Goal: Task Accomplishment & Management: Complete application form

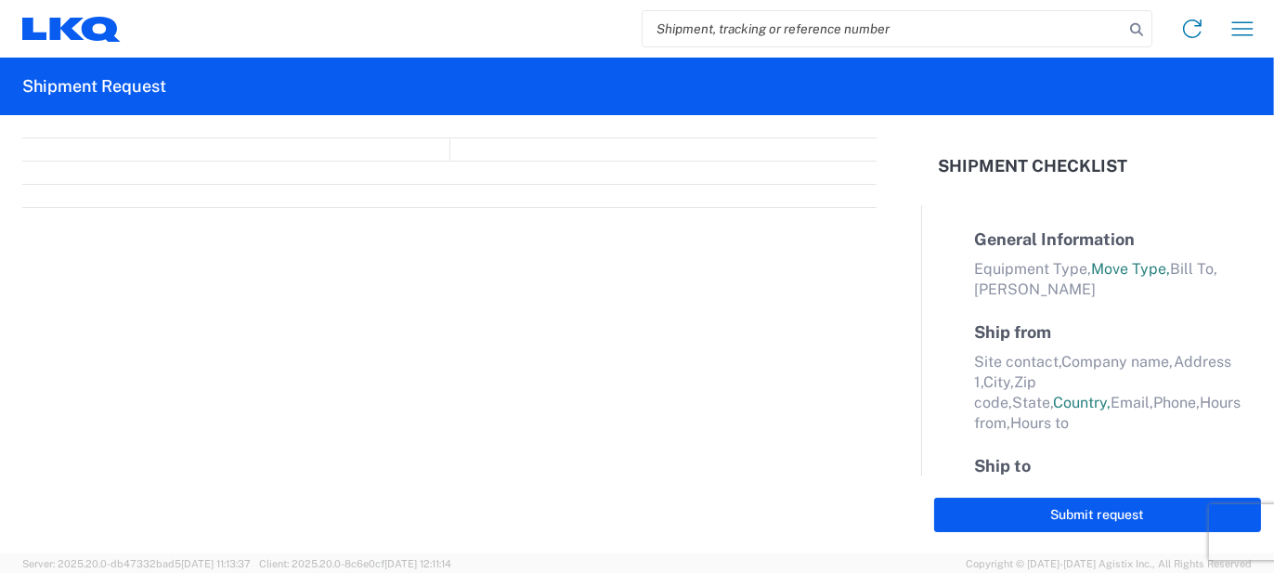
select select "FULL"
select select "LBS"
select select "IN"
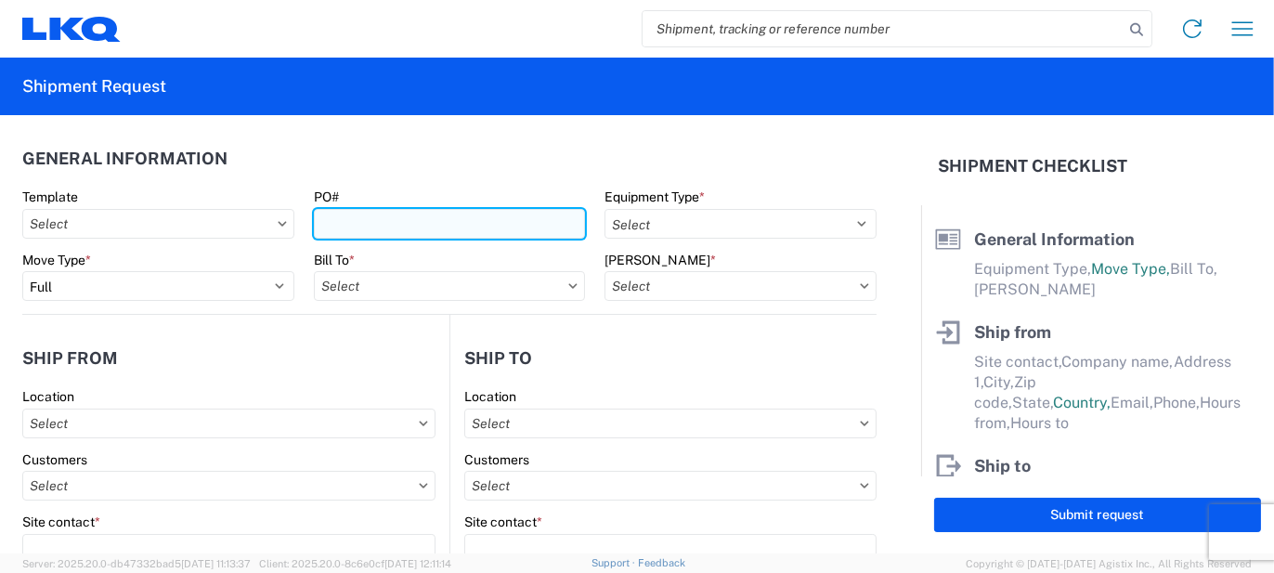
click at [328, 213] on input "PO#" at bounding box center [450, 224] width 272 height 30
type input "k"
type input "KO237953"
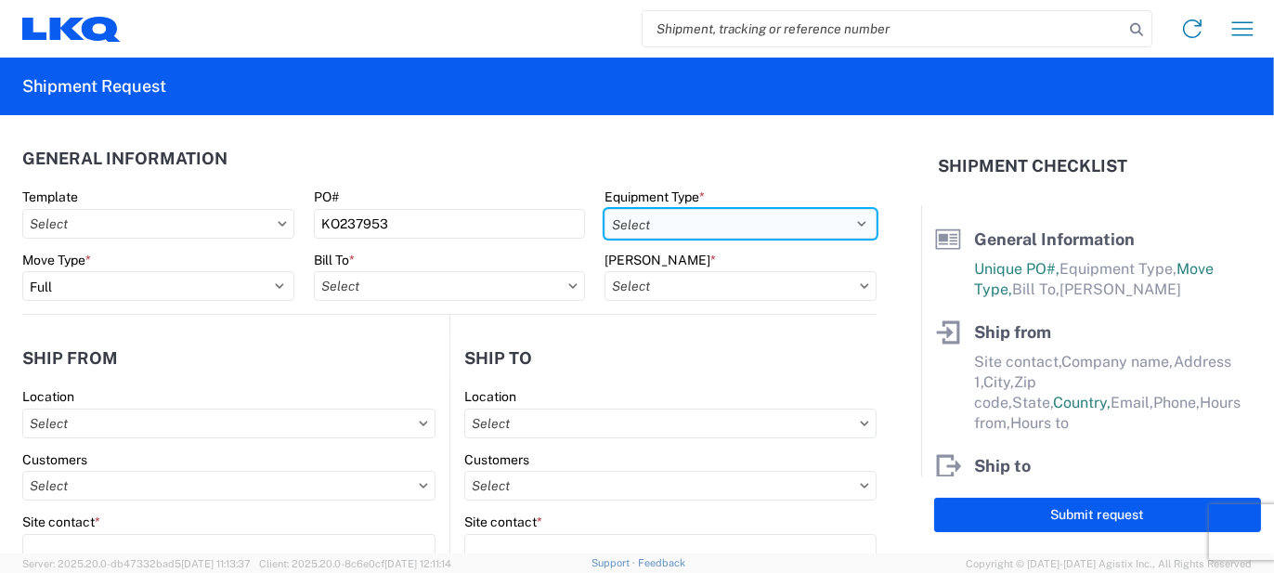
click at [845, 217] on select "Select 53’ Dry Van Flatbed Dropdeck (van) Lowboy (flatbed) Rail" at bounding box center [741, 224] width 272 height 30
select select "STDV"
click at [605, 209] on select "Select 53’ Dry Van Flatbed Dropdeck (van) Lowboy (flatbed) Rail" at bounding box center [741, 224] width 272 height 30
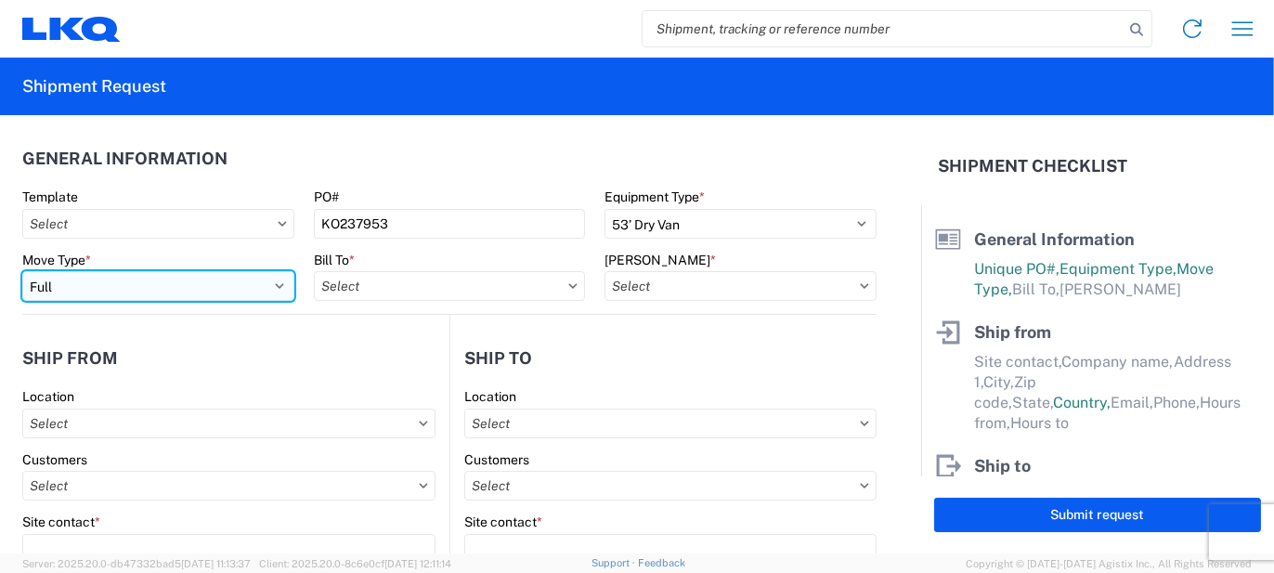
click at [261, 283] on select "Select Full Partial TL" at bounding box center [158, 286] width 272 height 30
select select "PARTIAL_TL"
click at [22, 271] on select "Select Full Partial TL" at bounding box center [158, 286] width 272 height 30
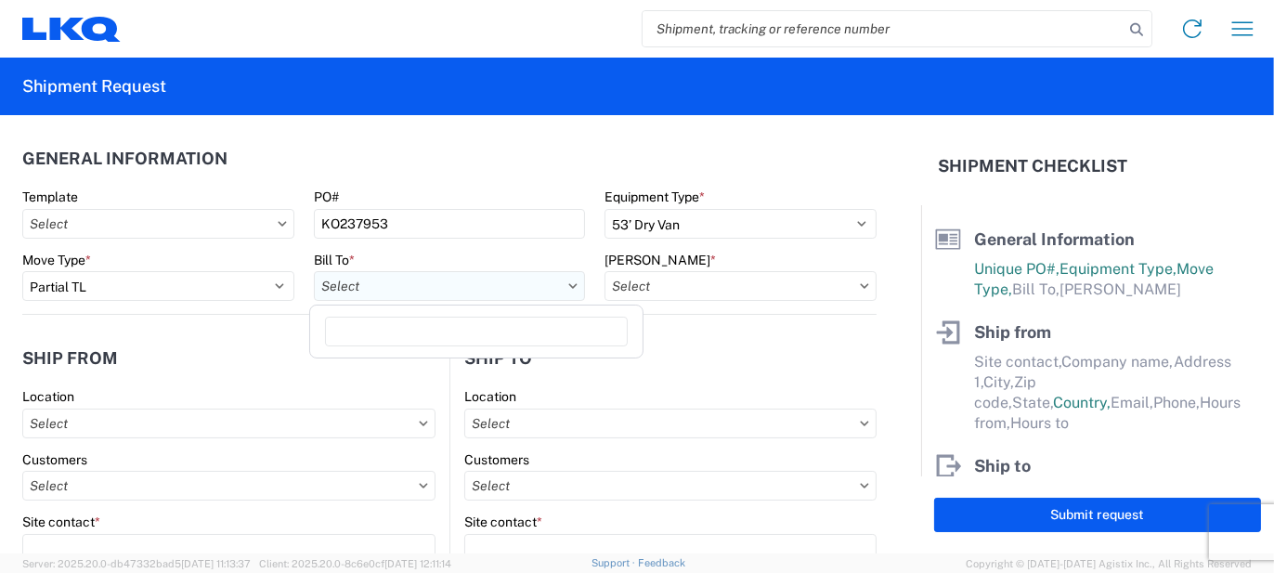
click at [451, 293] on input "text" at bounding box center [450, 286] width 272 height 30
click at [443, 320] on input at bounding box center [476, 332] width 303 height 30
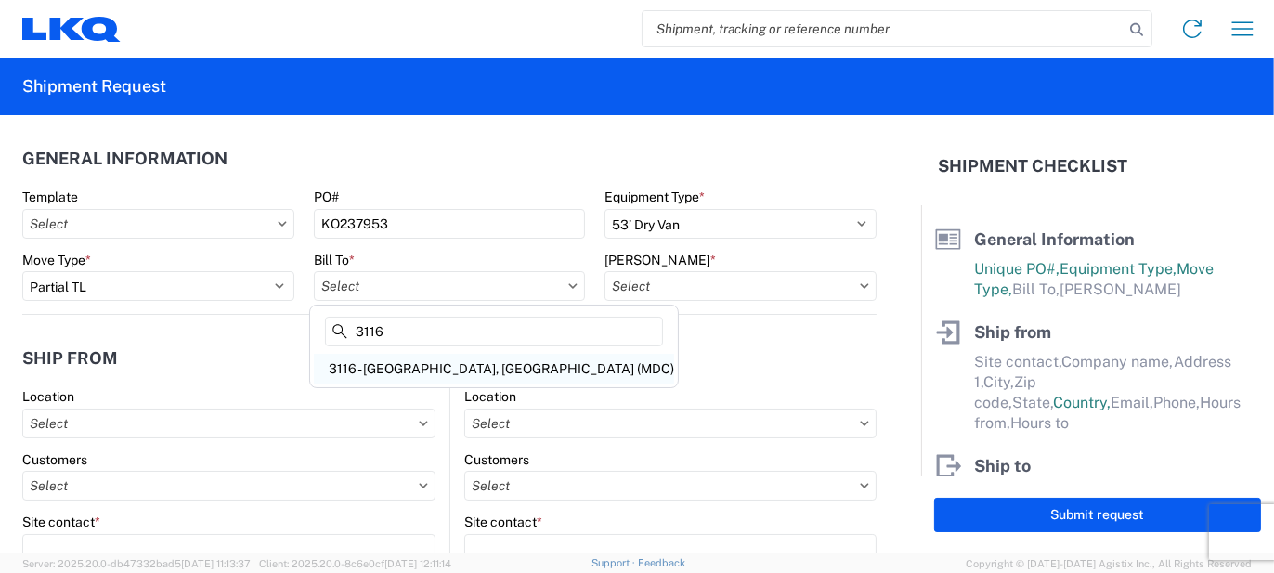
type input "3116"
click at [474, 374] on div "3116 - [GEOGRAPHIC_DATA], [GEOGRAPHIC_DATA] (MDC)" at bounding box center [494, 369] width 360 height 30
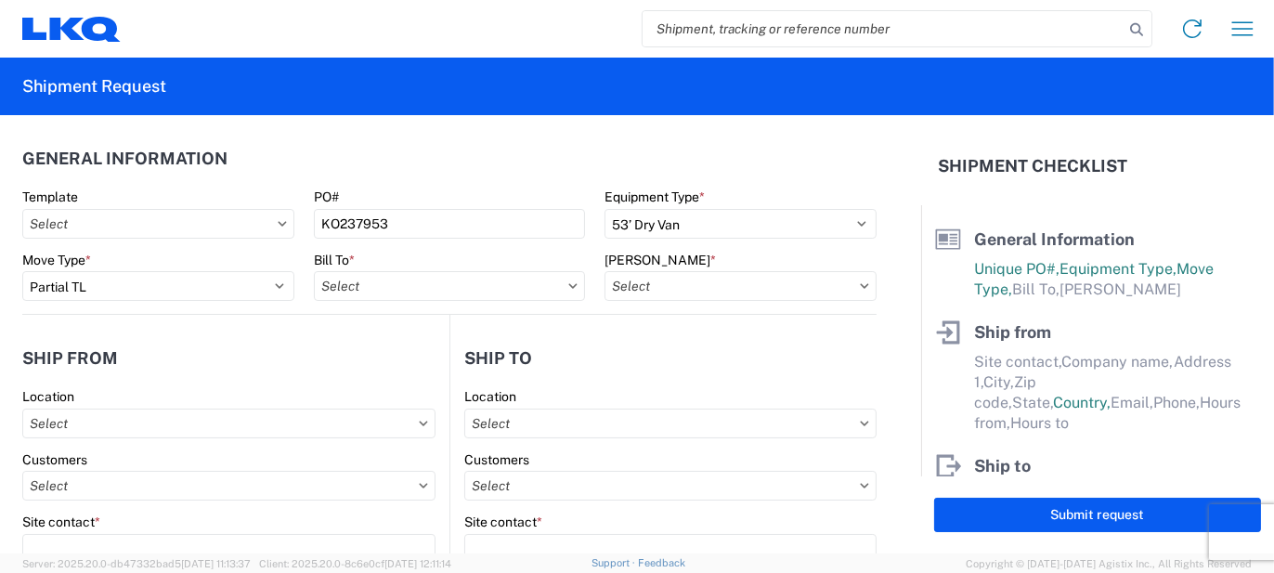
type input "3116 - [GEOGRAPHIC_DATA], [GEOGRAPHIC_DATA] (MDC)"
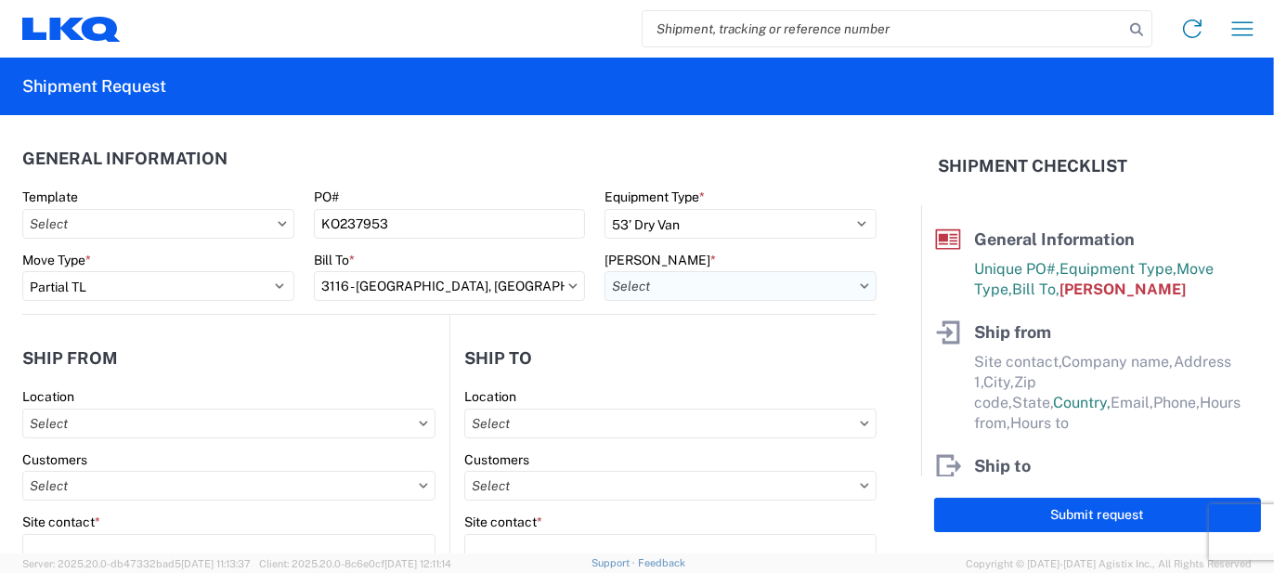
click at [660, 296] on input "text" at bounding box center [741, 286] width 272 height 30
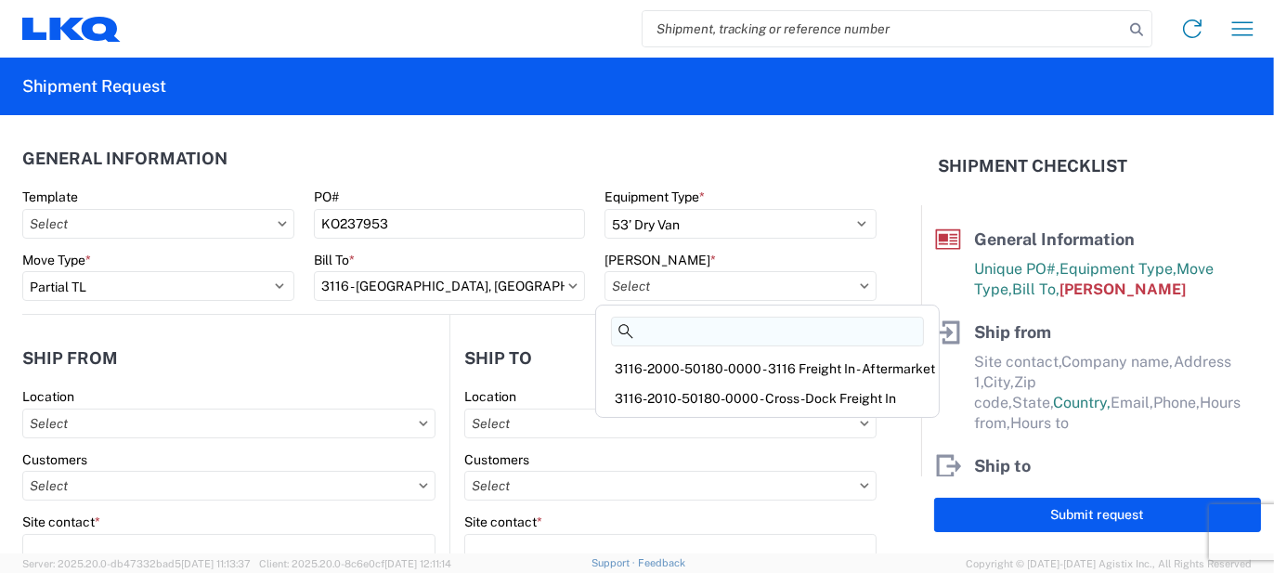
click at [677, 326] on input at bounding box center [767, 332] width 313 height 30
click at [669, 390] on div "3116-2010-50180-0000 - Cross-Dock Freight In" at bounding box center [767, 399] width 335 height 30
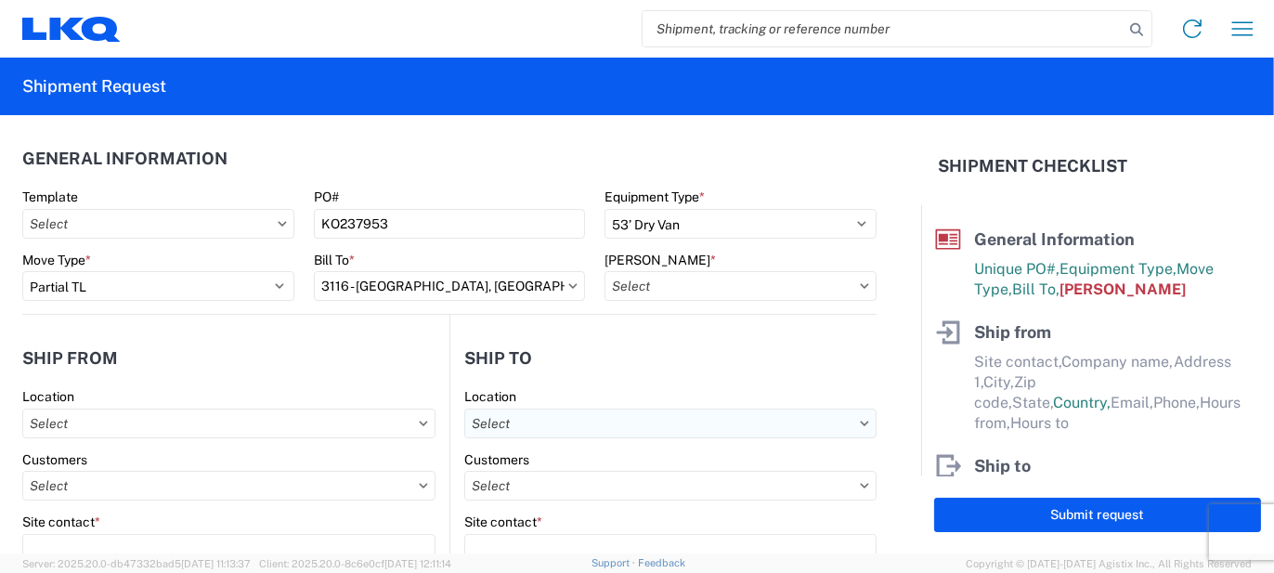
type input "3116-2010-50180-0000 - Cross-Dock Freight In"
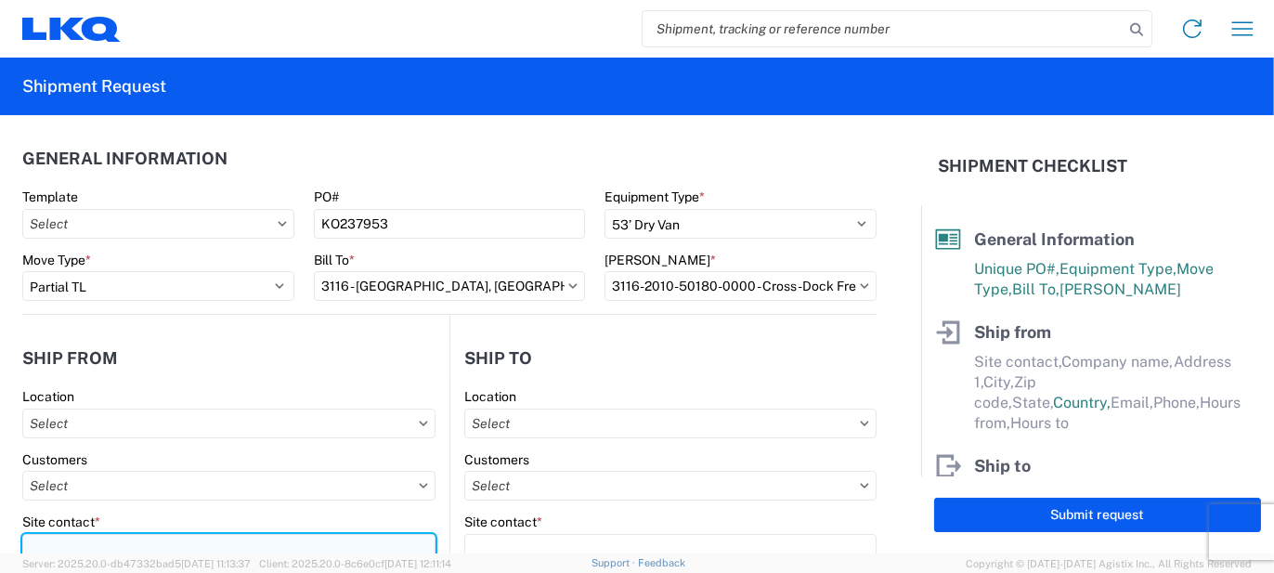
click at [144, 544] on input "Site contact *" at bounding box center [228, 549] width 413 height 30
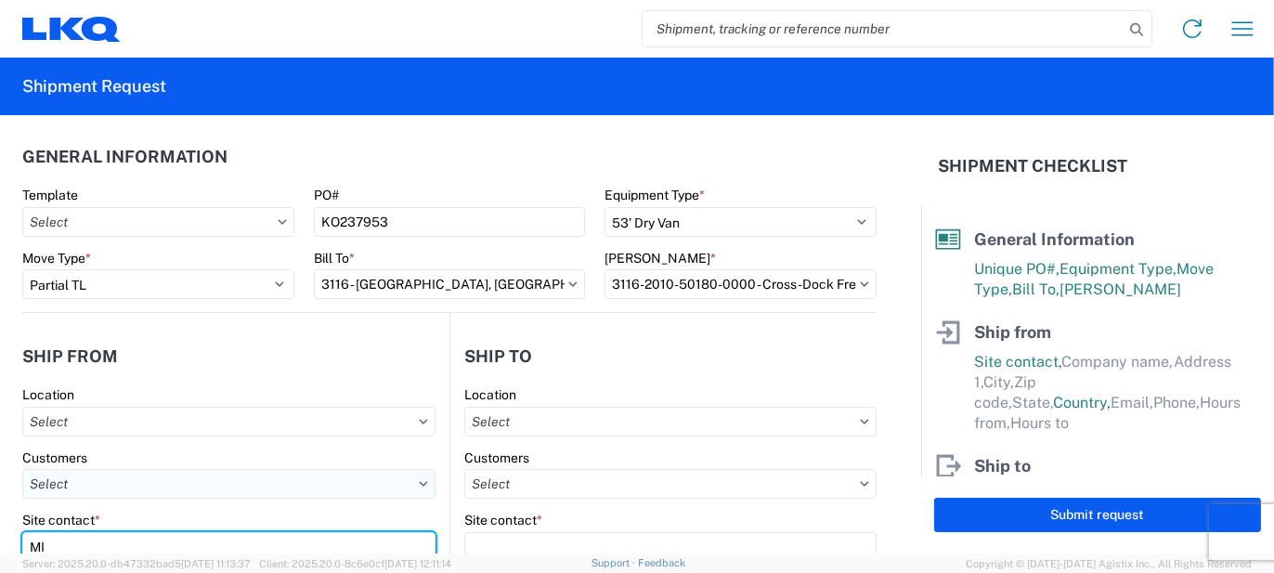
type input "M"
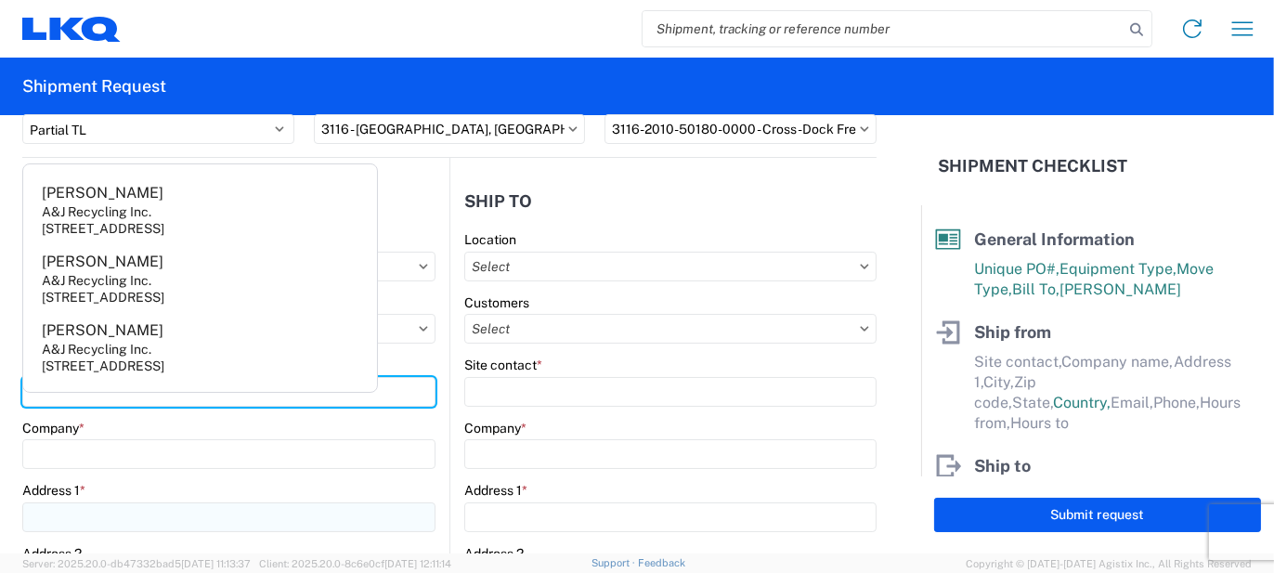
scroll to position [188, 0]
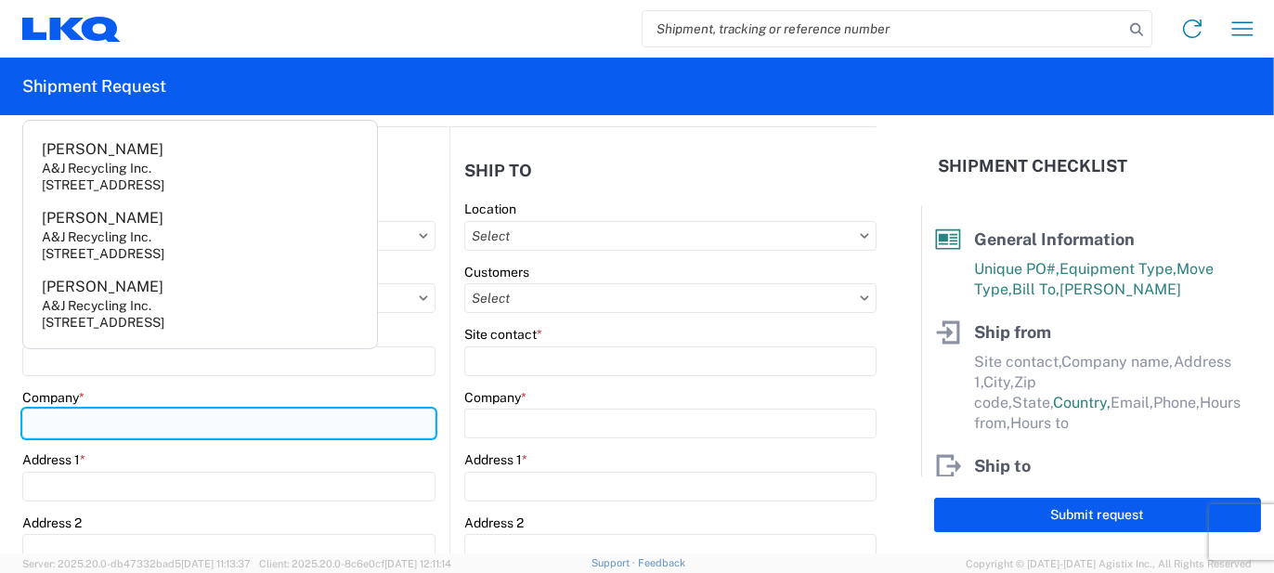
click at [87, 420] on div "Company *" at bounding box center [228, 414] width 413 height 50
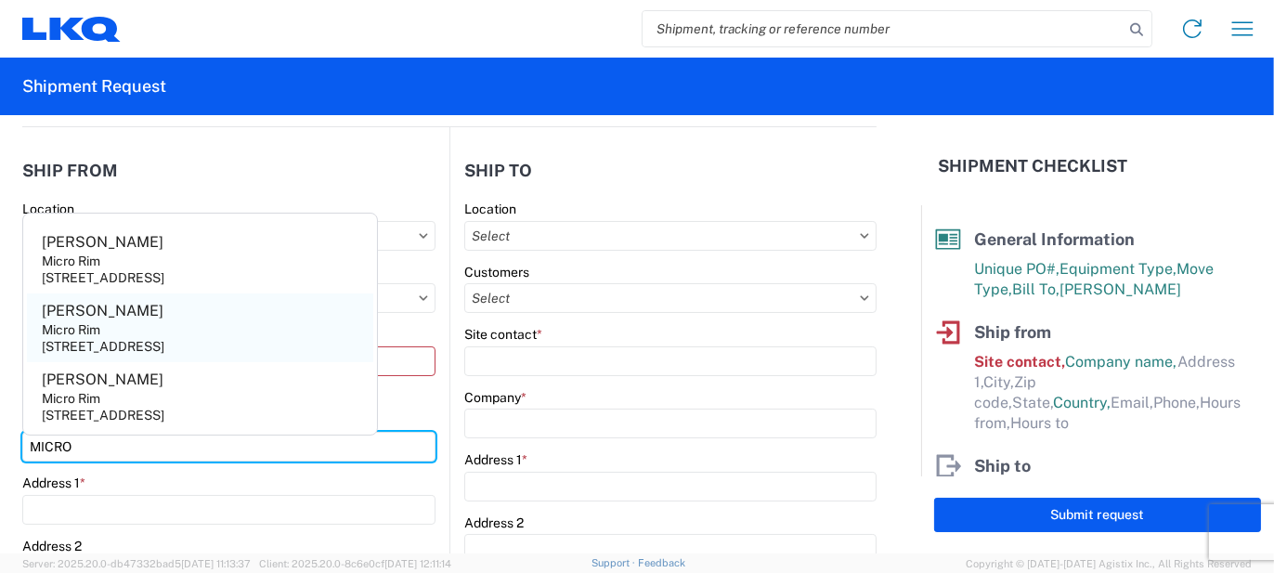
type input "MICRO"
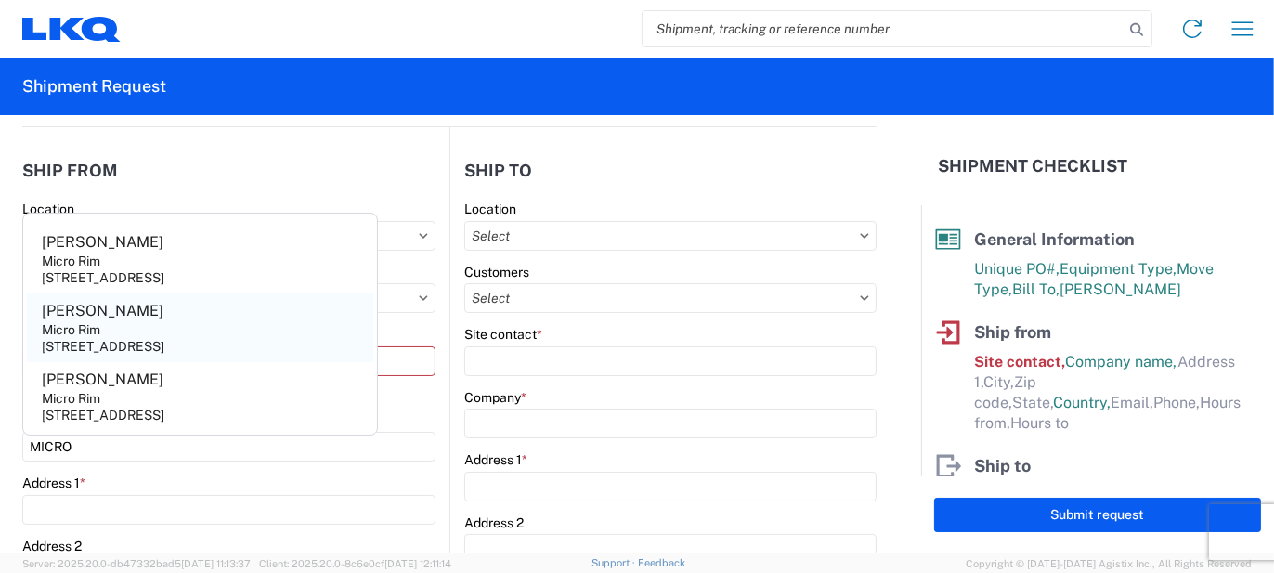
click at [296, 326] on agx-address-suggestion-item "[PERSON_NAME] Micro Rim [STREET_ADDRESS]" at bounding box center [200, 328] width 346 height 69
type input "[PERSON_NAME]"
type input "Micro Rim"
type input "12800 E. 10 Mile"
type input "[PERSON_NAME]"
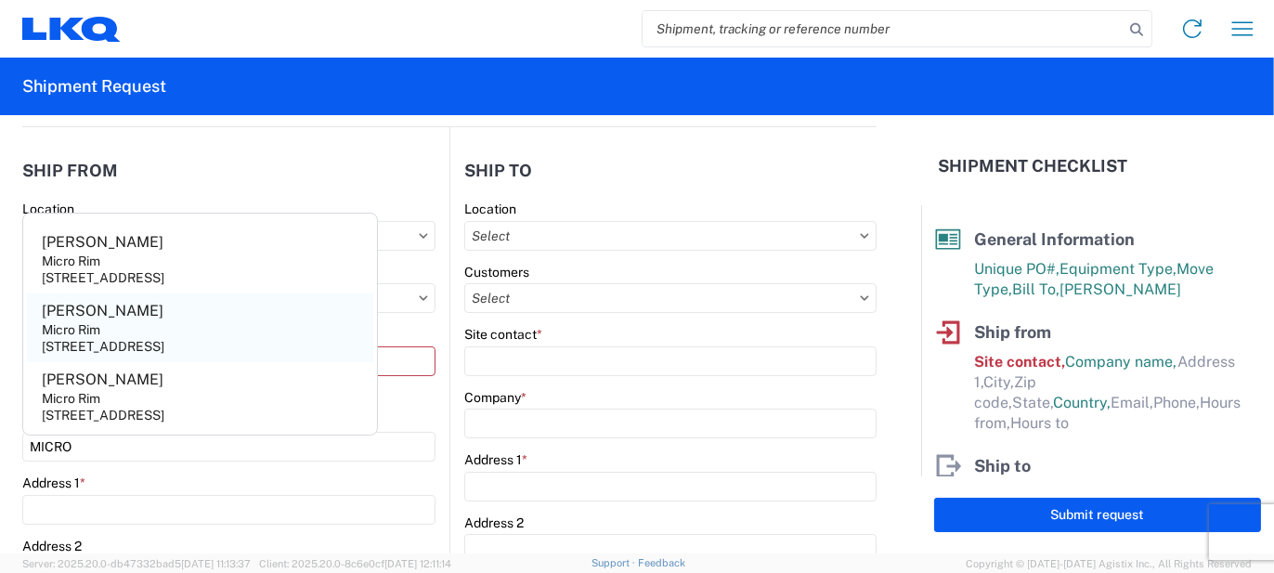
type input "48089"
select select "MI"
select select "US"
type input "[EMAIL_ADDRESS][DOMAIN_NAME]"
type input "[PHONE_NUMBER]"
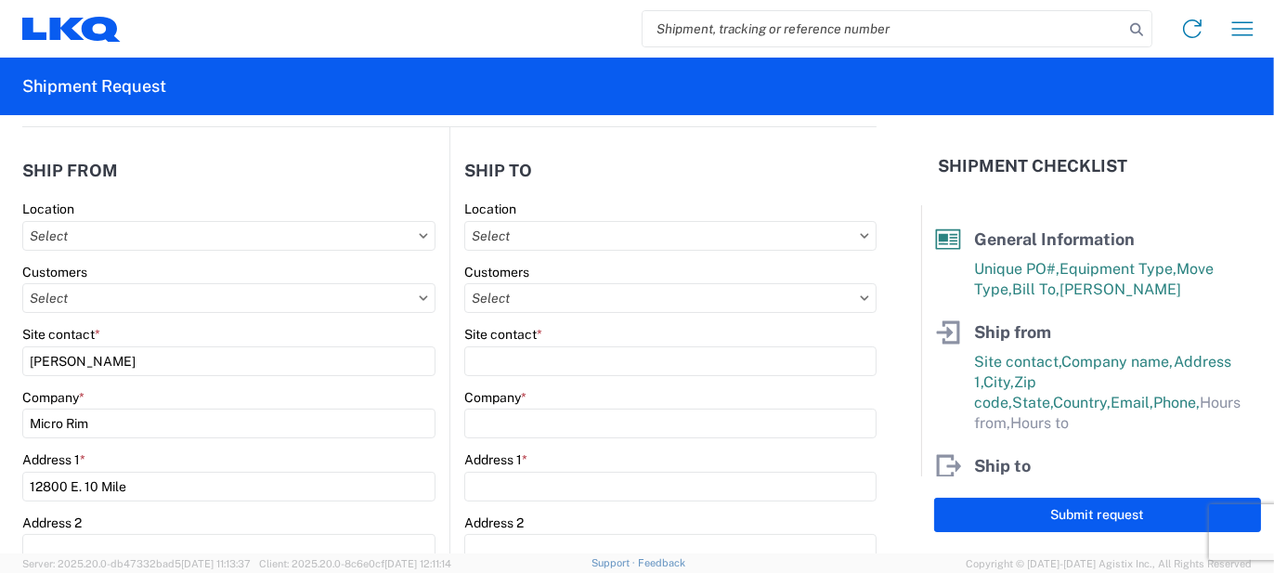
click at [419, 296] on icon at bounding box center [423, 298] width 9 height 6
click at [419, 295] on icon at bounding box center [423, 298] width 9 height 6
click at [320, 292] on input "text" at bounding box center [228, 298] width 413 height 30
click at [513, 238] on input "text" at bounding box center [670, 236] width 412 height 30
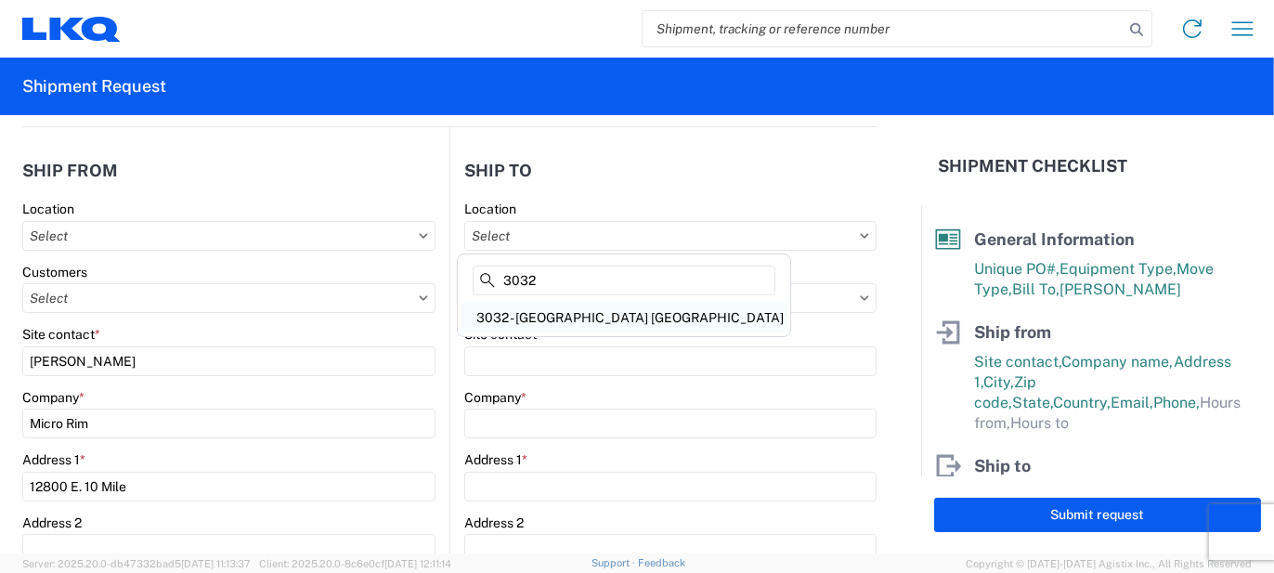
type input "3032"
click at [537, 315] on div "3032 - [GEOGRAPHIC_DATA] [GEOGRAPHIC_DATA]" at bounding box center [624, 318] width 325 height 30
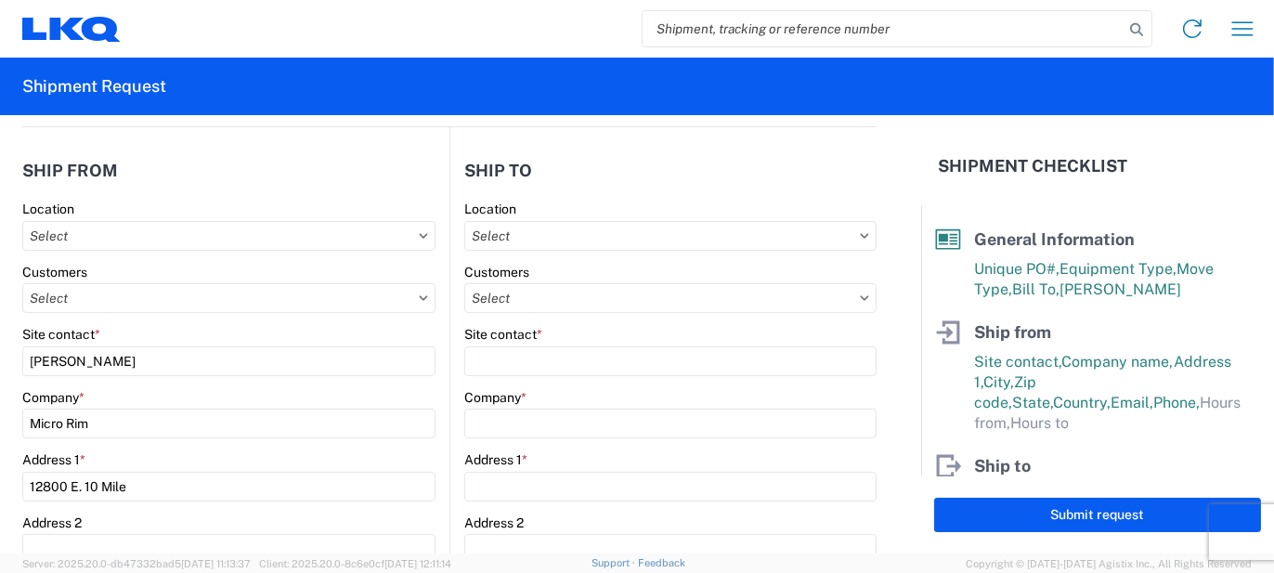
type input "3032 - [GEOGRAPHIC_DATA] [GEOGRAPHIC_DATA]"
type input "LKQ Corporation"
type input "[STREET_ADDRESS]"
type input "[PERSON_NAME]"
type input "98390"
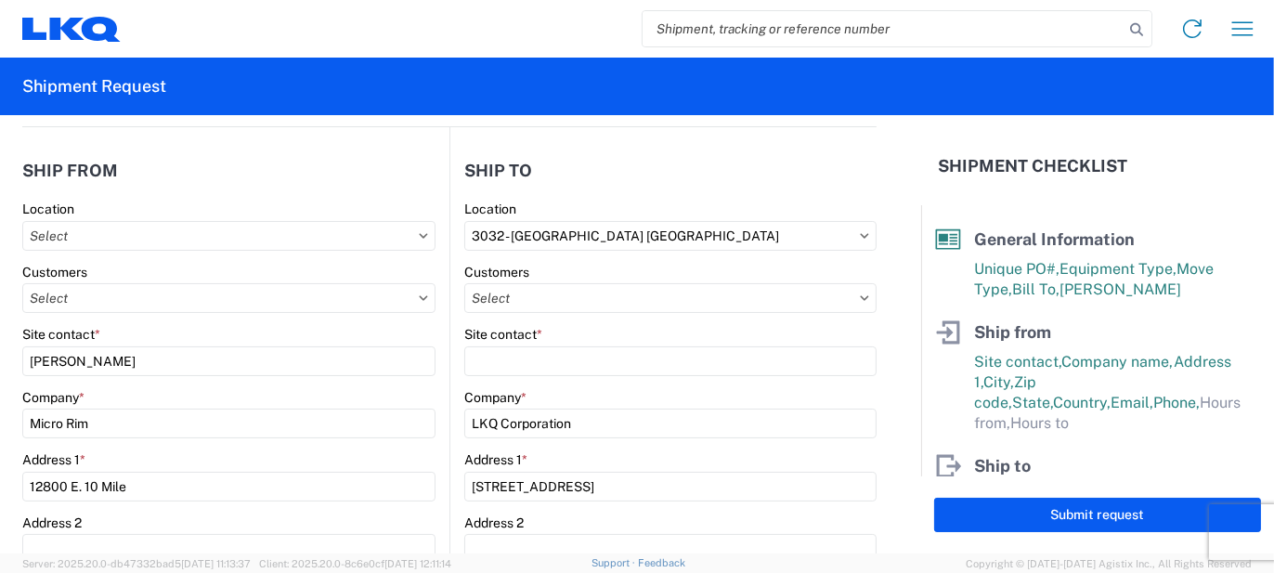
select select "US"
type input "[PHONE_NUMBER]"
type input "00:00"
select select
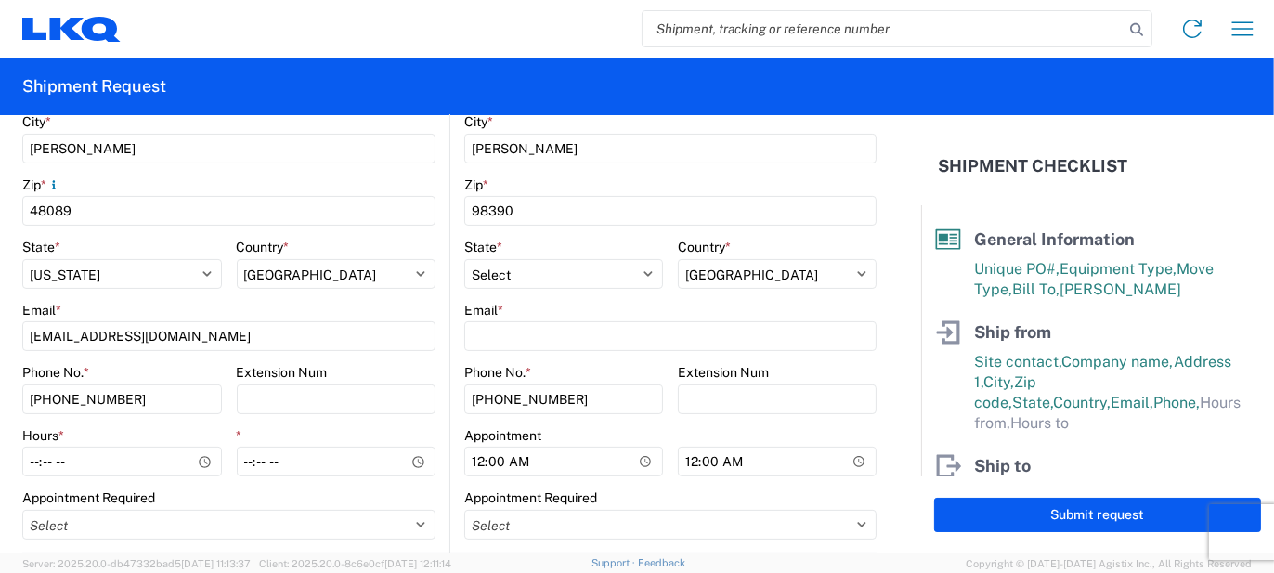
scroll to position [652, 0]
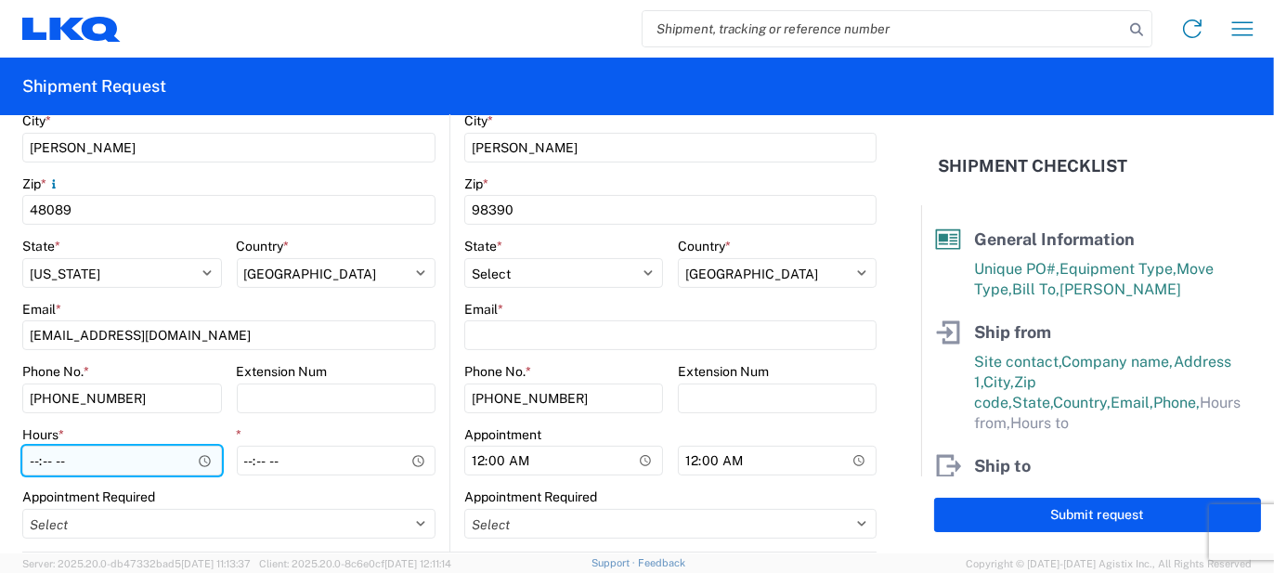
click at [141, 468] on input "Hours *" at bounding box center [122, 461] width 200 height 30
type input "07:00"
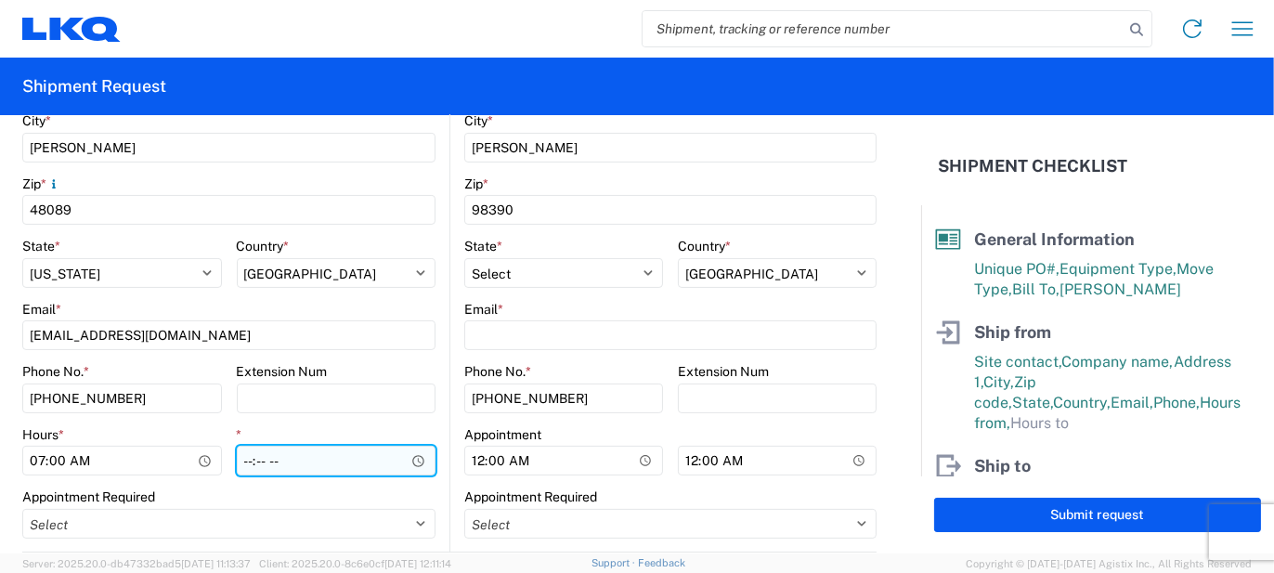
click at [242, 451] on input "*" at bounding box center [337, 461] width 200 height 30
type input "15:30"
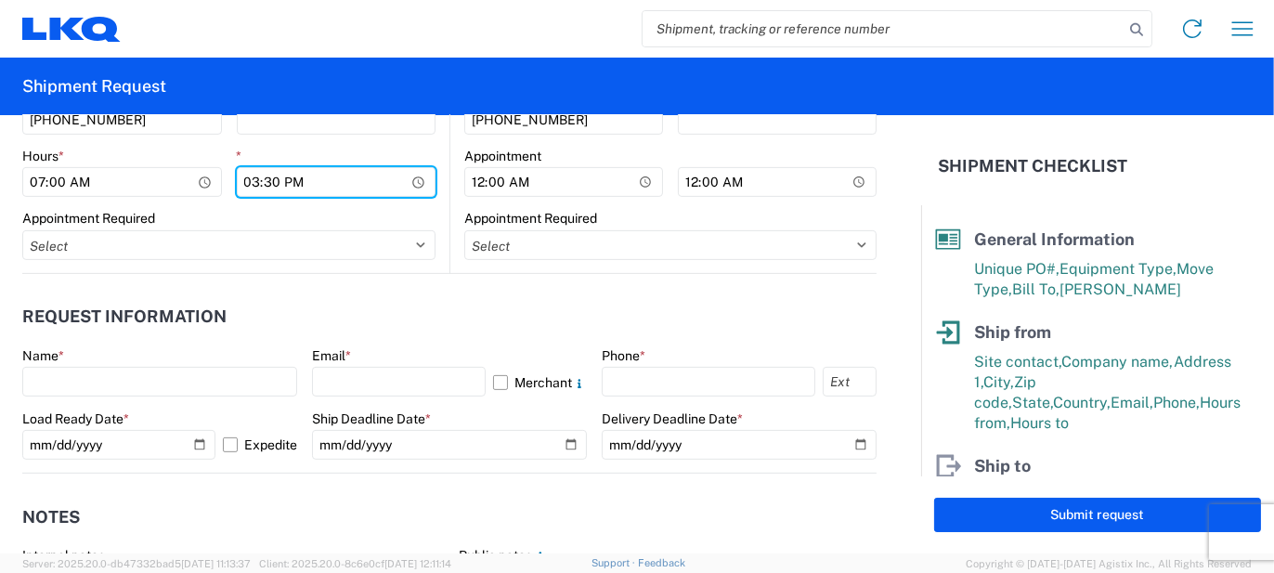
scroll to position [838, 0]
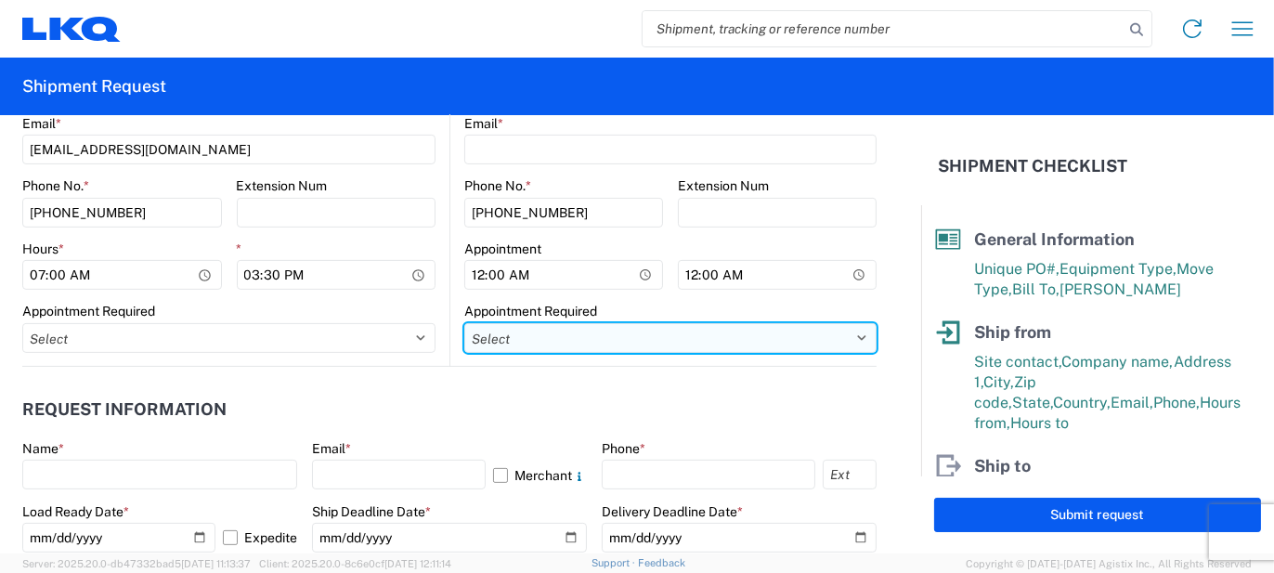
click at [486, 345] on select "Select Appt Required Appt Not Required Appt - First available" at bounding box center [670, 338] width 412 height 30
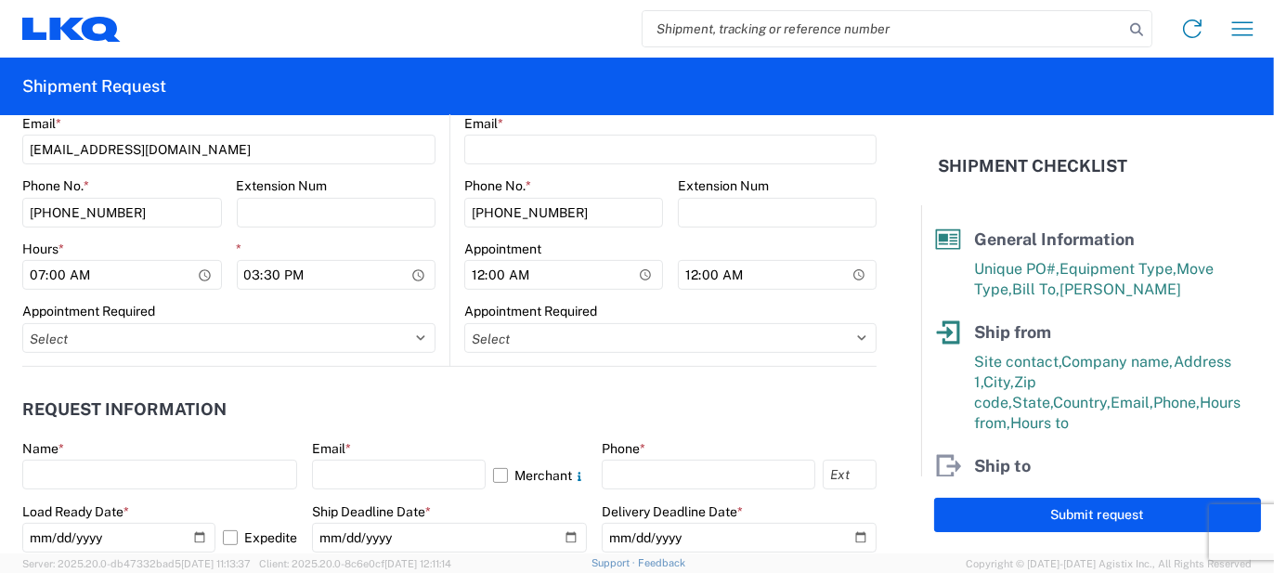
click at [391, 382] on agx-request-info "Request Information Name * Email * Merchant Phone * Load Ready Date * [DATE] Ex…" at bounding box center [449, 467] width 855 height 200
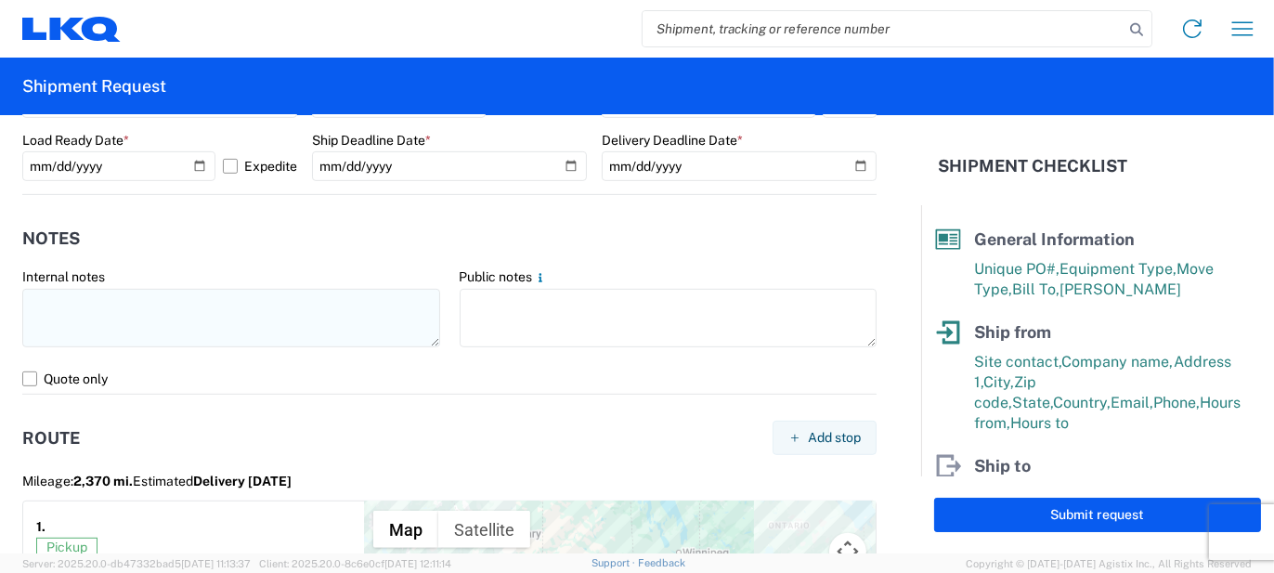
scroll to position [1117, 0]
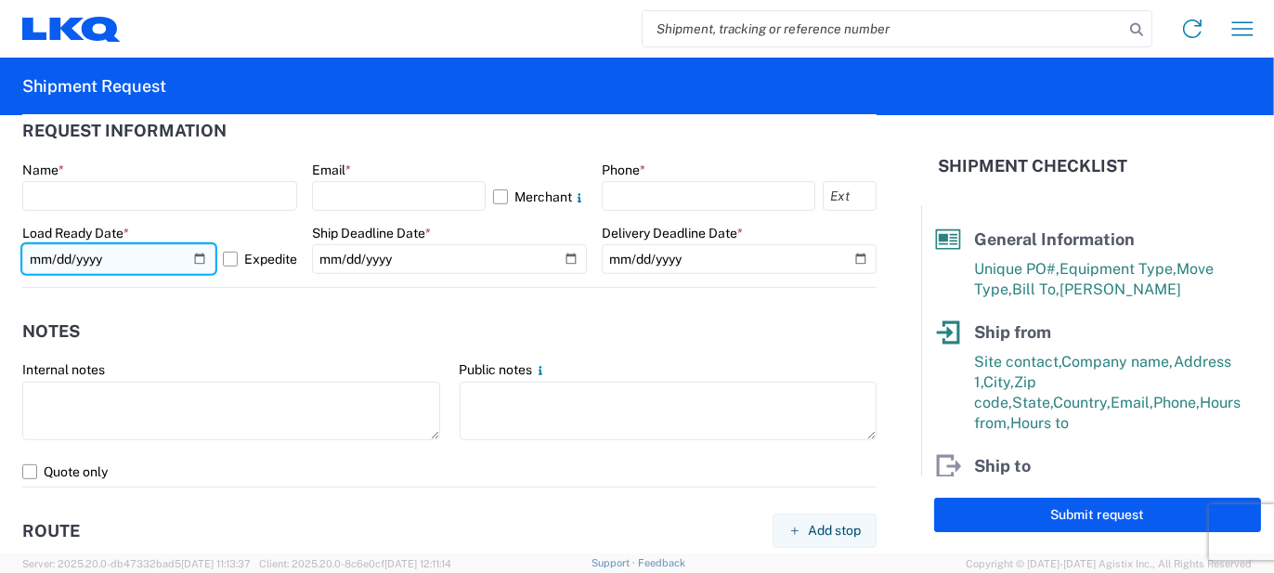
click at [193, 258] on input "[DATE]" at bounding box center [118, 259] width 193 height 30
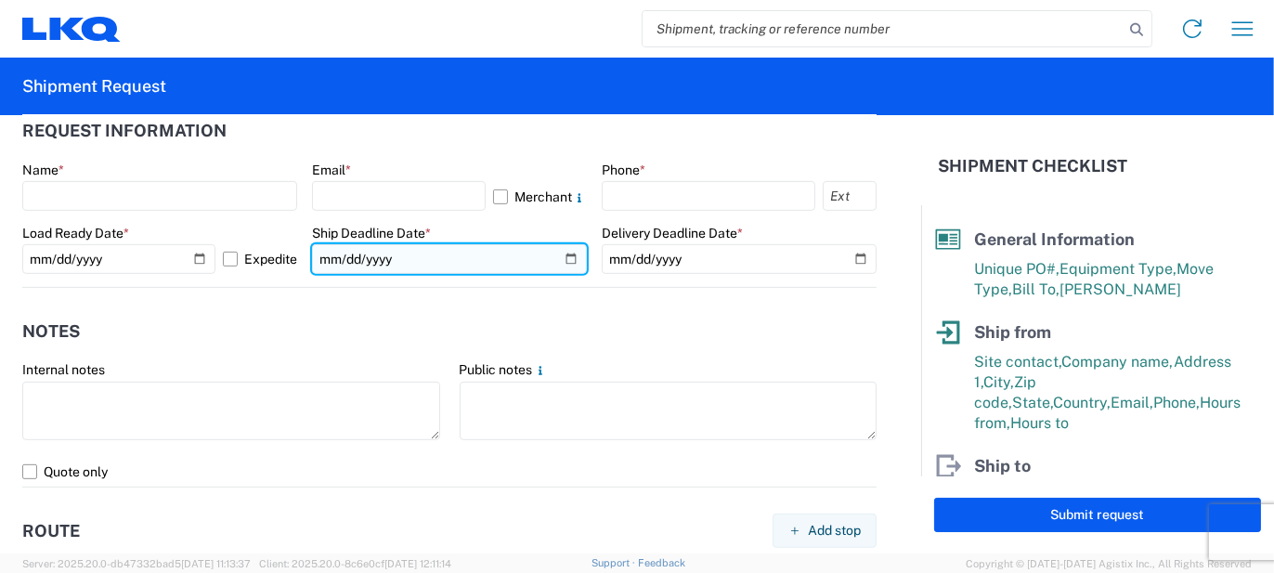
click at [565, 266] on input "date" at bounding box center [449, 259] width 275 height 30
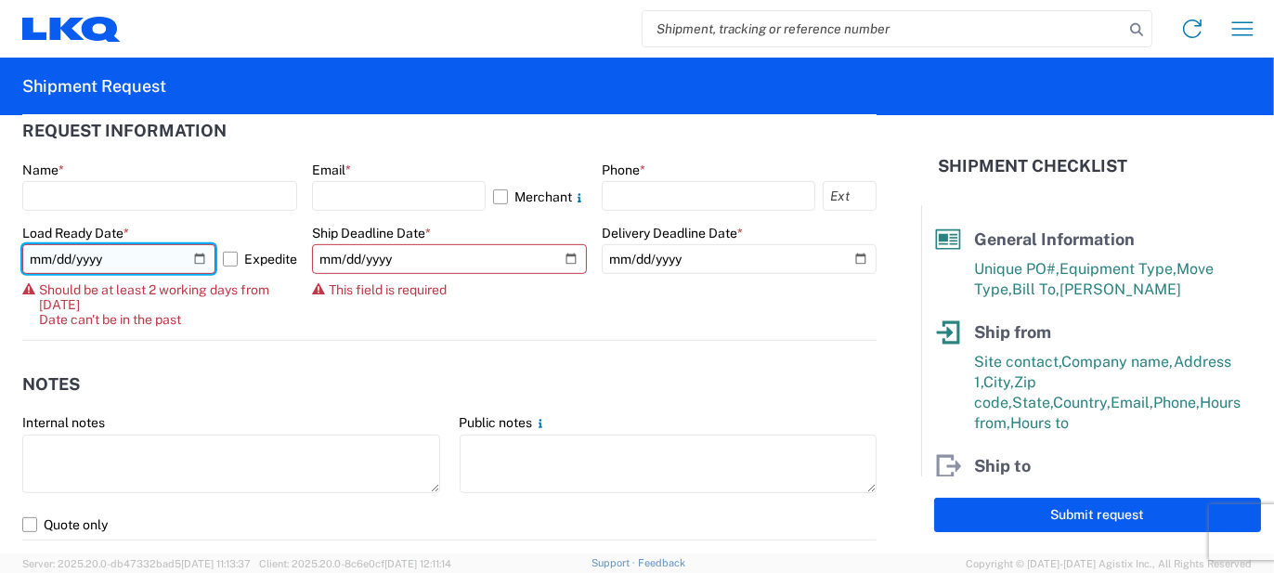
click at [196, 259] on input "[DATE]" at bounding box center [118, 259] width 193 height 30
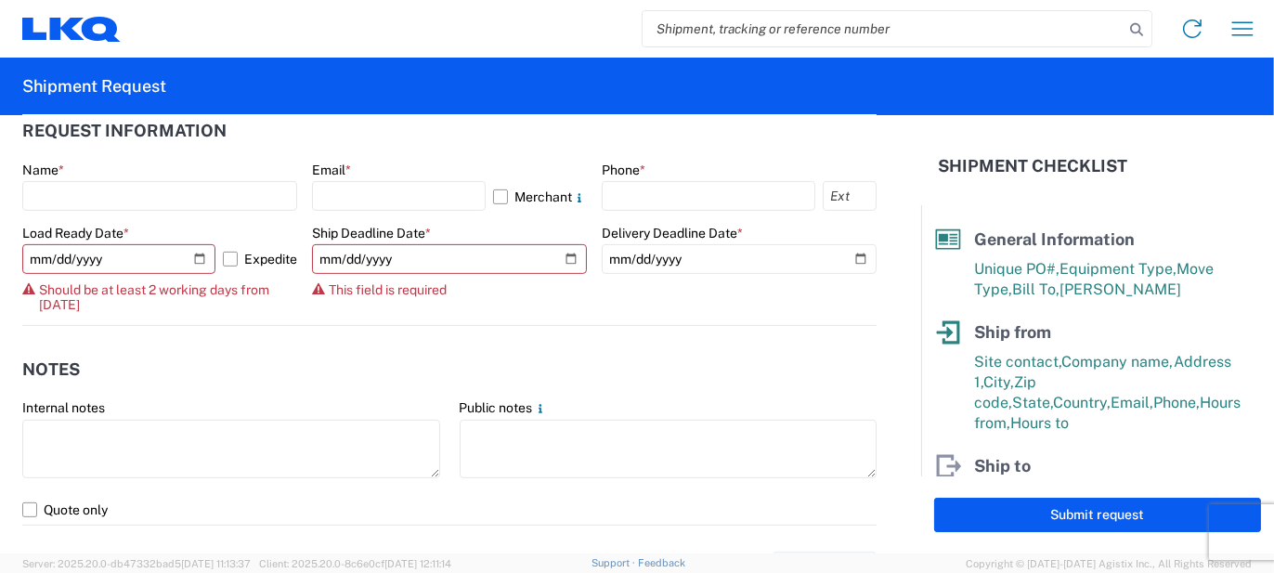
click at [32, 286] on icon at bounding box center [28, 288] width 13 height 13
click at [260, 260] on label "Expedite" at bounding box center [260, 259] width 74 height 30
click at [0, 0] on input "Expedite" at bounding box center [0, 0] width 0 height 0
click at [259, 260] on label "Expedite" at bounding box center [260, 259] width 74 height 30
click at [0, 0] on input "Expedite" at bounding box center [0, 0] width 0 height 0
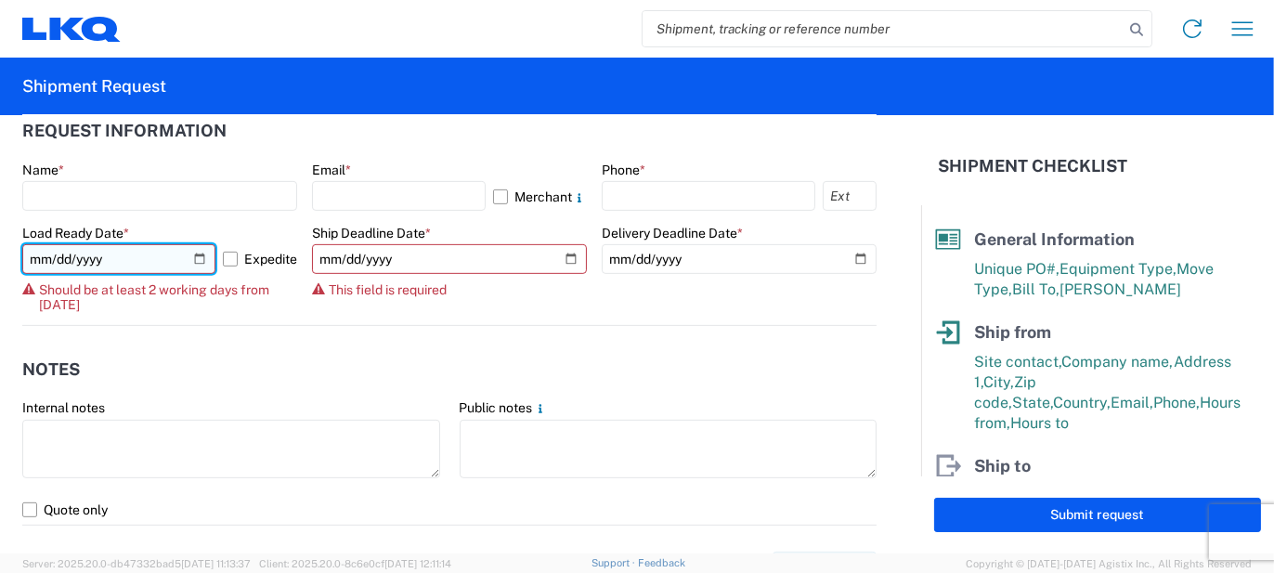
click at [195, 259] on input "[DATE]" at bounding box center [118, 259] width 193 height 30
type input "[DATE]"
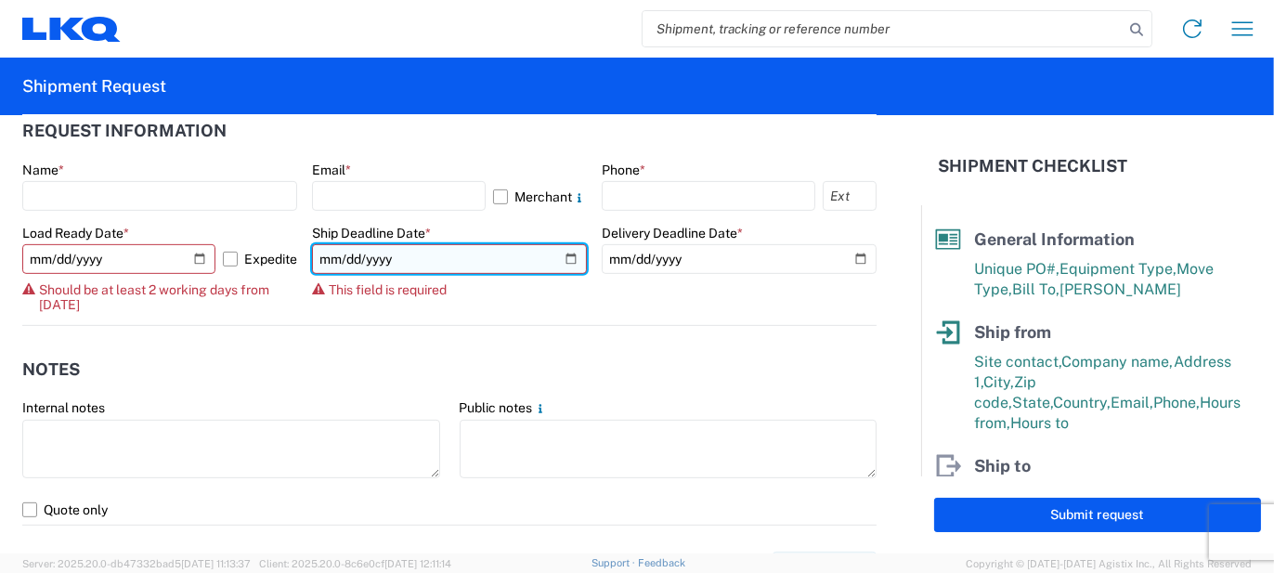
click at [560, 255] on input "date" at bounding box center [449, 259] width 275 height 30
type input "[DATE]"
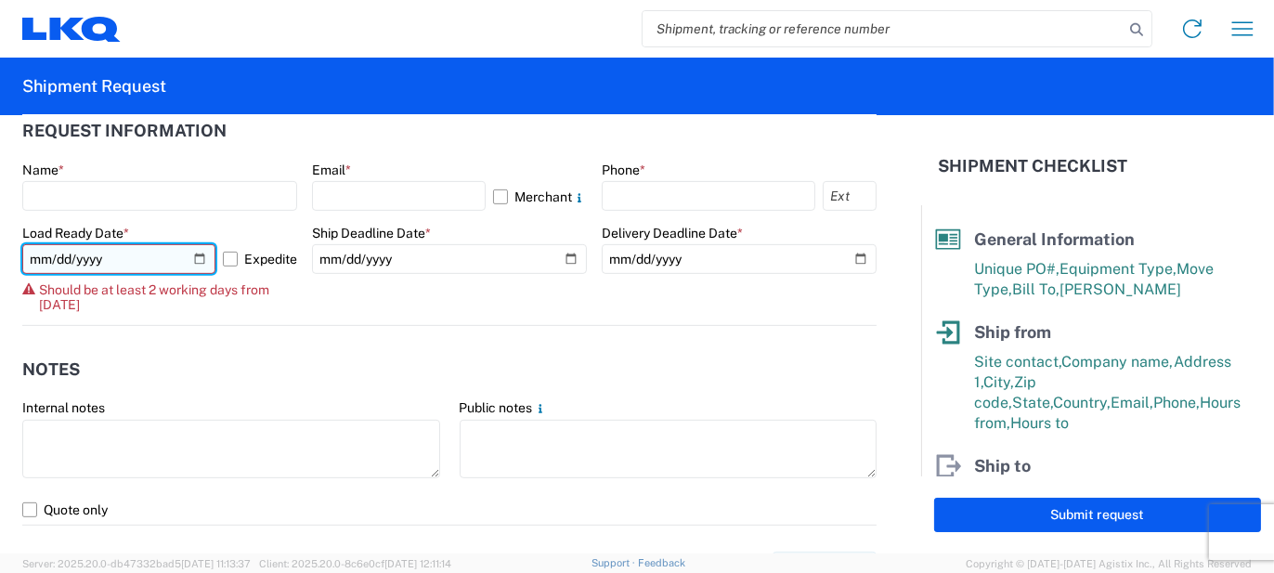
click at [197, 259] on input "[DATE]" at bounding box center [118, 259] width 193 height 30
click at [132, 304] on span "Should be at least 2 working days from [DATE]" at bounding box center [168, 297] width 258 height 30
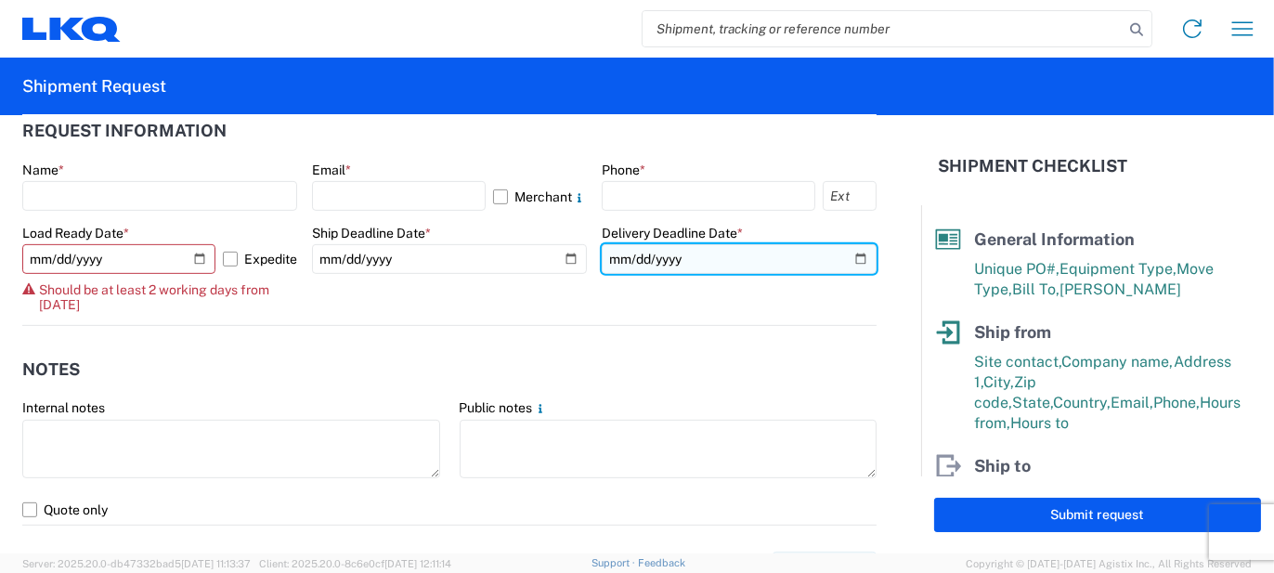
click at [844, 261] on input "date" at bounding box center [739, 259] width 275 height 30
type input "[DATE]"
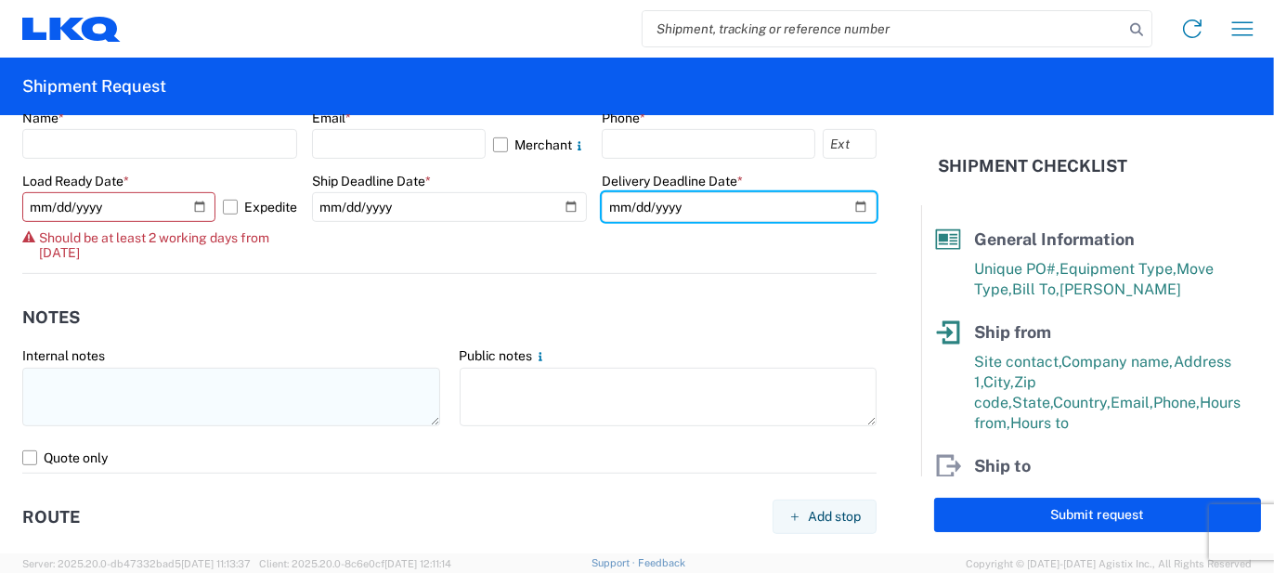
scroll to position [1209, 0]
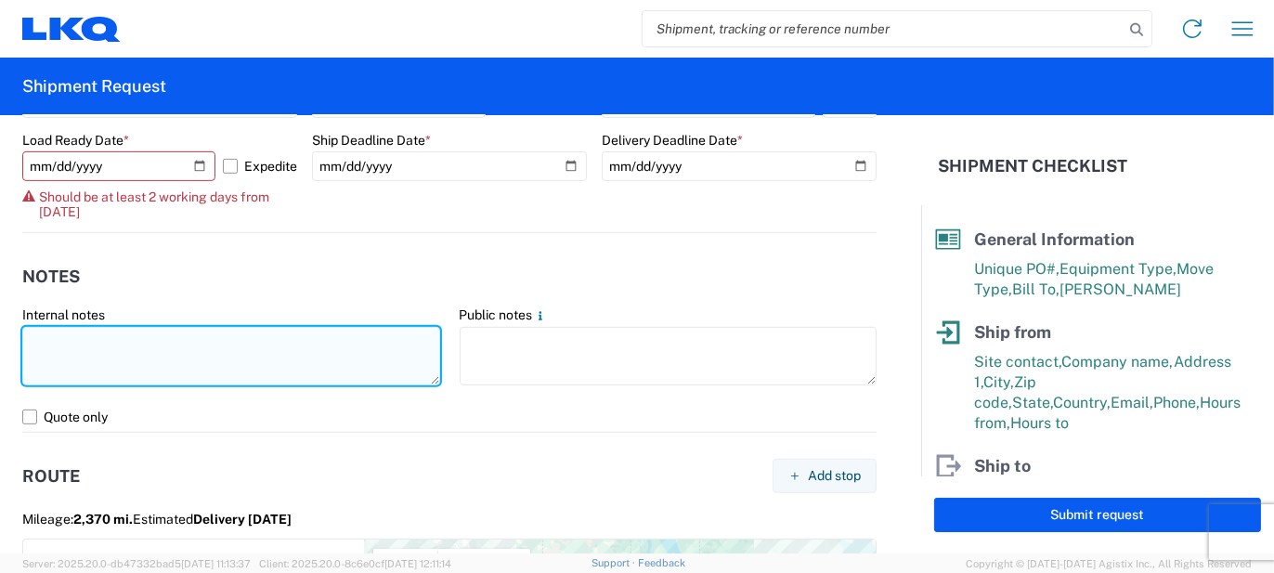
click at [325, 345] on textarea at bounding box center [231, 356] width 418 height 59
type textarea "69pcs, 15 boxes, 4 skids, 77x48x103 NEED SWING DOORS"
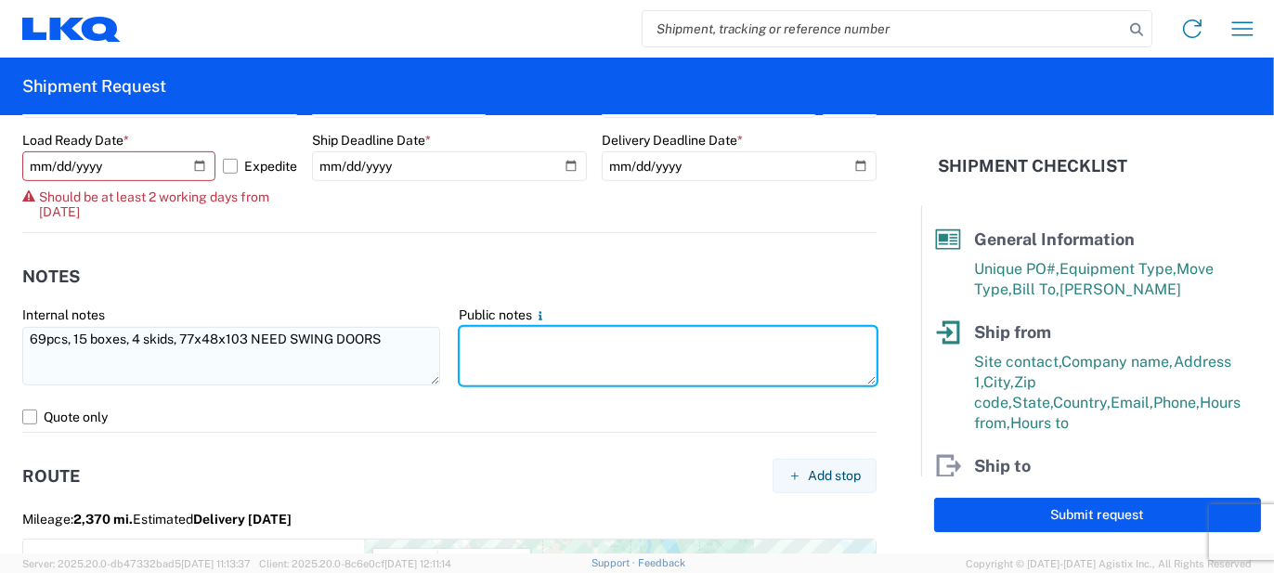
paste textarea "69pcs, 15 boxes, 4 skids, 77x48x103 NEED SWING DOORS"
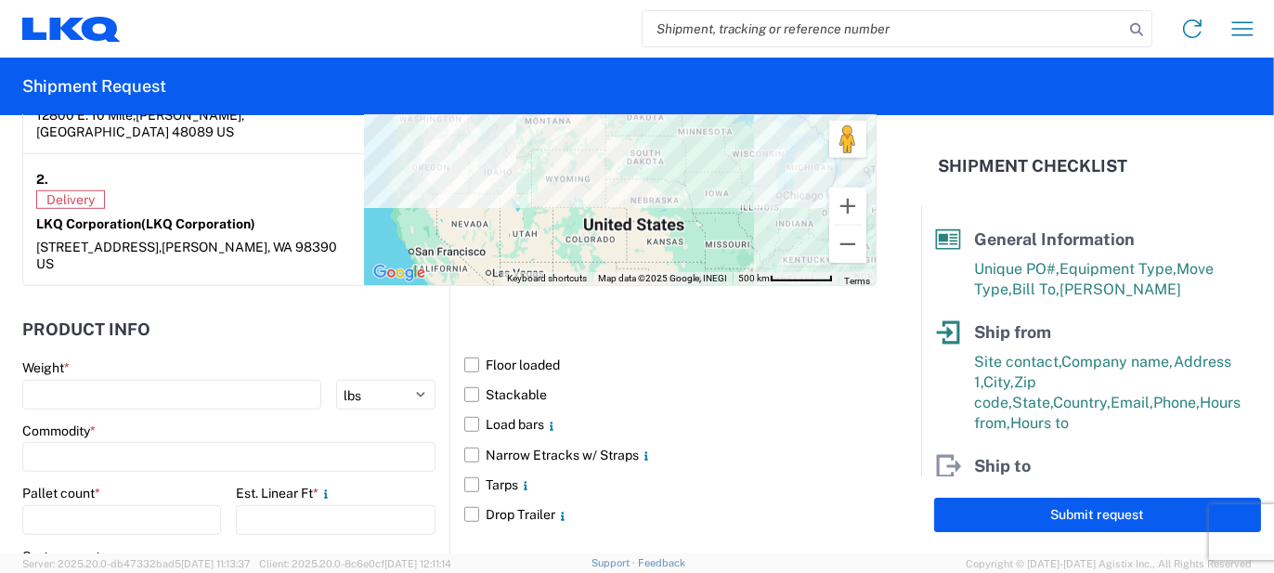
scroll to position [1767, 0]
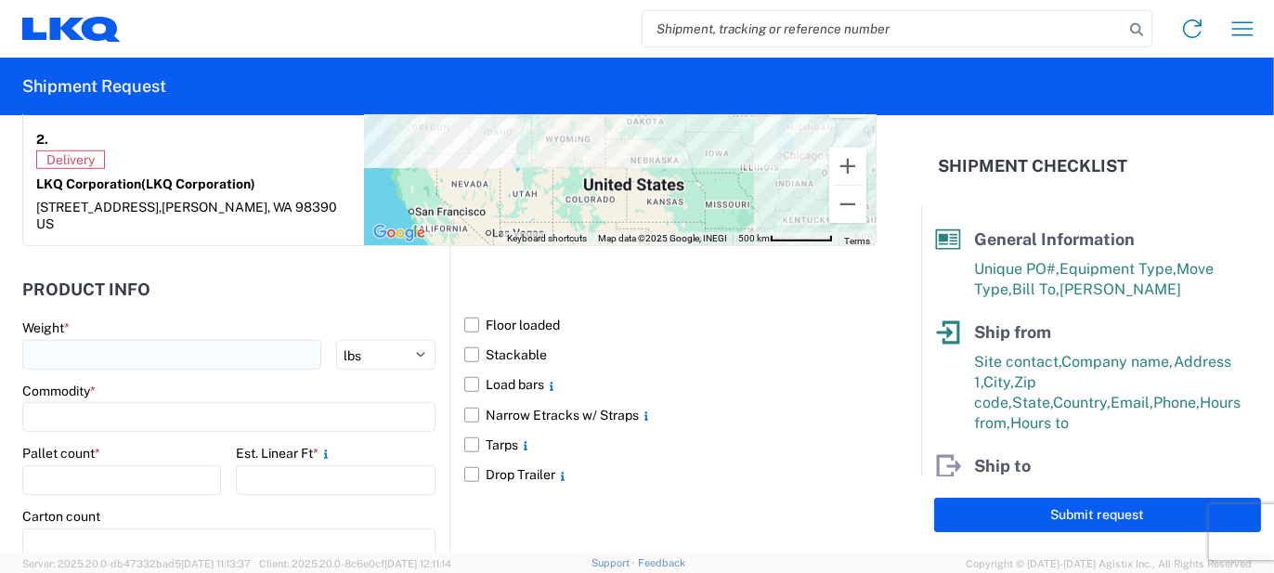
type textarea "69pcs, 15 boxes, 4 skids, 77x48x103 NEED SWING DOORS"
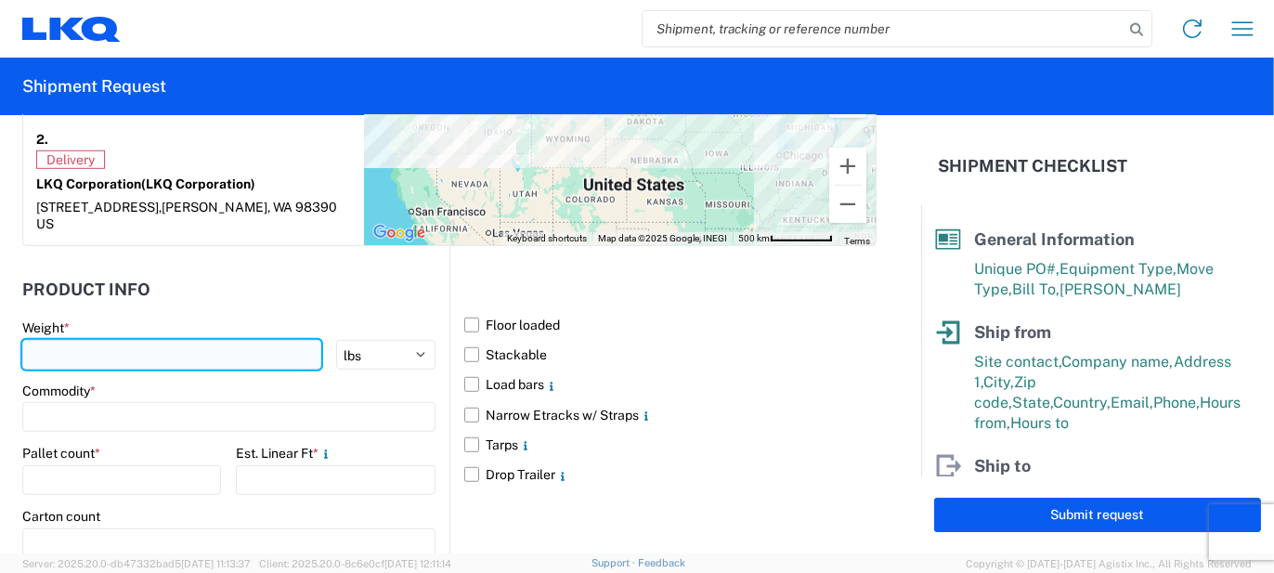
click at [123, 340] on input "number" at bounding box center [171, 355] width 299 height 30
type input "1600"
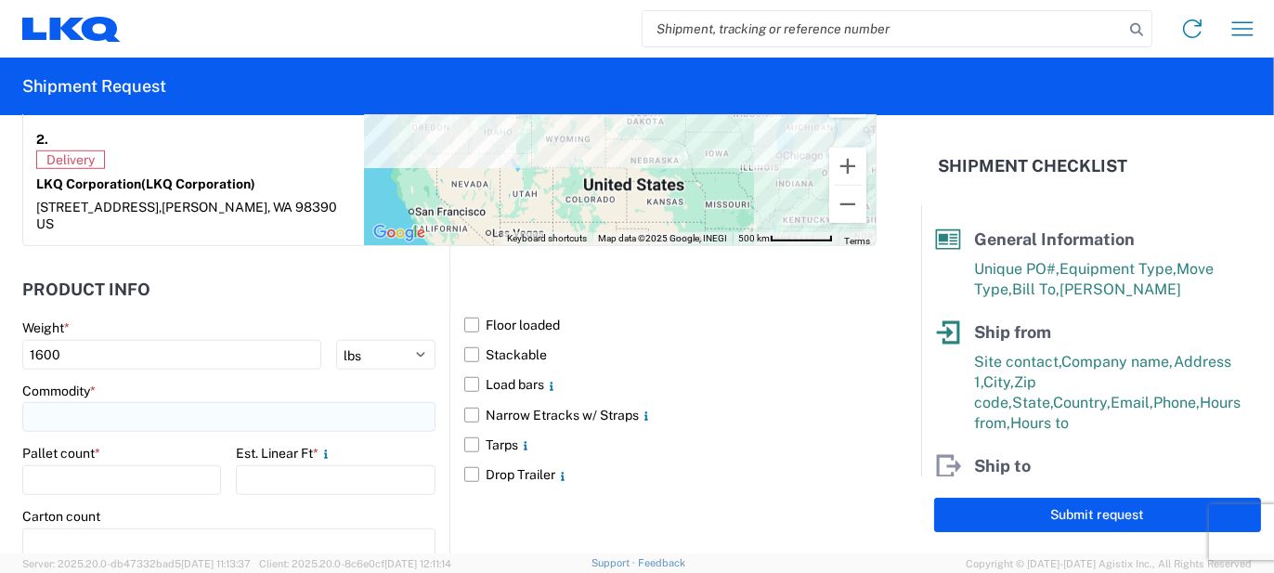
click at [131, 402] on input at bounding box center [228, 417] width 413 height 30
click at [121, 421] on input at bounding box center [189, 427] width 303 height 30
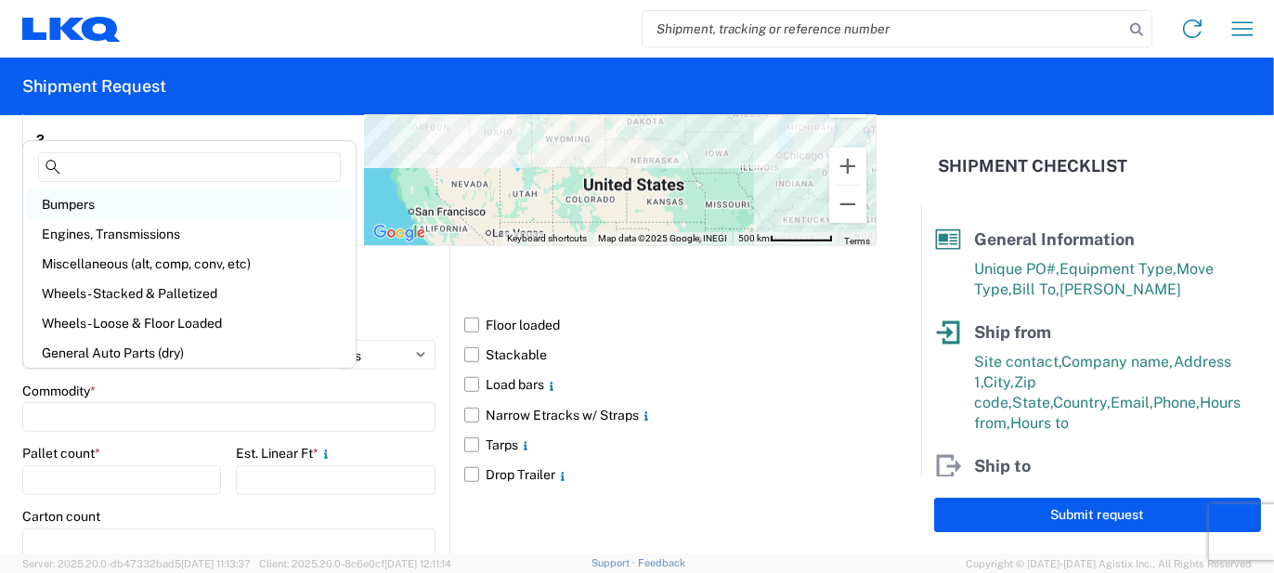
click at [95, 213] on div "Bumpers" at bounding box center [189, 204] width 325 height 30
type input "Bumpers"
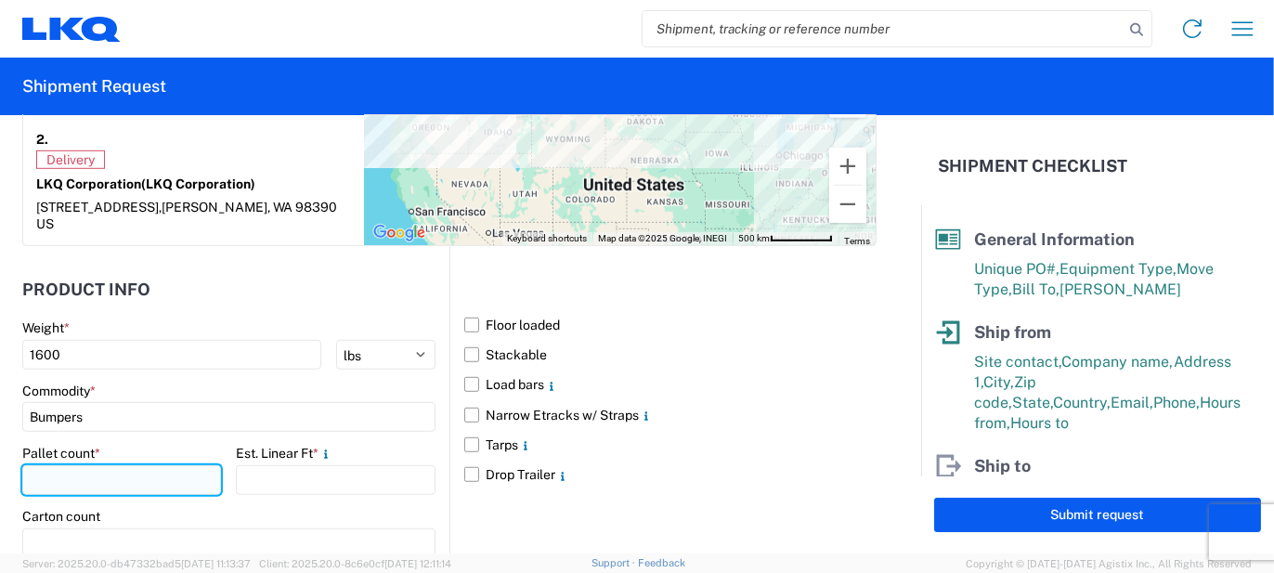
click at [107, 465] on input "number" at bounding box center [121, 480] width 199 height 30
type input "4"
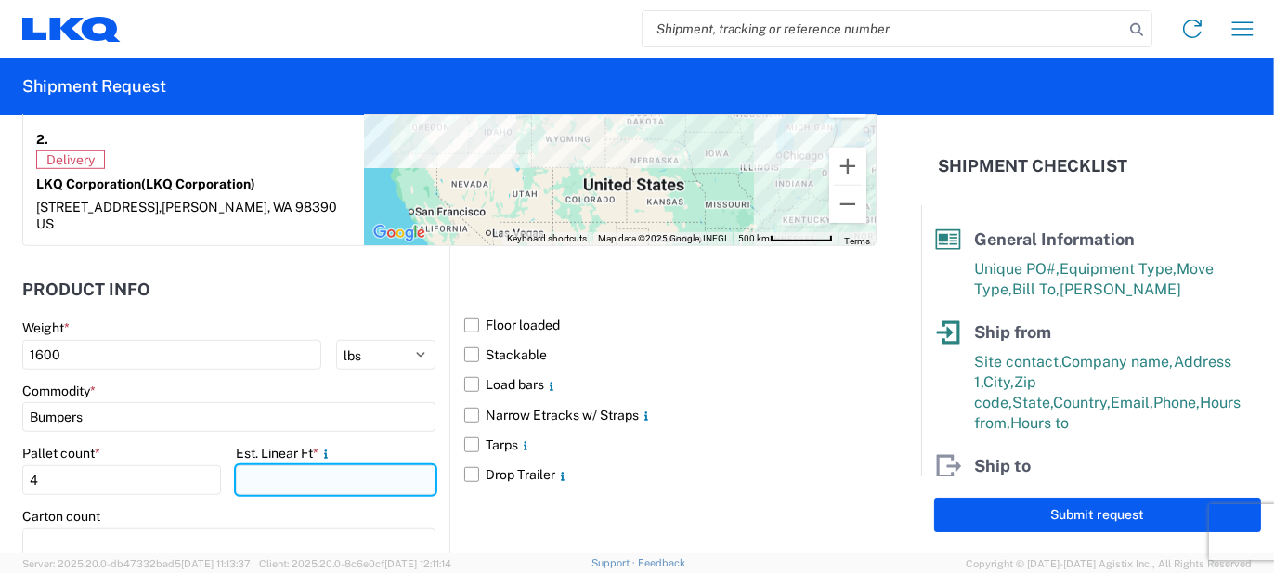
click at [283, 465] on input "number" at bounding box center [335, 480] width 199 height 30
type input "13"
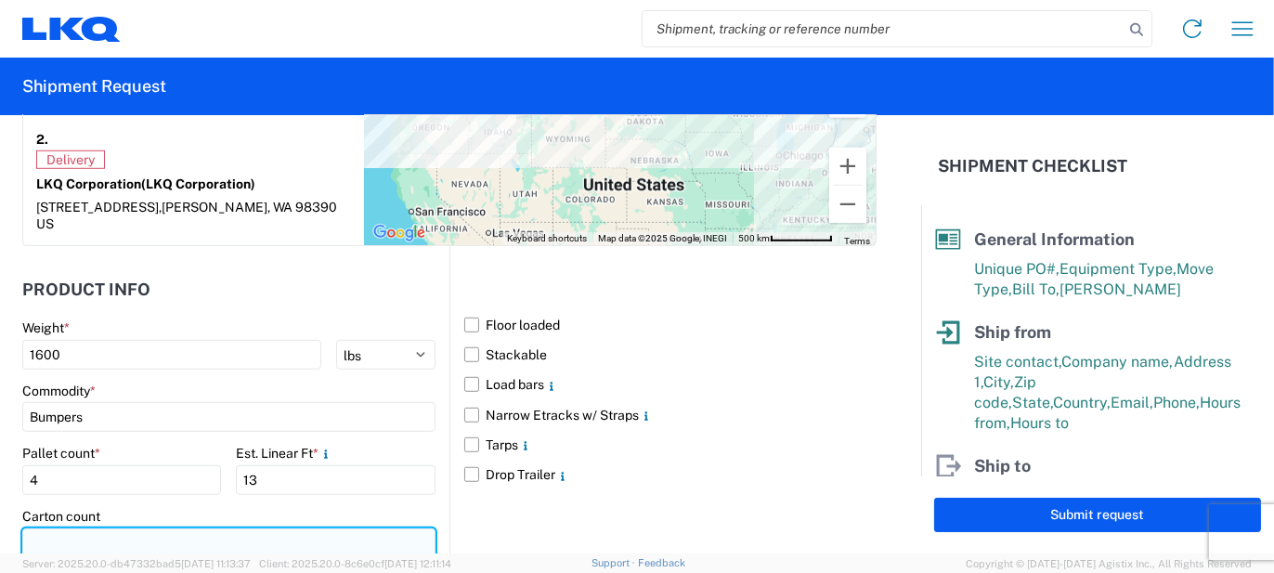
click at [114, 529] on input "number" at bounding box center [228, 544] width 413 height 30
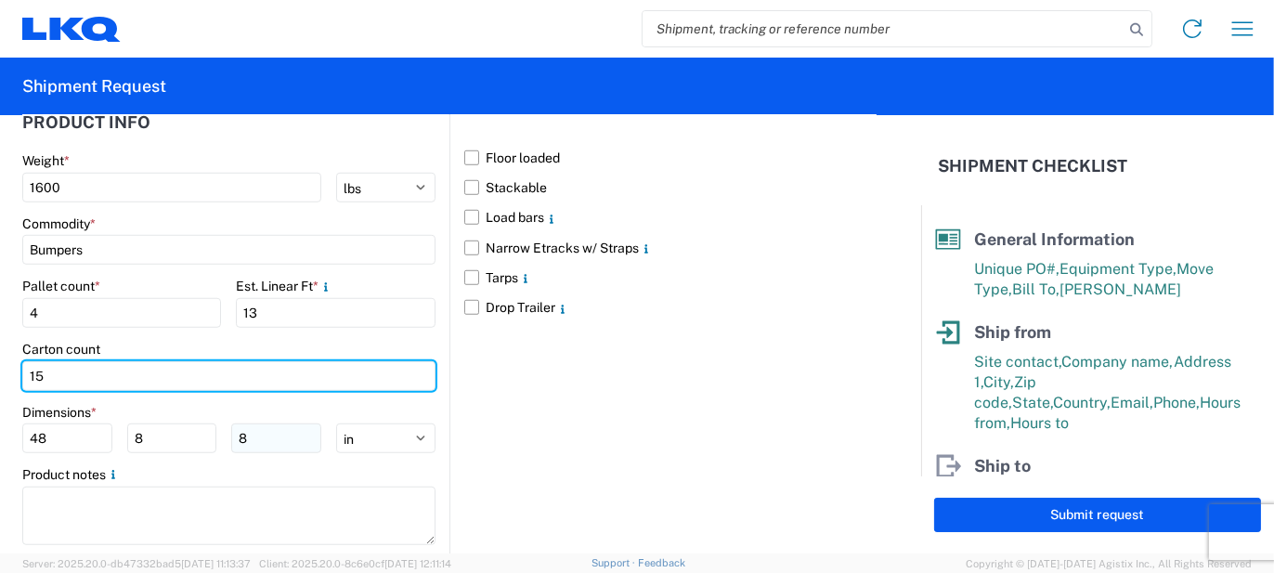
scroll to position [1934, 0]
type input "15"
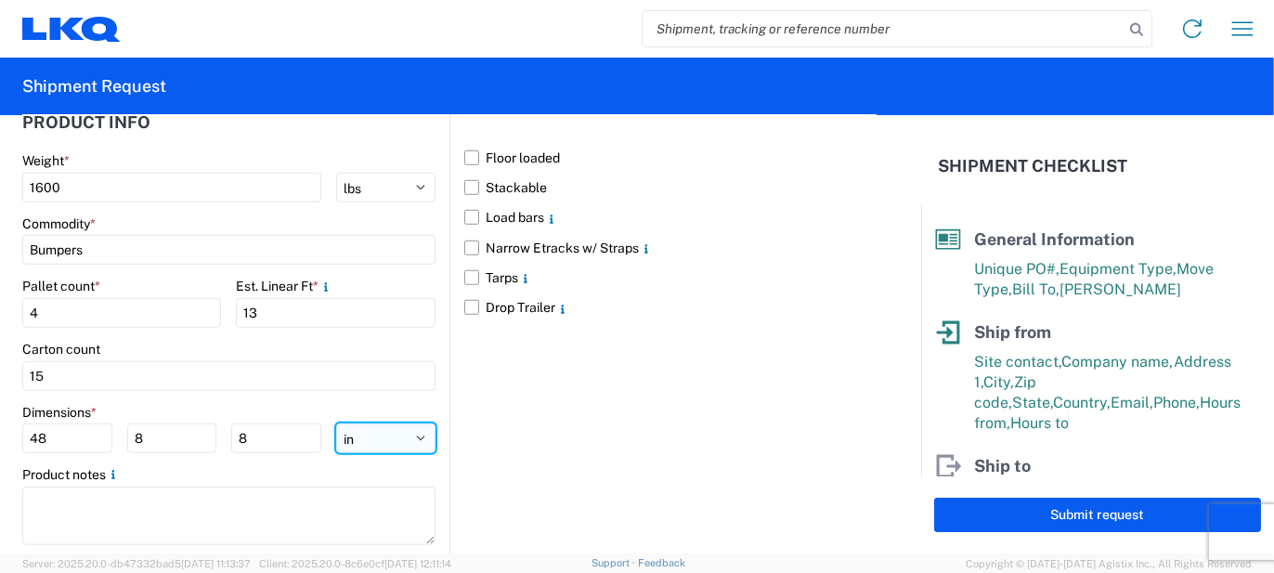
click at [407, 424] on select "ft in cm" at bounding box center [385, 439] width 99 height 30
click at [336, 424] on select "ft in cm" at bounding box center [385, 439] width 99 height 30
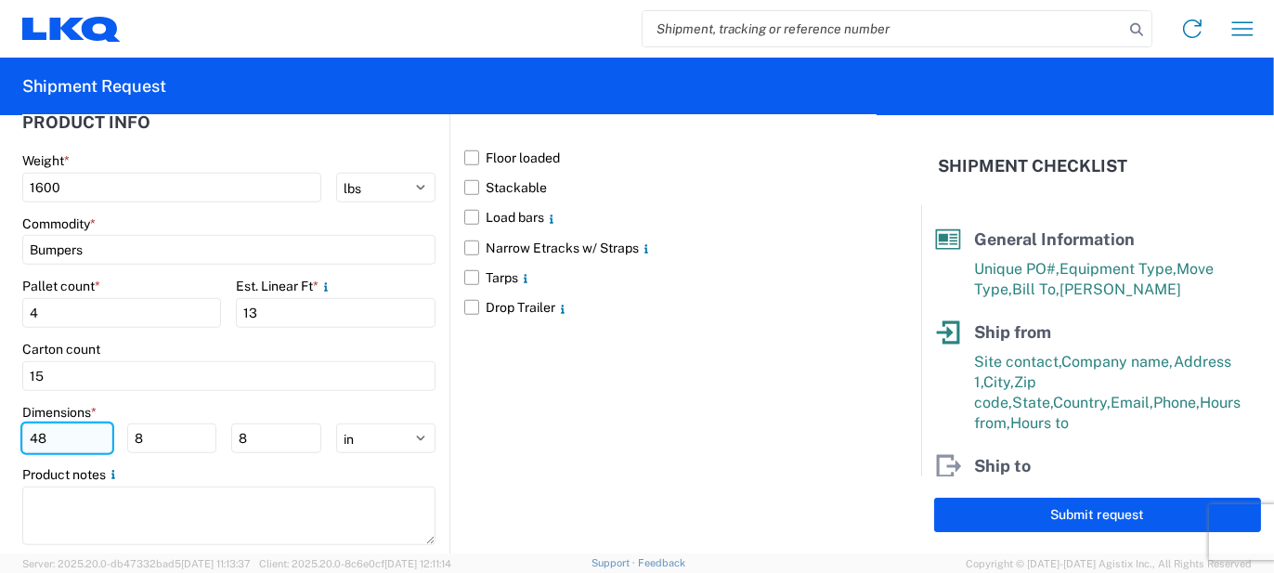
click at [100, 424] on input "48" at bounding box center [67, 439] width 90 height 30
type input "77"
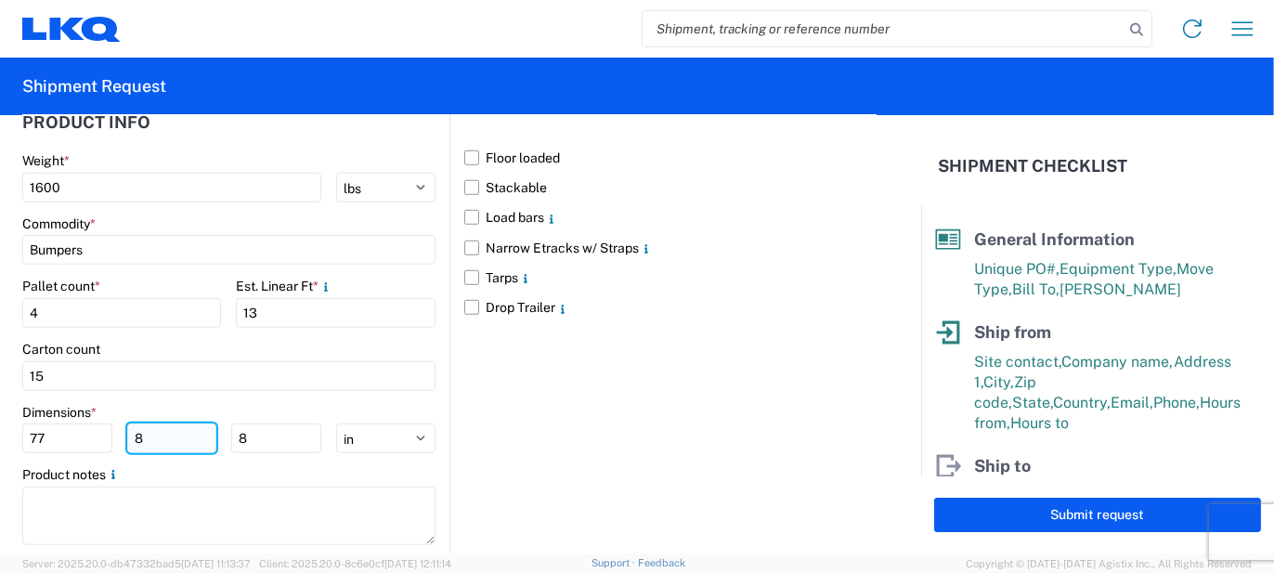
click at [180, 424] on input "8" at bounding box center [172, 439] width 90 height 30
click at [179, 424] on input "8" at bounding box center [172, 439] width 90 height 30
type input "48"
click at [259, 424] on input "8" at bounding box center [276, 439] width 90 height 30
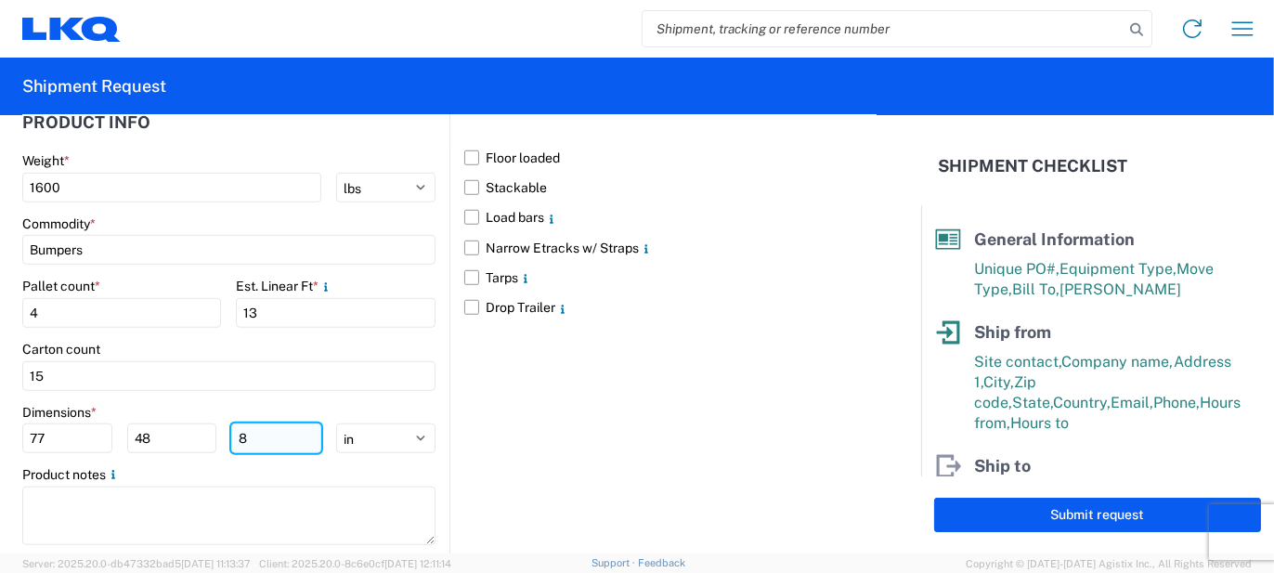
click at [259, 424] on input "8" at bounding box center [276, 439] width 90 height 30
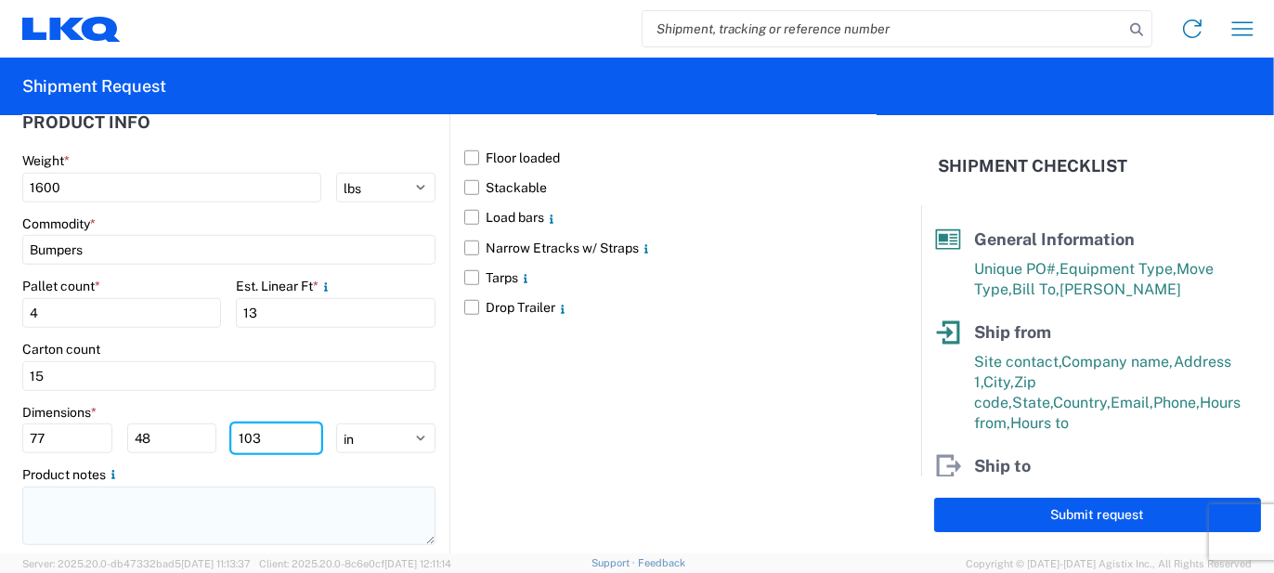
type input "103"
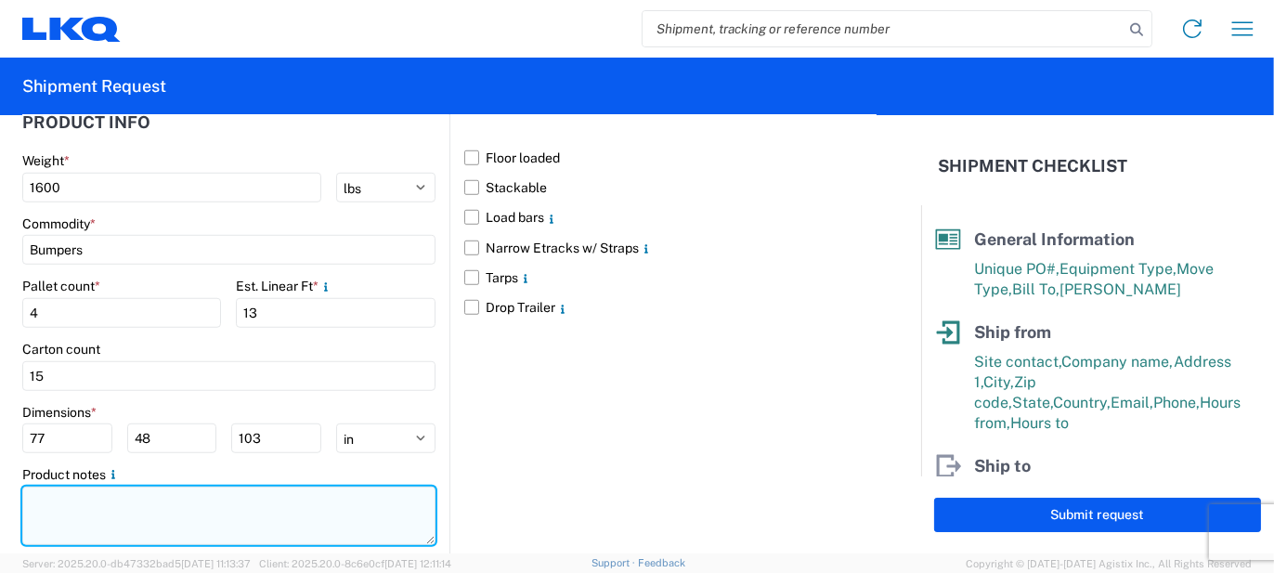
click at [141, 487] on textarea at bounding box center [228, 516] width 413 height 59
paste textarea "69pcs, 15 boxes, 4 skids, 77x48x103 NEED SWING DOORS"
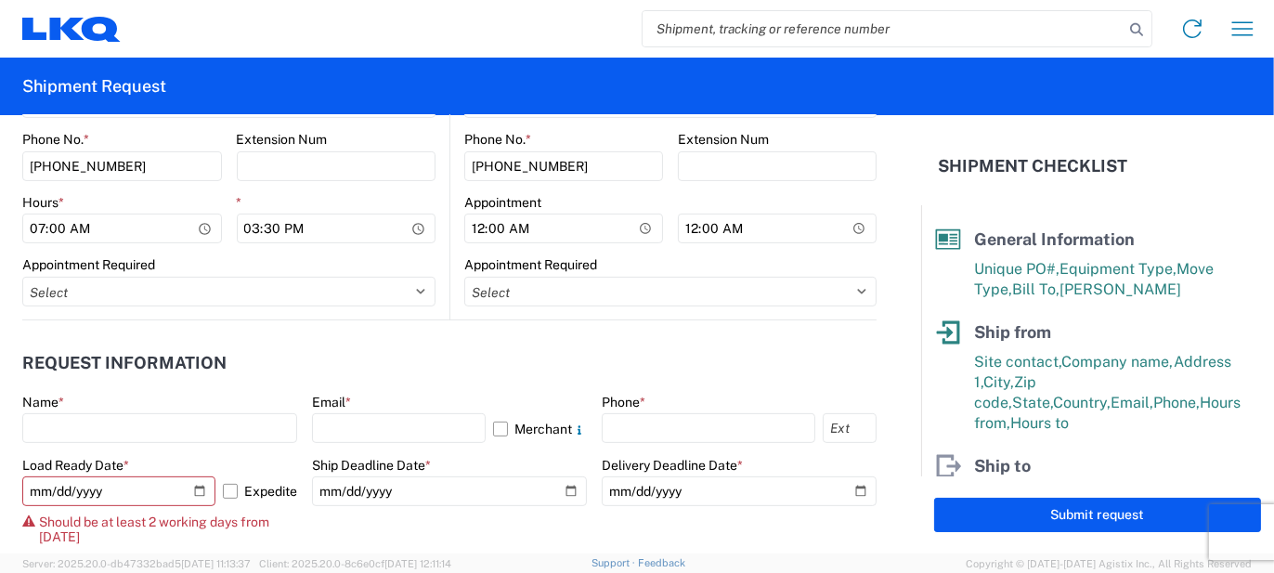
scroll to position [1005, 0]
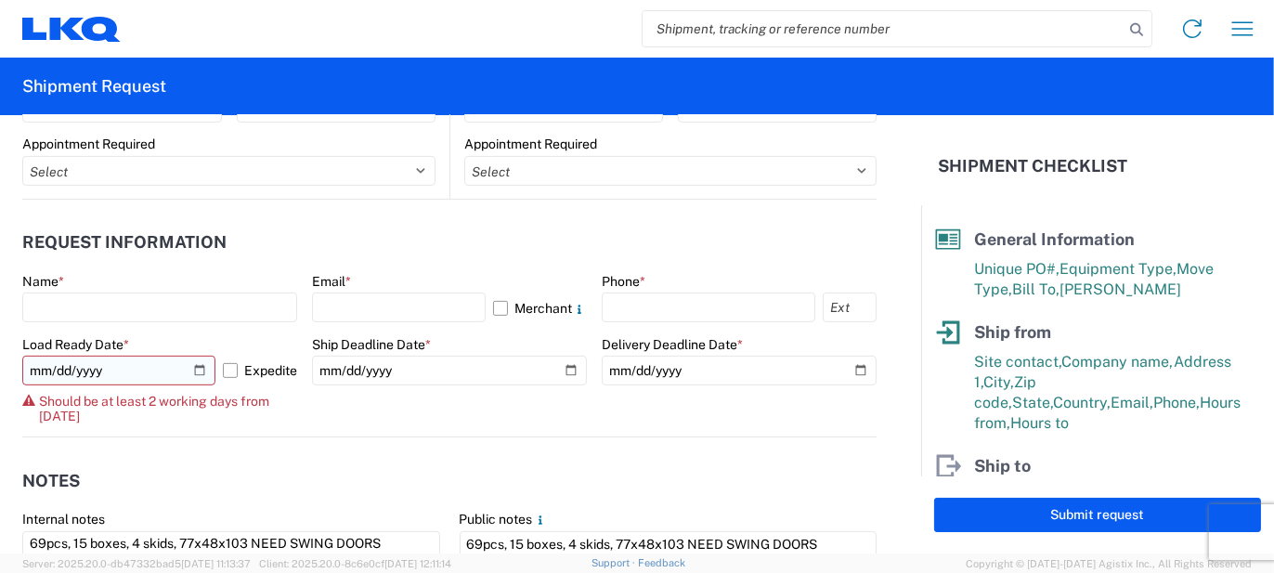
type textarea "69pcs, 15 boxes, 4 skids, 77x48x103 NEED SWING DOORS"
click at [186, 359] on input "[DATE]" at bounding box center [118, 371] width 193 height 30
click at [190, 368] on input "[DATE]" at bounding box center [118, 371] width 193 height 30
type input "[DATE]"
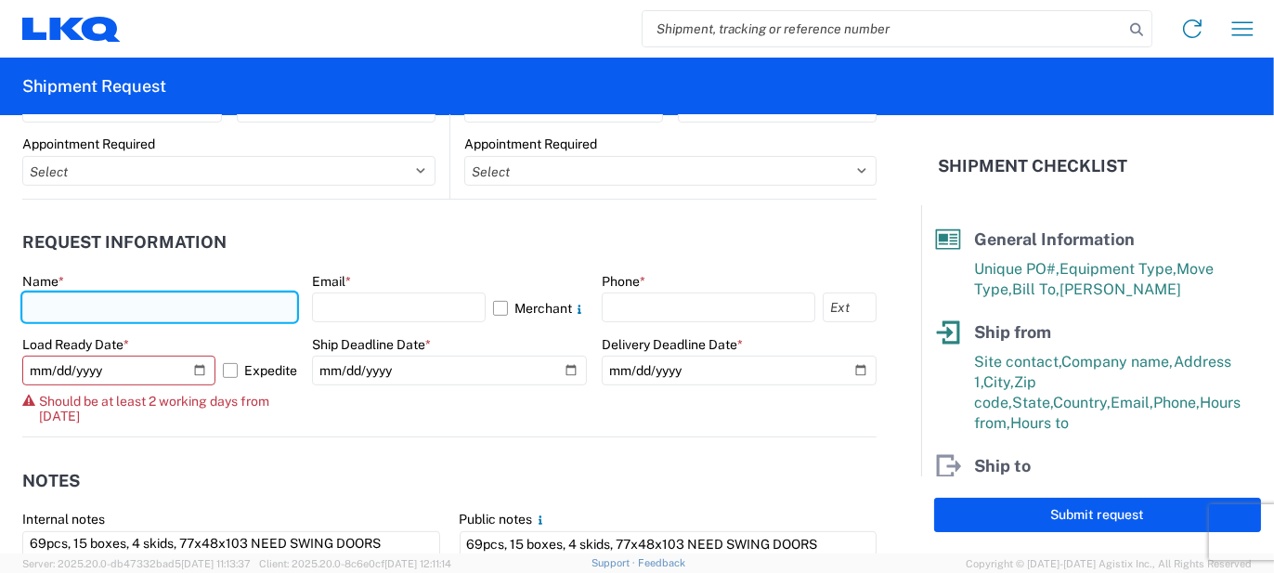
click at [178, 307] on input "text" at bounding box center [159, 308] width 275 height 30
type input "[PERSON_NAME]"
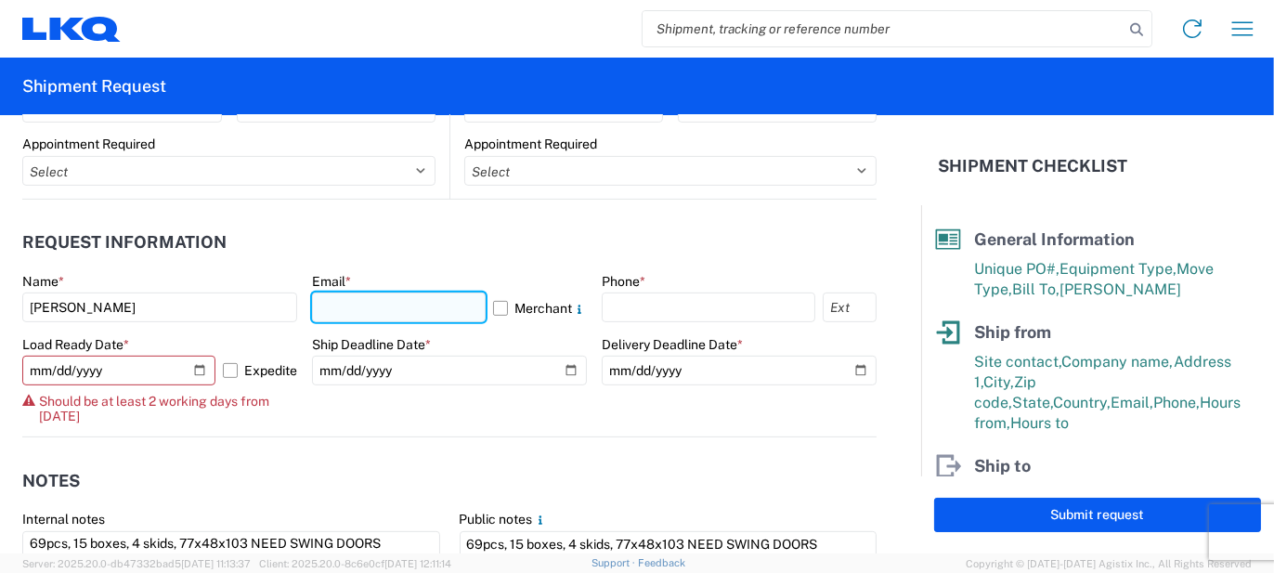
click at [339, 309] on input "text" at bounding box center [399, 308] width 174 height 30
type input "M"
type input "[EMAIL_ADDRESS][PERSON_NAME][DOMAIN_NAME]"
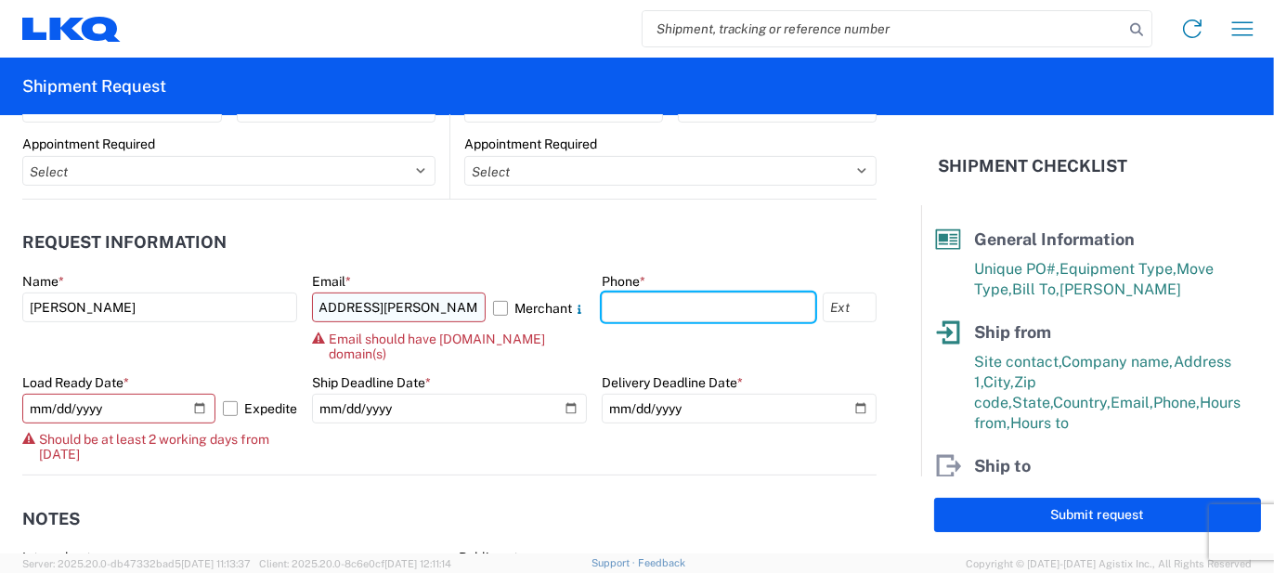
scroll to position [0, 0]
type input "5862551686"
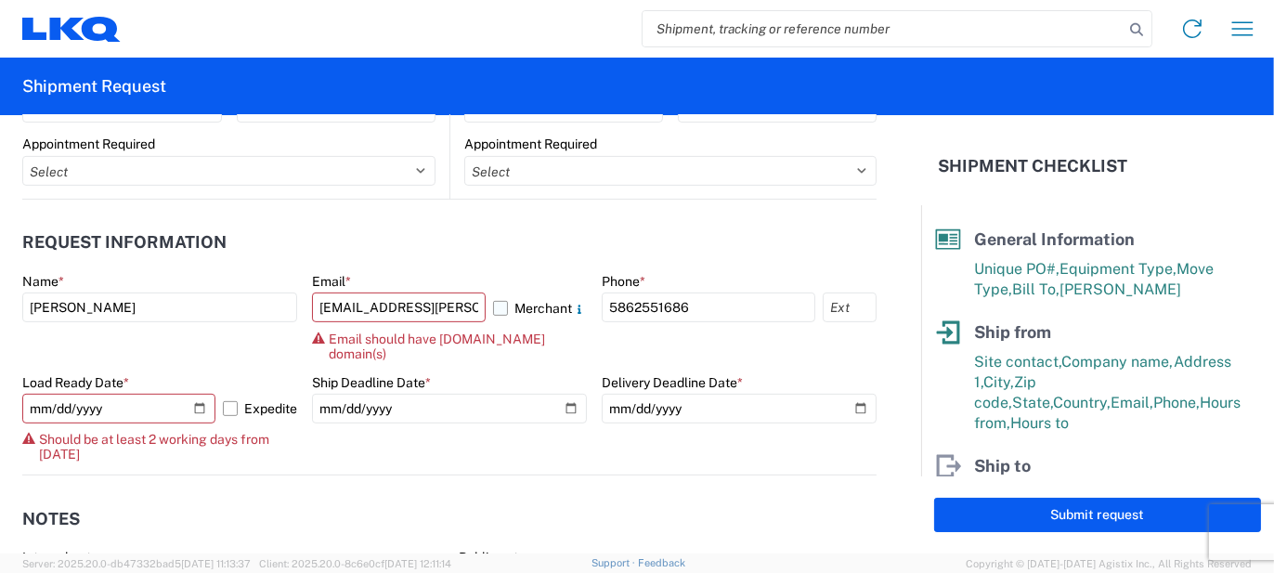
click at [535, 306] on label "Merchant" at bounding box center [540, 308] width 94 height 30
click at [0, 0] on input "Merchant" at bounding box center [0, 0] width 0 height 0
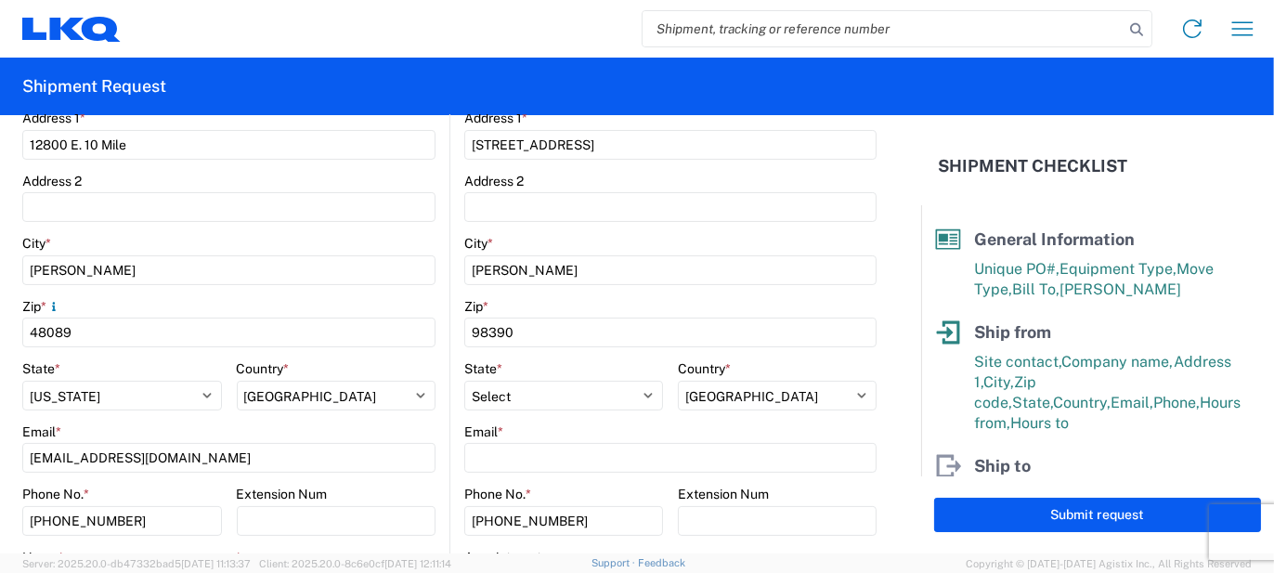
scroll to position [262, 0]
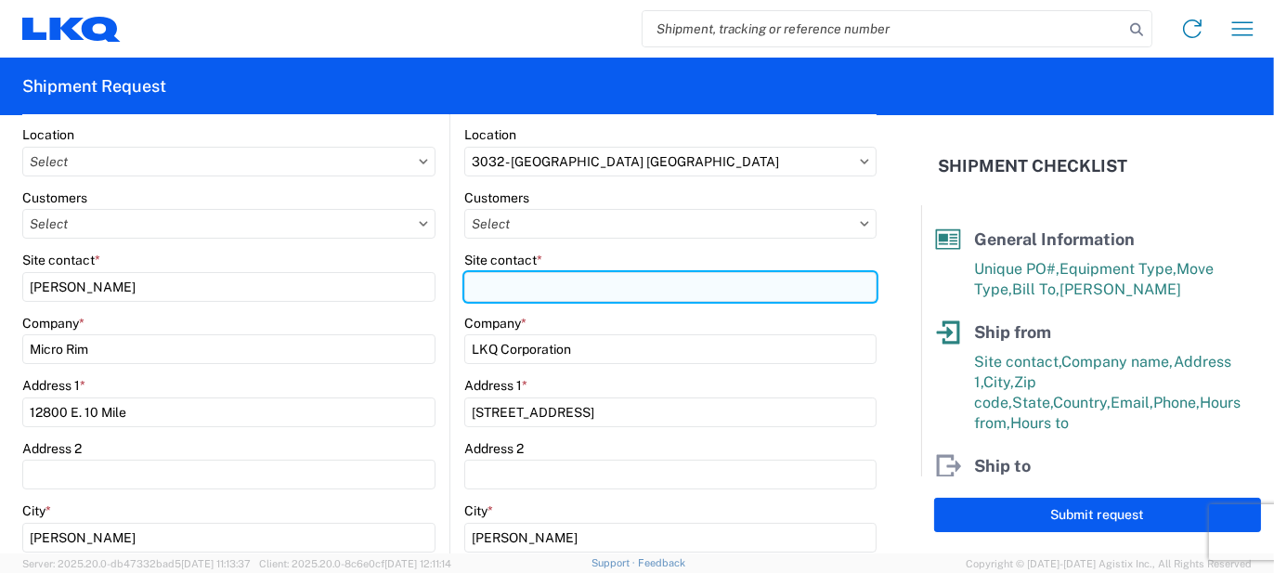
click at [557, 289] on input "Site contact *" at bounding box center [670, 287] width 412 height 30
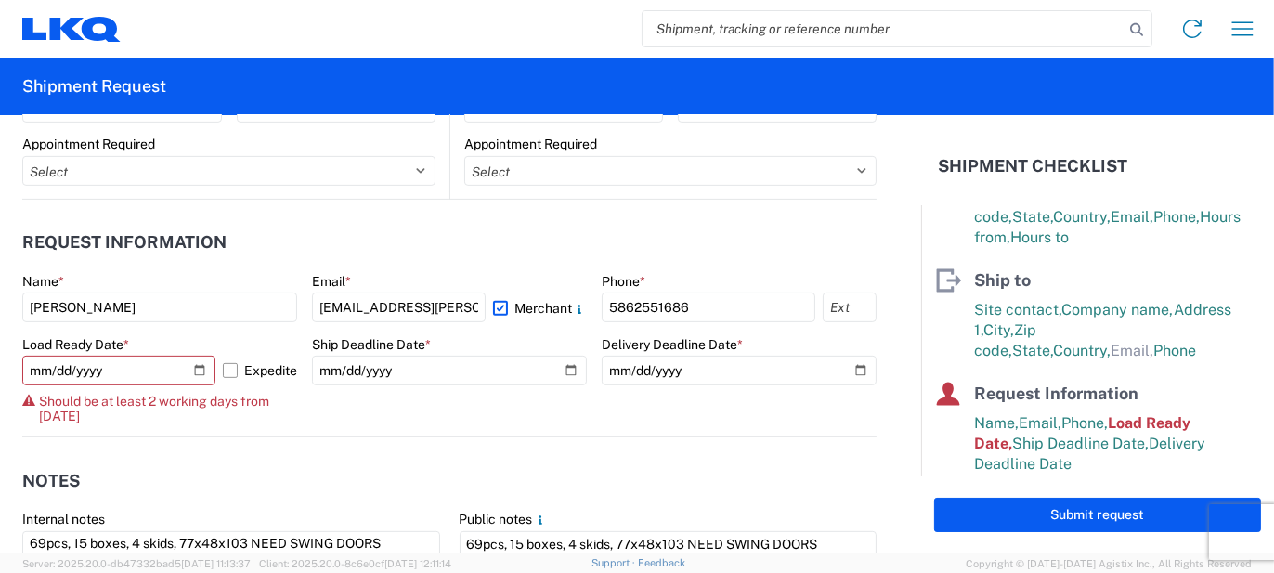
scroll to position [1005, 0]
click at [202, 446] on agx-notes "Notes Internal notes 69pcs, 15 boxes, 4 skids, 77x48x103 NEED SWING DOORS Publi…" at bounding box center [449, 538] width 855 height 200
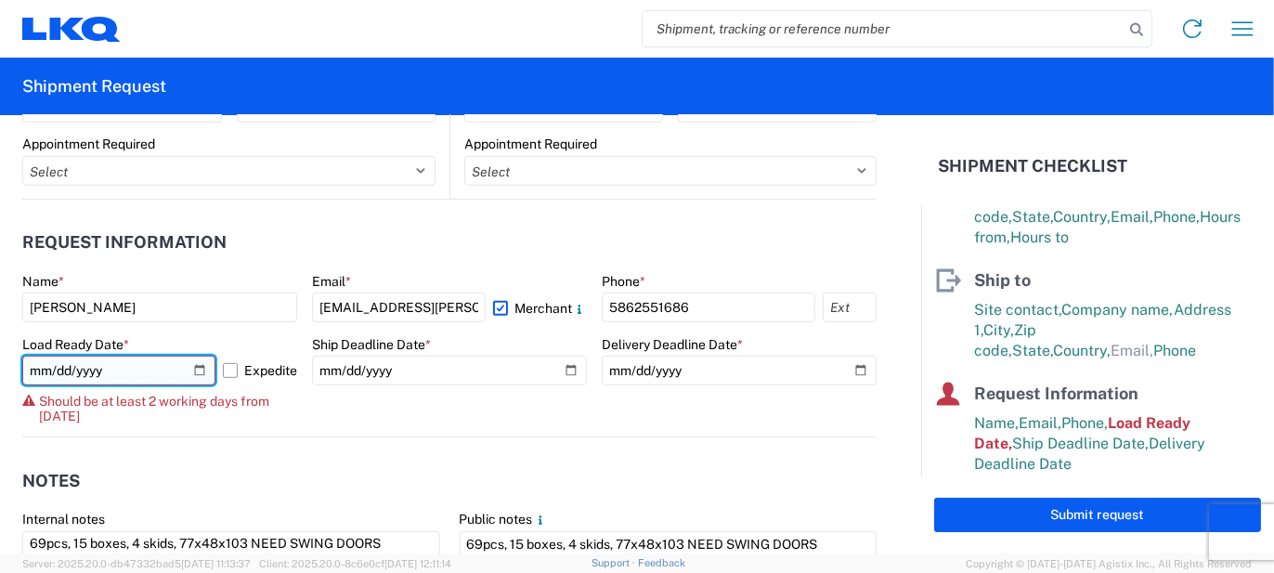
click at [194, 375] on input "[DATE]" at bounding box center [118, 371] width 193 height 30
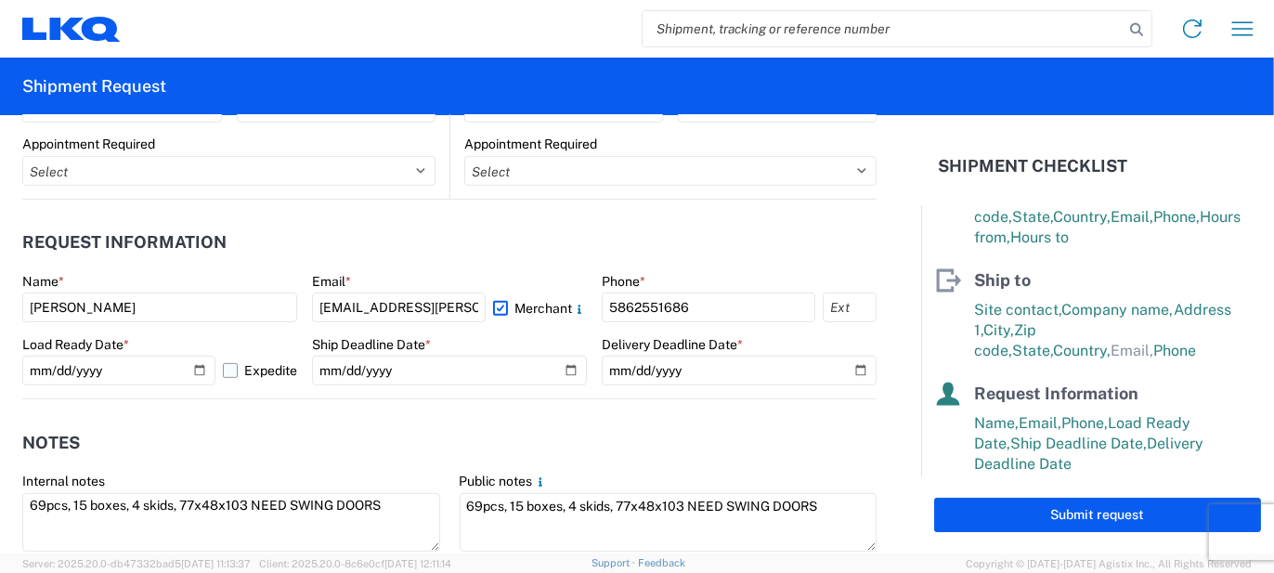
click at [233, 372] on label "Expedite" at bounding box center [260, 371] width 74 height 30
click at [0, 0] on input "Expedite" at bounding box center [0, 0] width 0 height 0
click at [233, 372] on label "Expedite" at bounding box center [260, 371] width 74 height 30
click at [0, 0] on input "Expedite" at bounding box center [0, 0] width 0 height 0
click at [251, 366] on label "Expedite" at bounding box center [260, 371] width 74 height 30
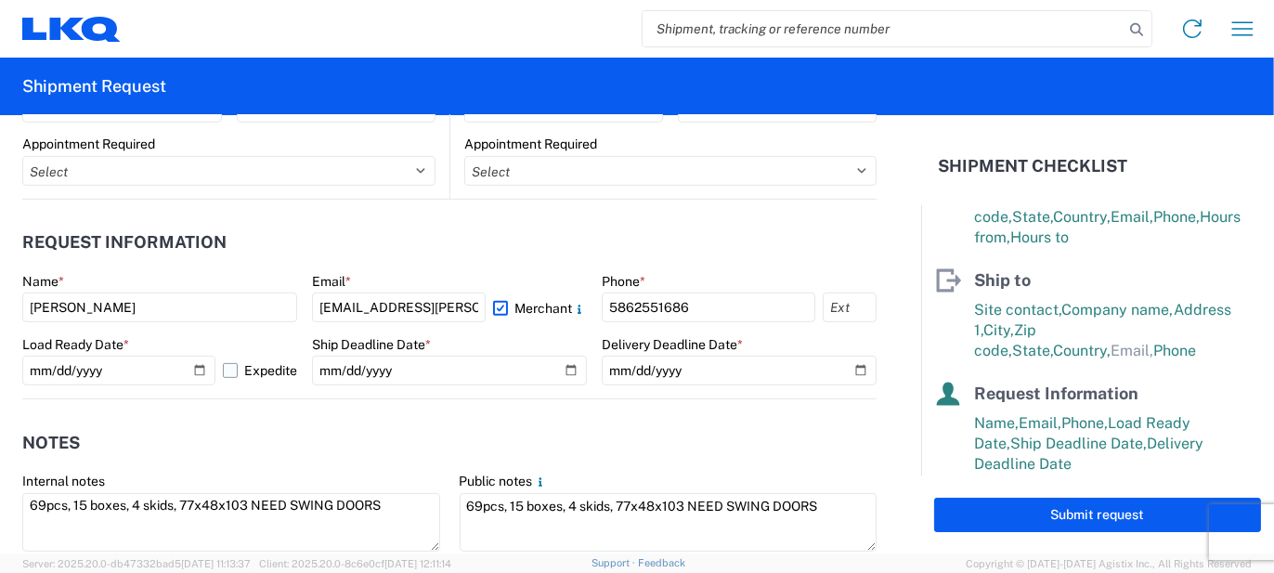
click at [0, 0] on input "Expedite" at bounding box center [0, 0] width 0 height 0
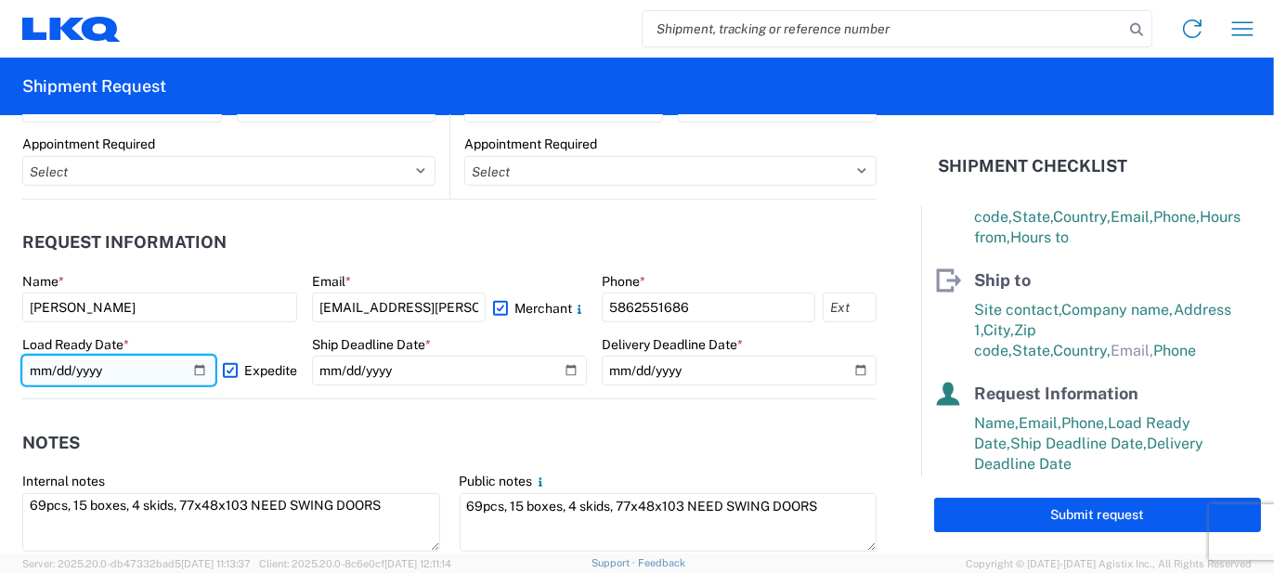
click at [195, 371] on input "[DATE]" at bounding box center [118, 371] width 193 height 30
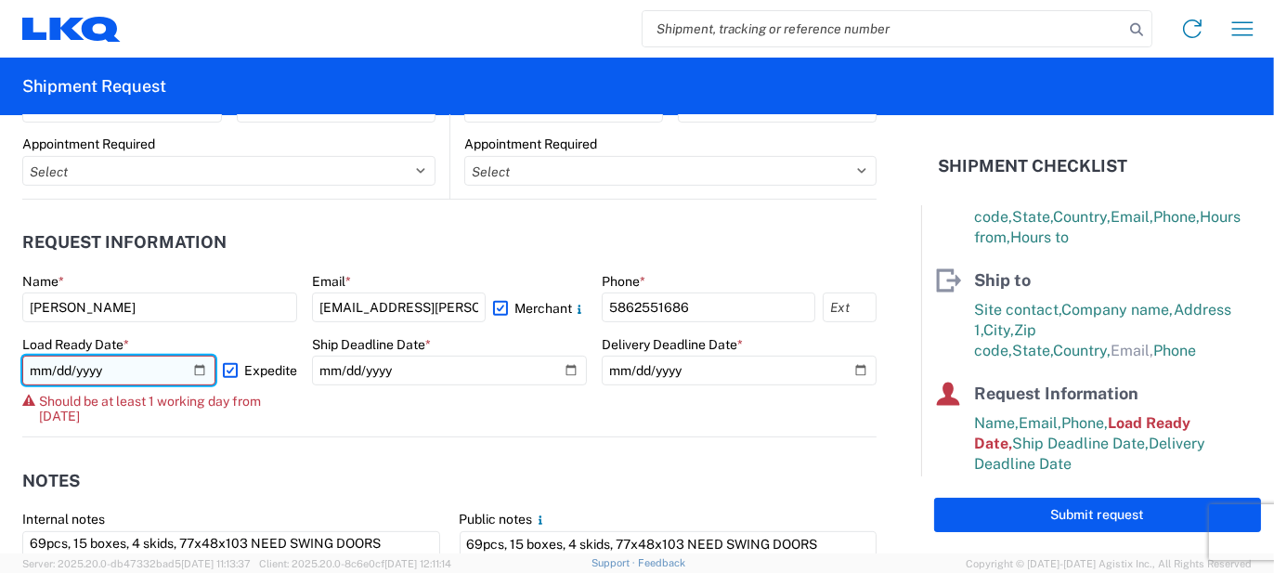
click at [190, 380] on input "[DATE]" at bounding box center [118, 371] width 193 height 30
click at [186, 372] on input "[DATE]" at bounding box center [118, 371] width 193 height 30
type input "[DATE]"
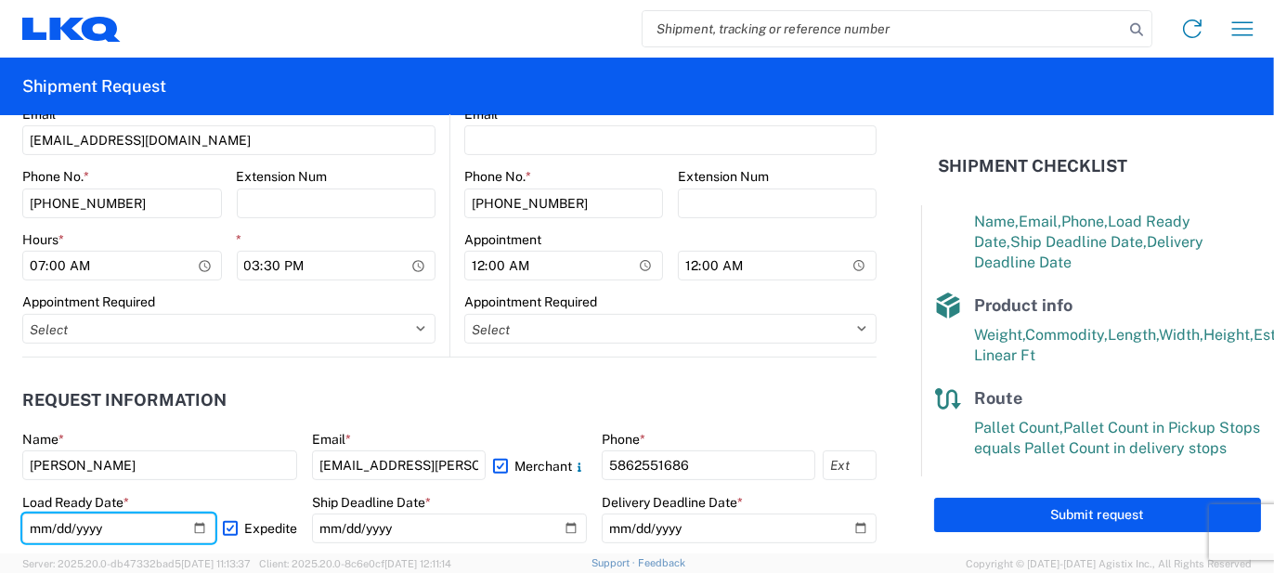
scroll to position [874, 0]
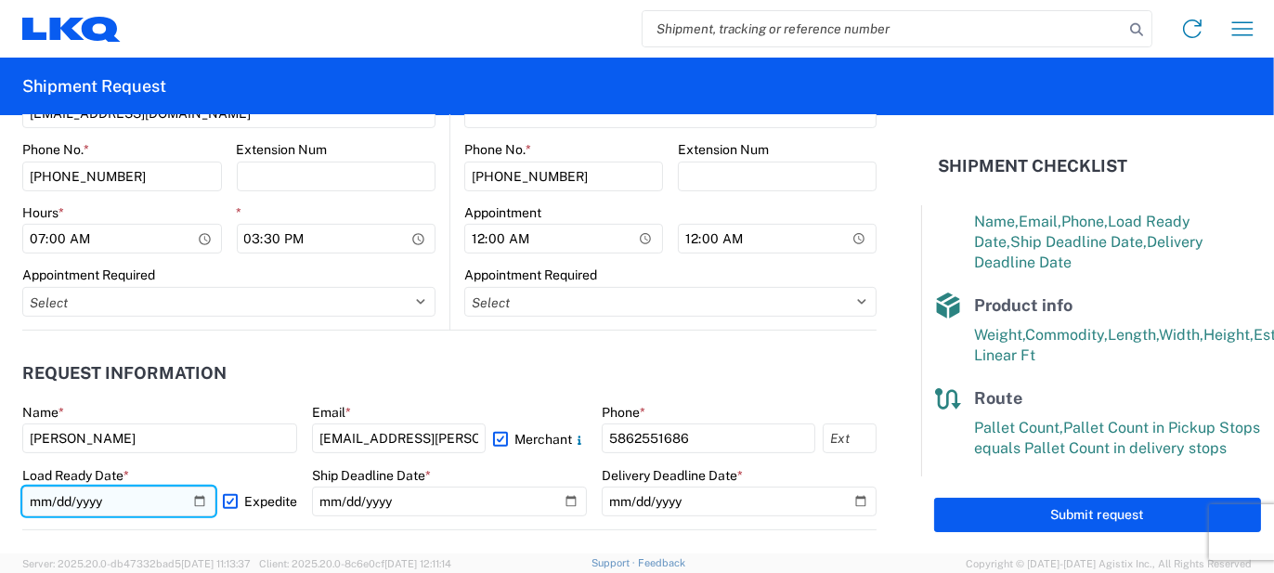
click at [149, 500] on input "[DATE]" at bounding box center [118, 502] width 193 height 30
click at [197, 498] on input "[DATE]" at bounding box center [118, 502] width 193 height 30
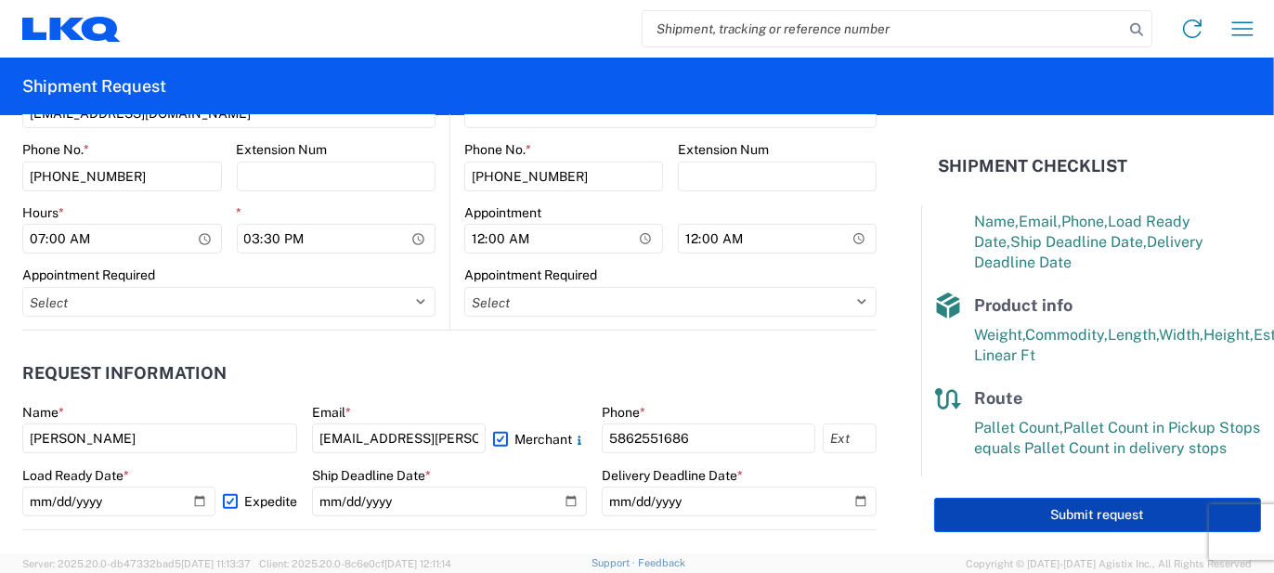
click at [993, 510] on button "Submit request" at bounding box center [1097, 515] width 327 height 34
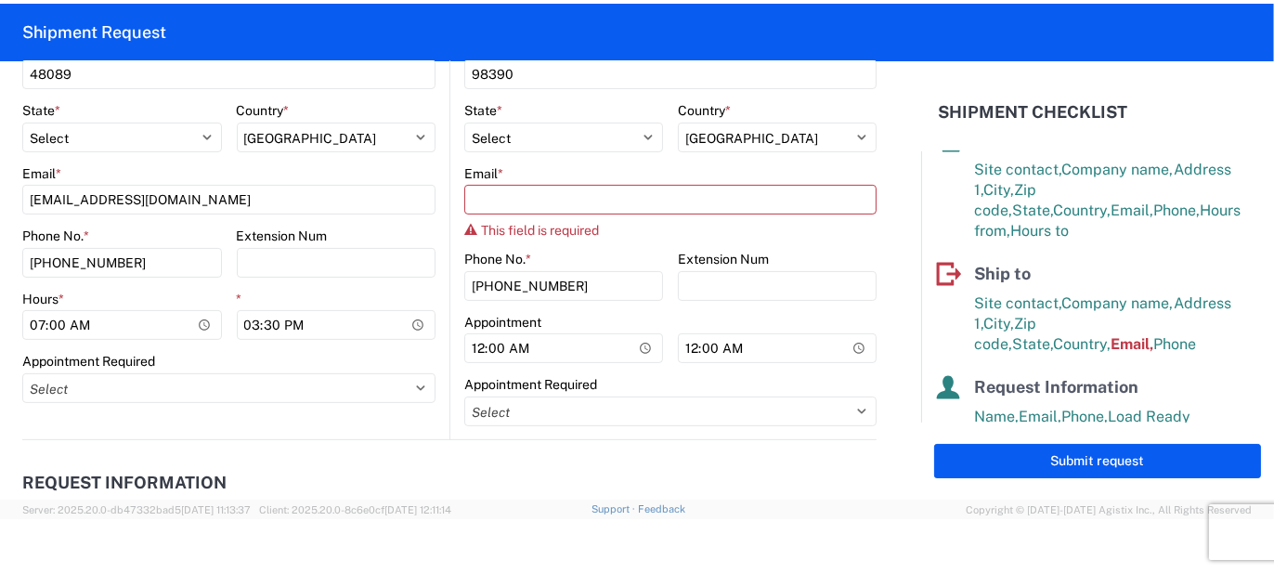
scroll to position [688, 0]
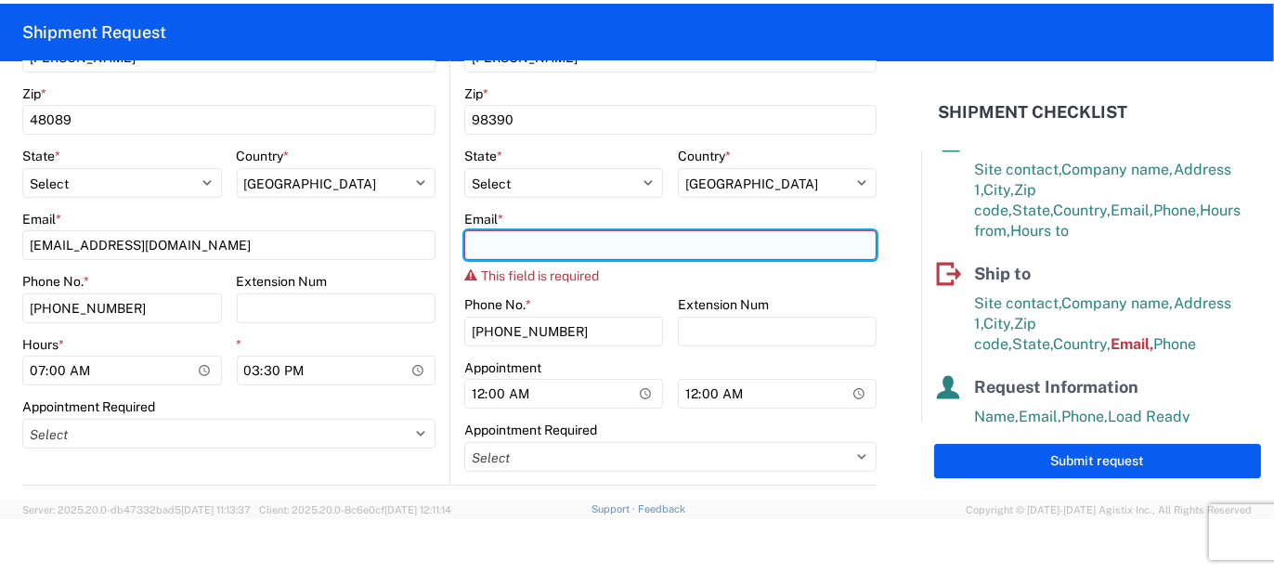
click at [503, 255] on input "Email *" at bounding box center [670, 245] width 412 height 30
type input "@"
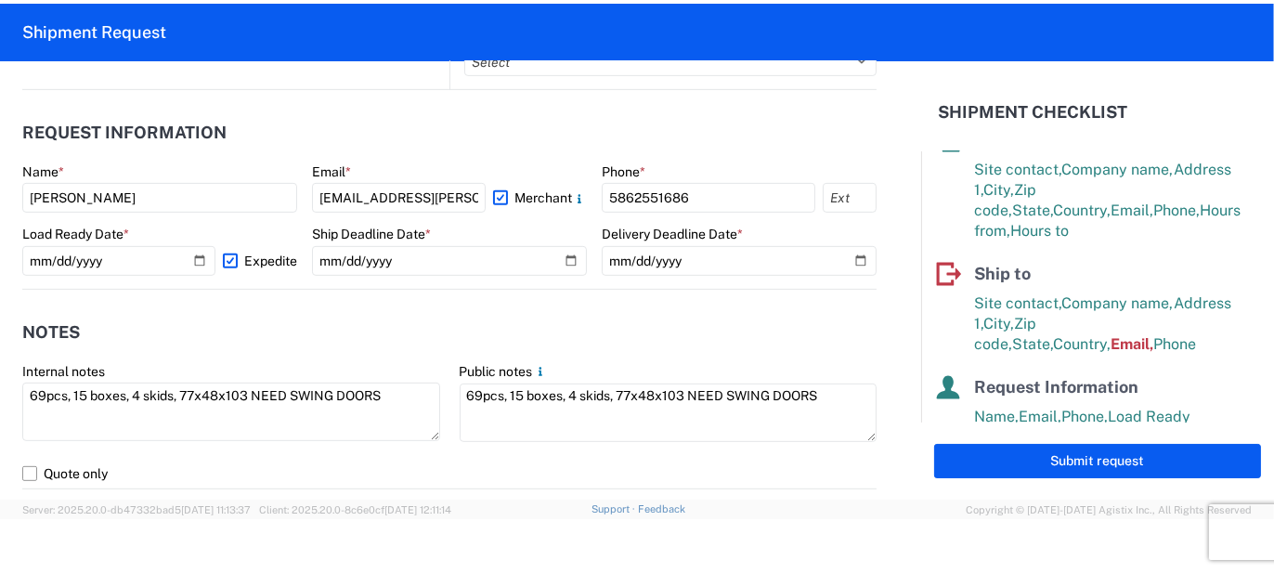
scroll to position [1115, 0]
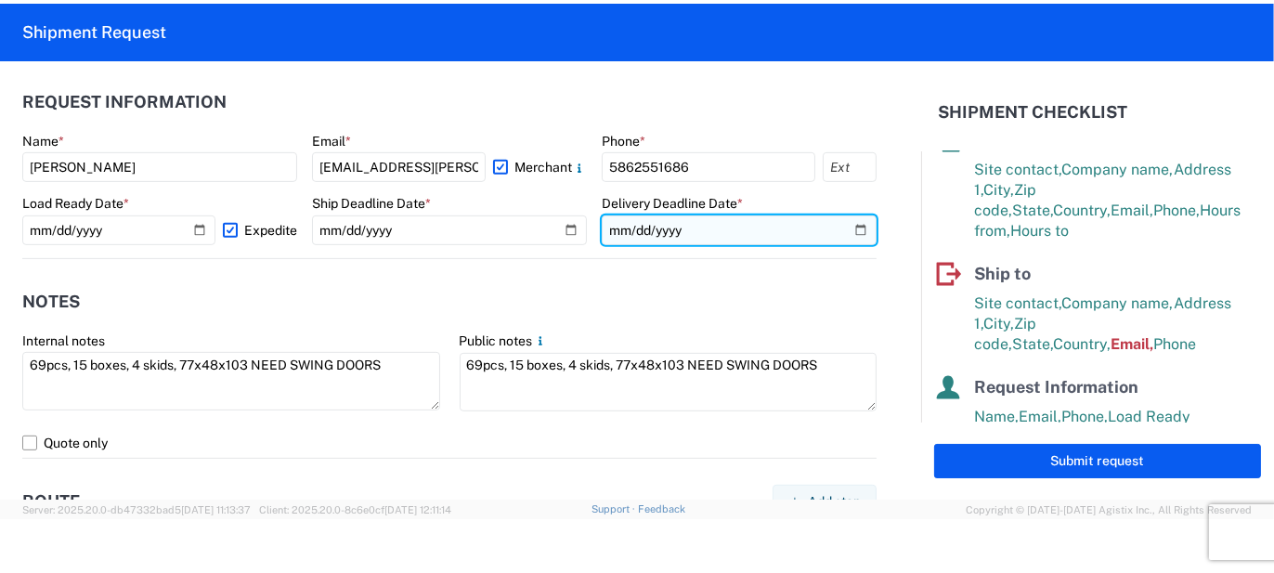
click at [856, 229] on input "[DATE]" at bounding box center [739, 231] width 275 height 30
click at [843, 225] on input "[DATE]" at bounding box center [739, 231] width 275 height 30
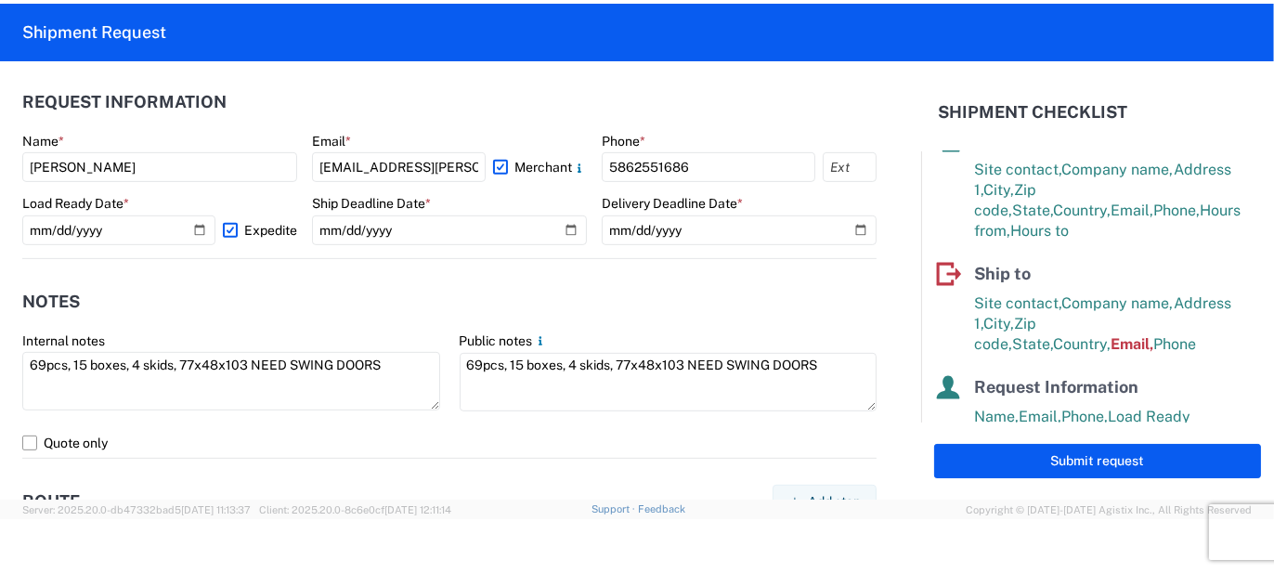
click at [520, 284] on header "Notes" at bounding box center [449, 302] width 855 height 42
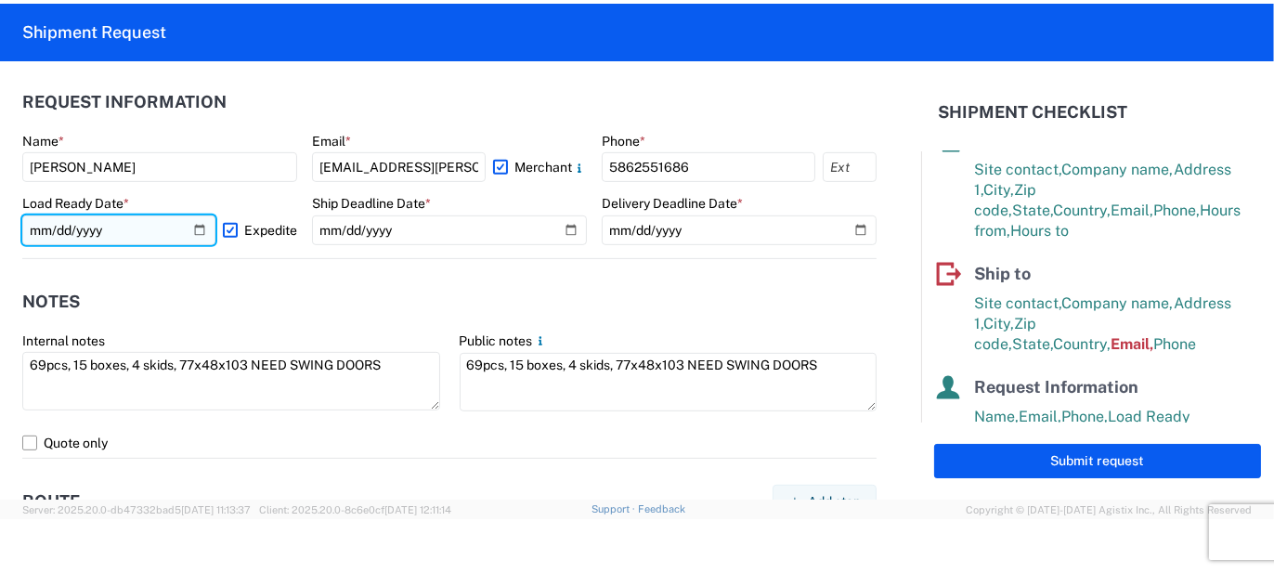
click at [190, 226] on input "[DATE]" at bounding box center [118, 231] width 193 height 30
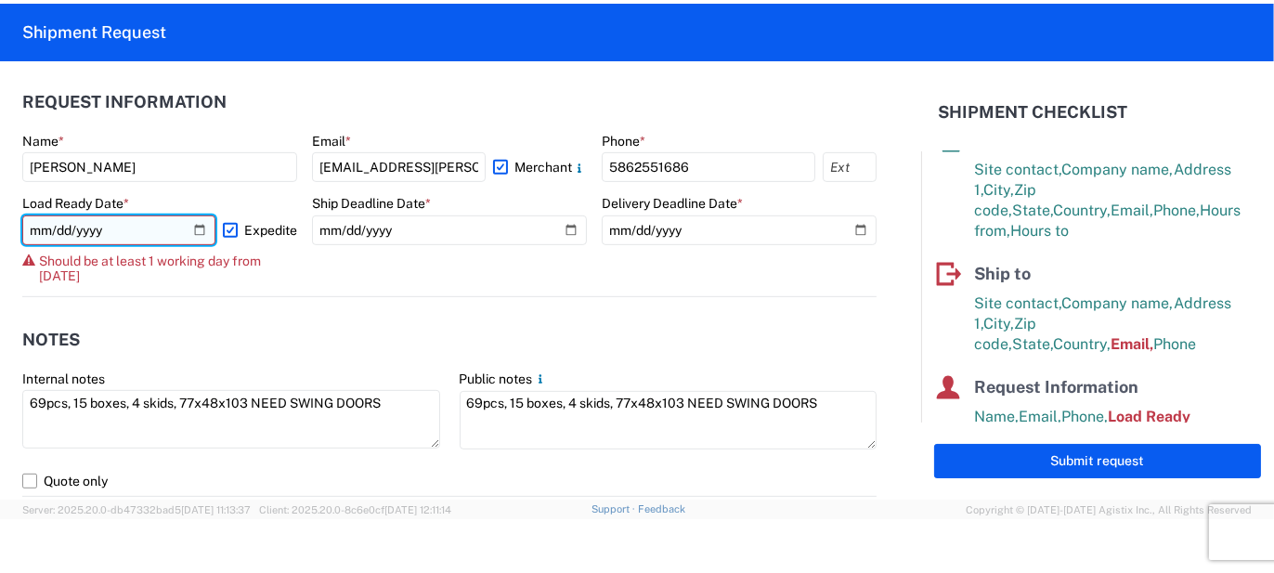
click at [195, 236] on input "[DATE]" at bounding box center [118, 231] width 193 height 30
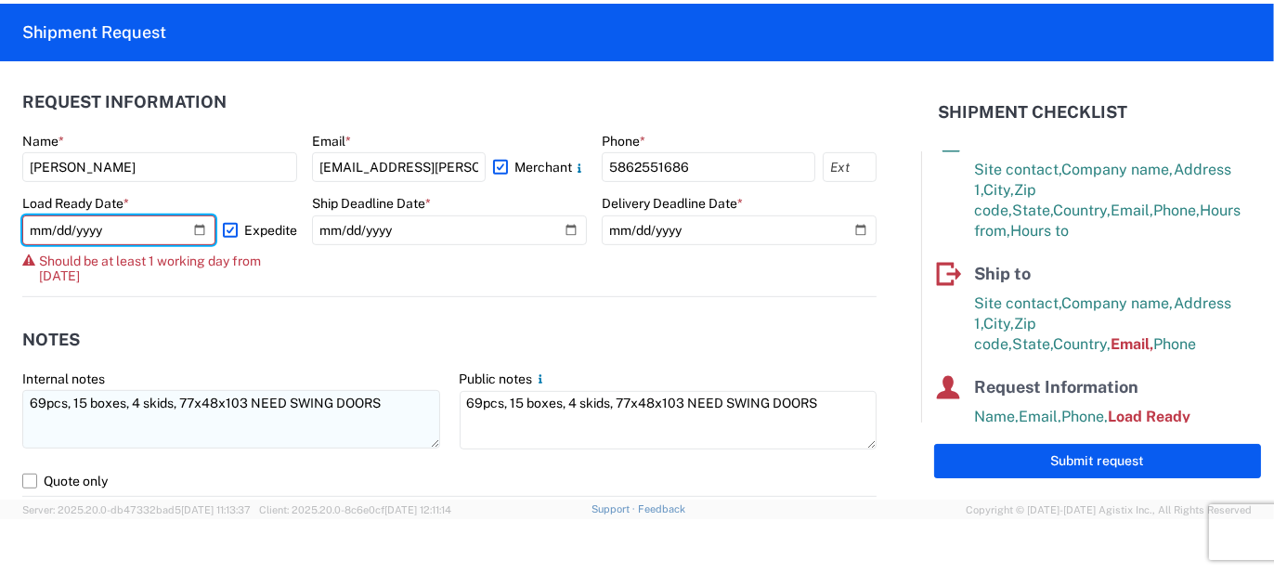
type input "[DATE]"
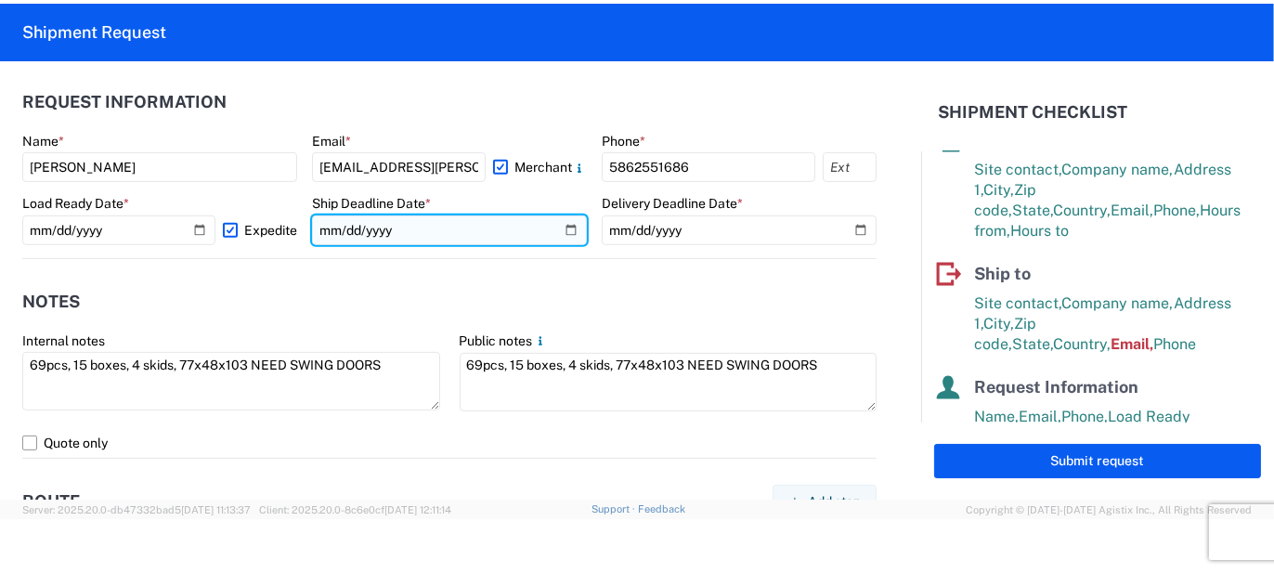
click at [569, 223] on input "[DATE]" at bounding box center [449, 231] width 275 height 30
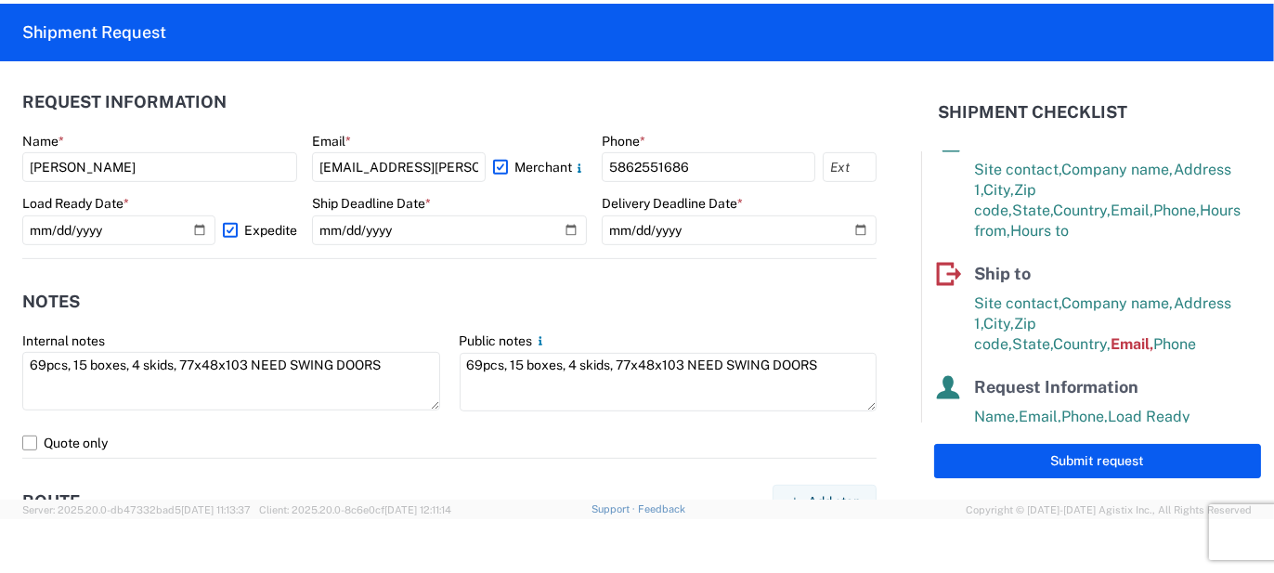
click at [613, 201] on label "Delivery Deadline Date *" at bounding box center [672, 203] width 141 height 17
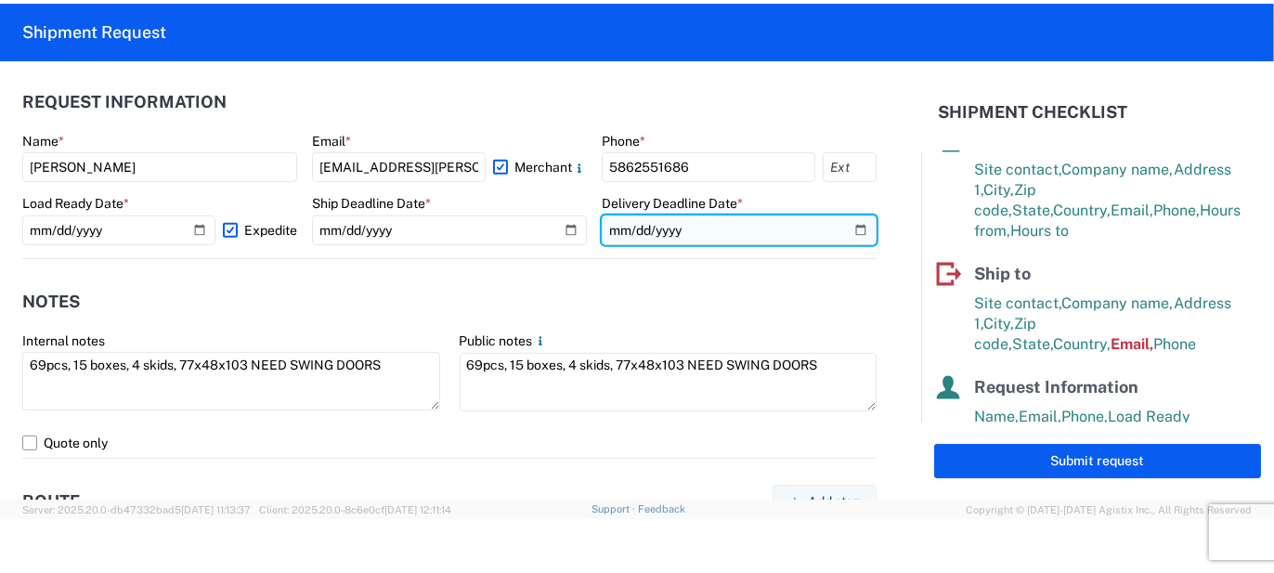
click at [843, 231] on input "[DATE]" at bounding box center [739, 231] width 275 height 30
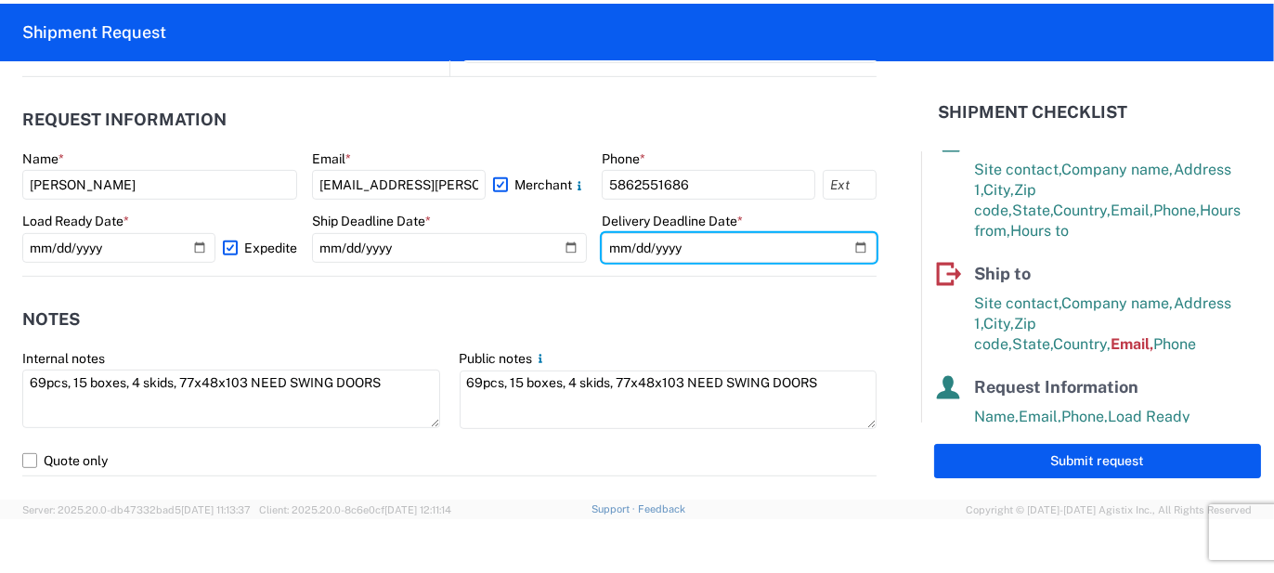
scroll to position [711, 0]
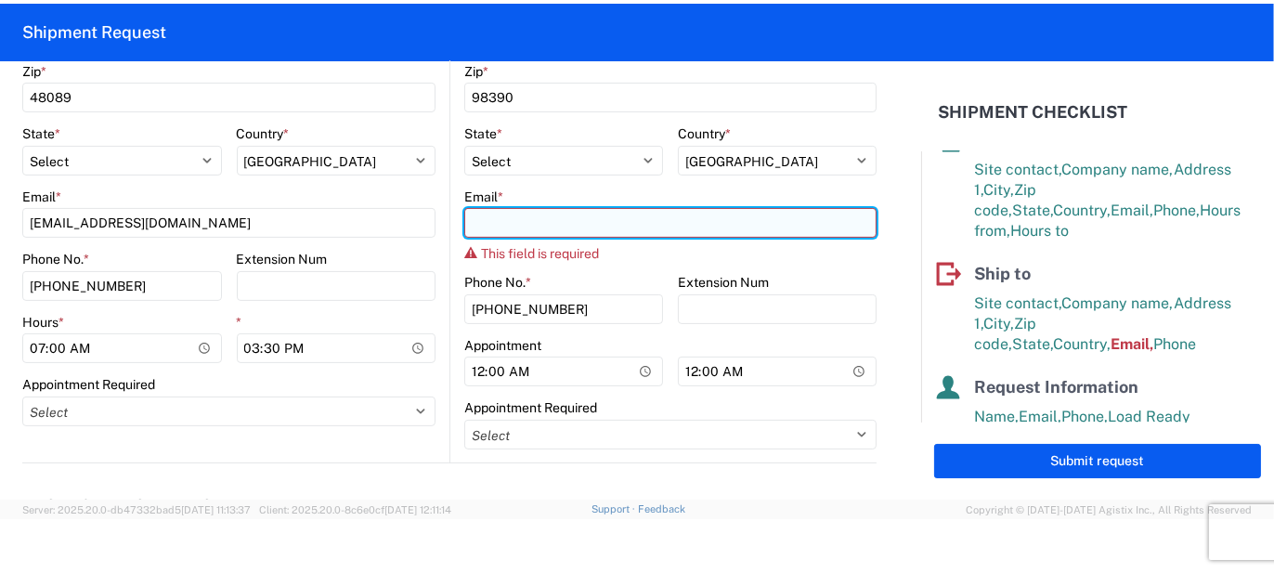
click at [522, 233] on input "Email *" at bounding box center [670, 223] width 412 height 30
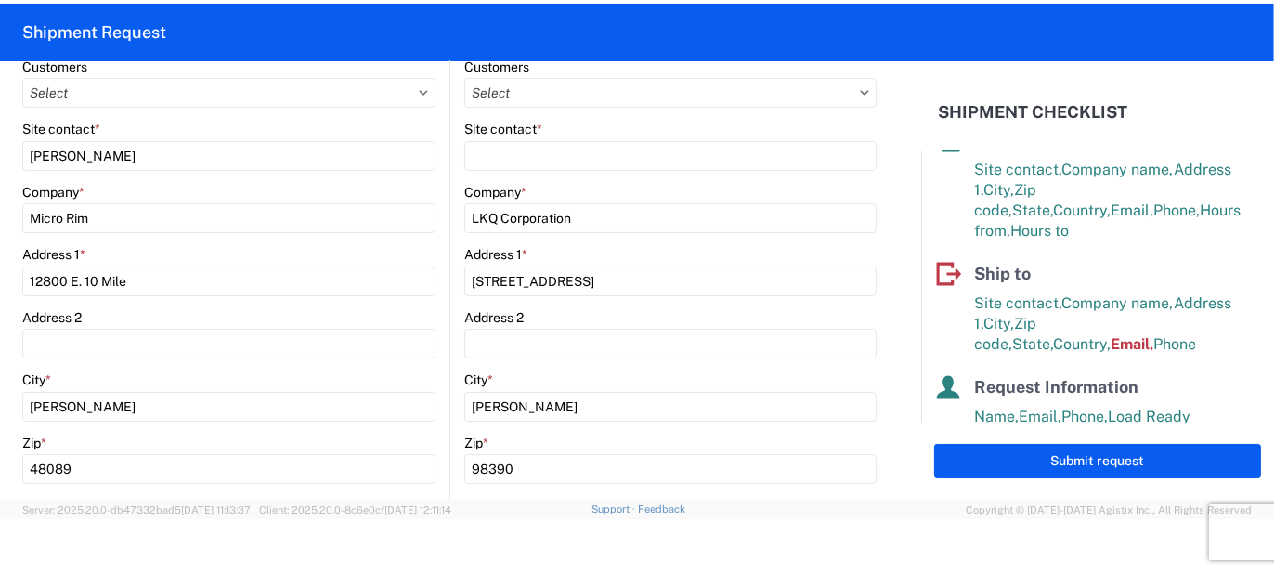
scroll to position [0, 0]
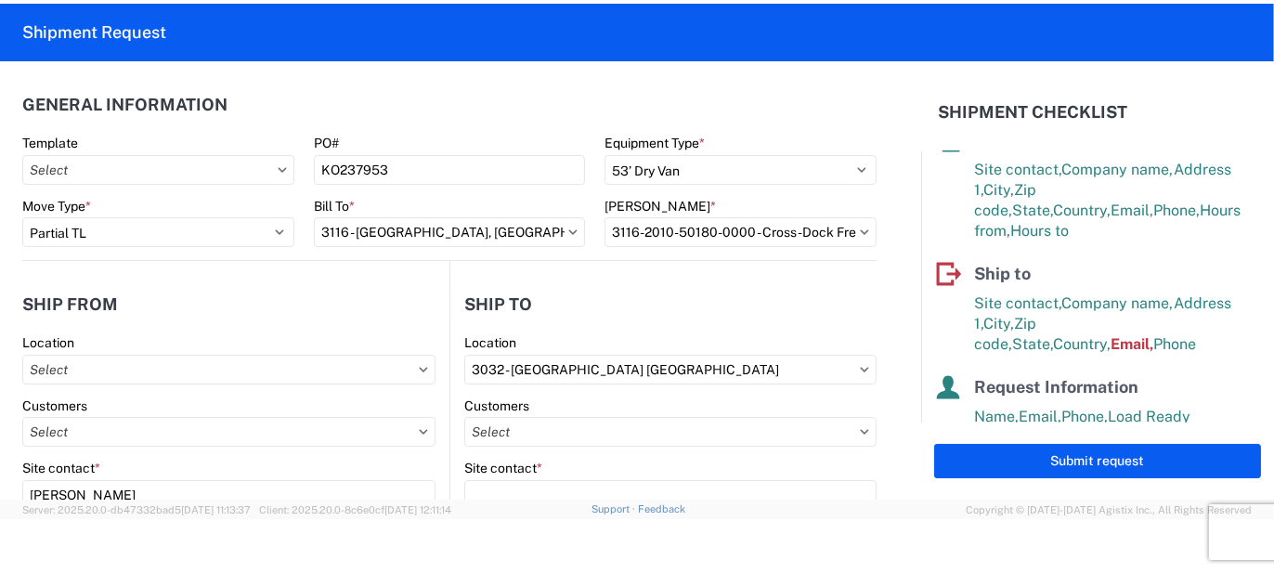
click at [503, 108] on header "General Information" at bounding box center [449, 105] width 855 height 42
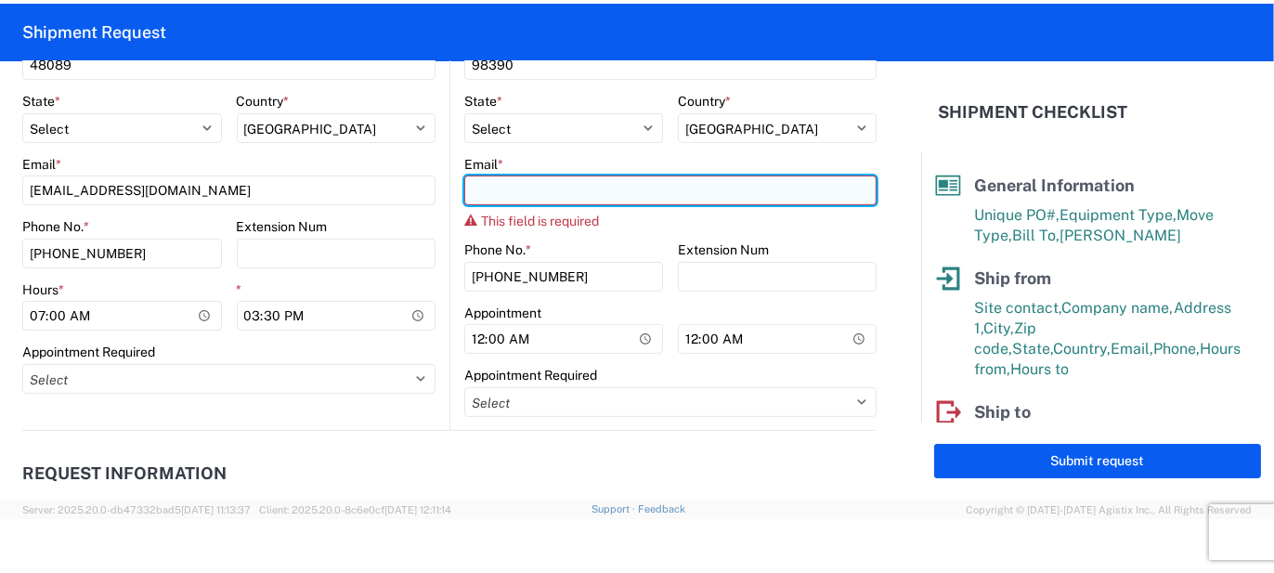
click at [645, 194] on input "Email *" at bounding box center [670, 191] width 412 height 30
click at [492, 185] on input "Email *" at bounding box center [670, 191] width 412 height 30
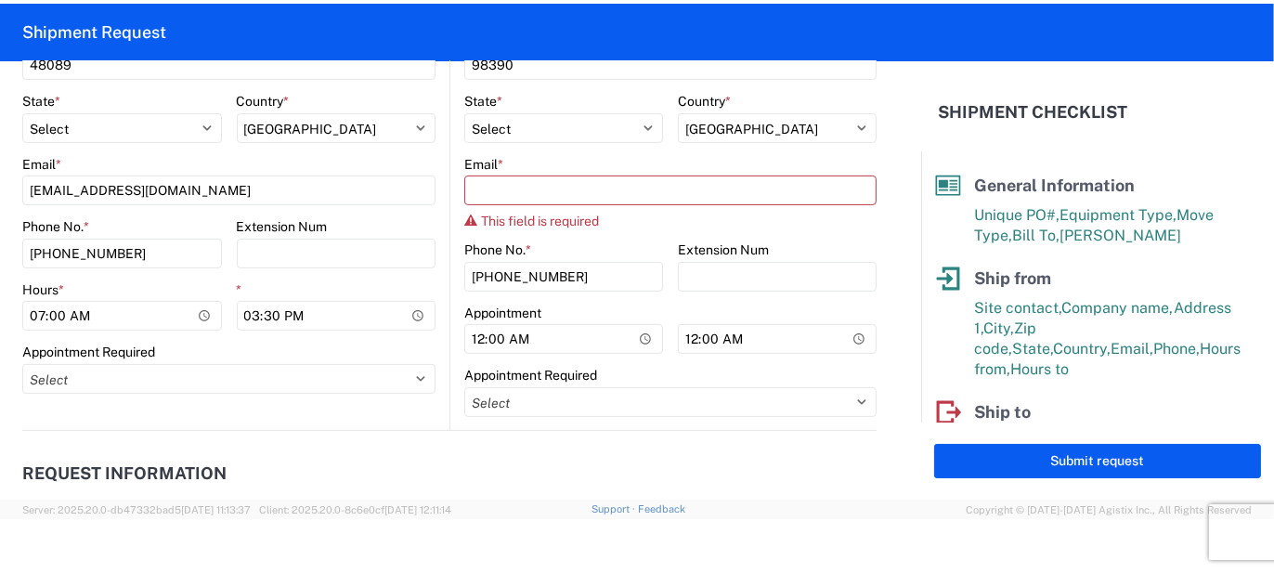
click at [585, 228] on agx-form-control-wrapper-v2 "Email * This field is required" at bounding box center [670, 199] width 412 height 86
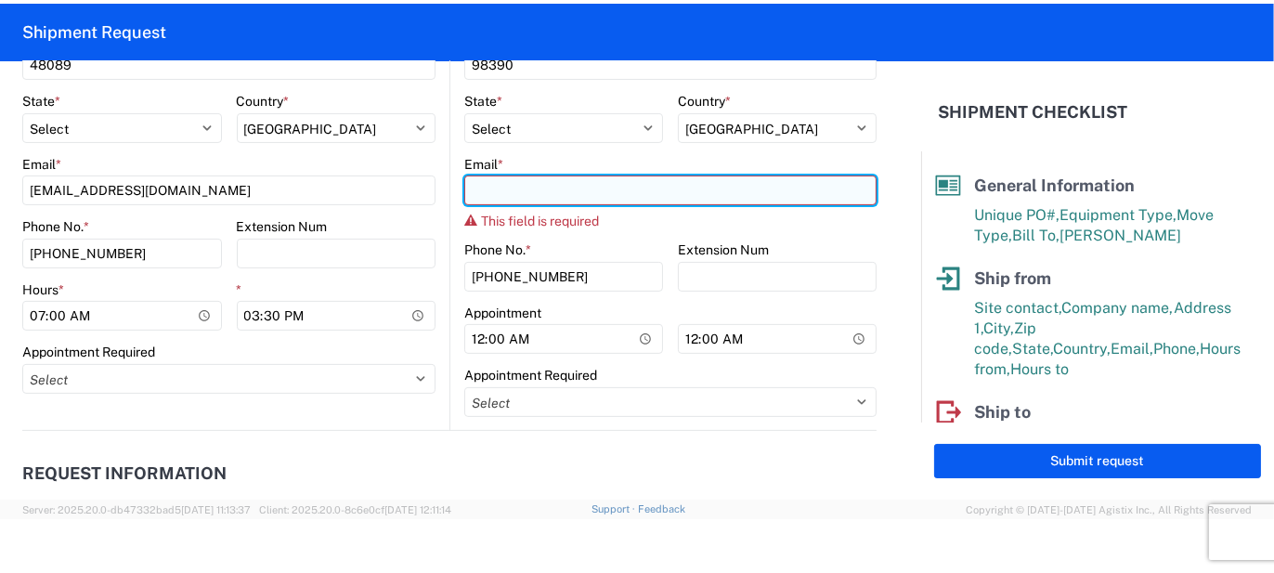
click at [562, 184] on input "Email *" at bounding box center [670, 191] width 412 height 30
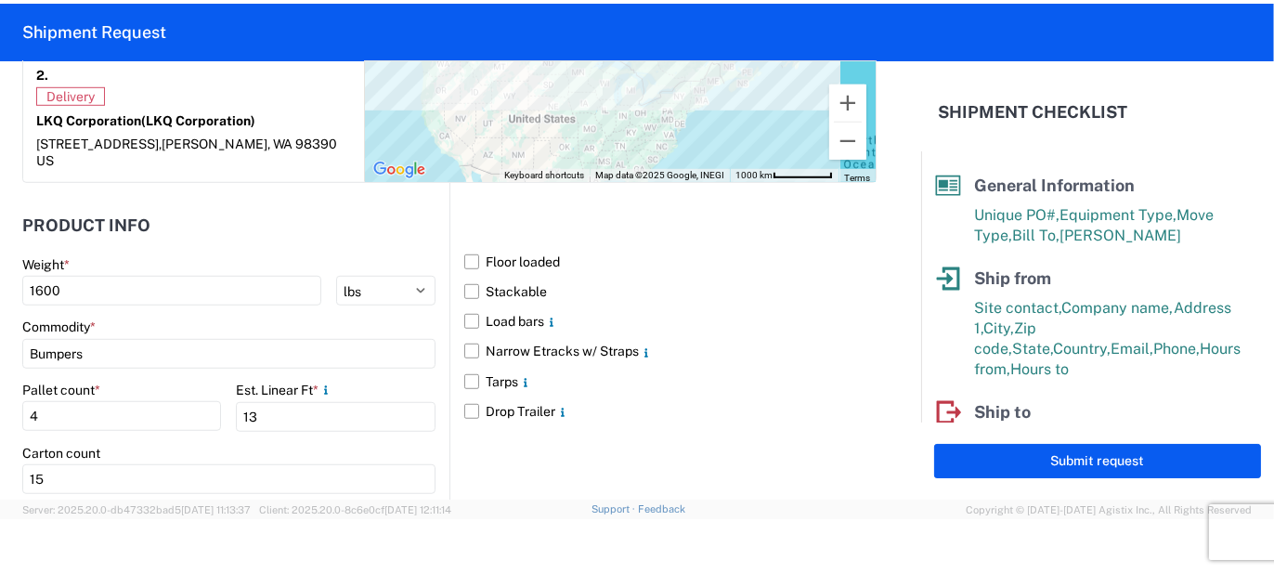
scroll to position [1918, 0]
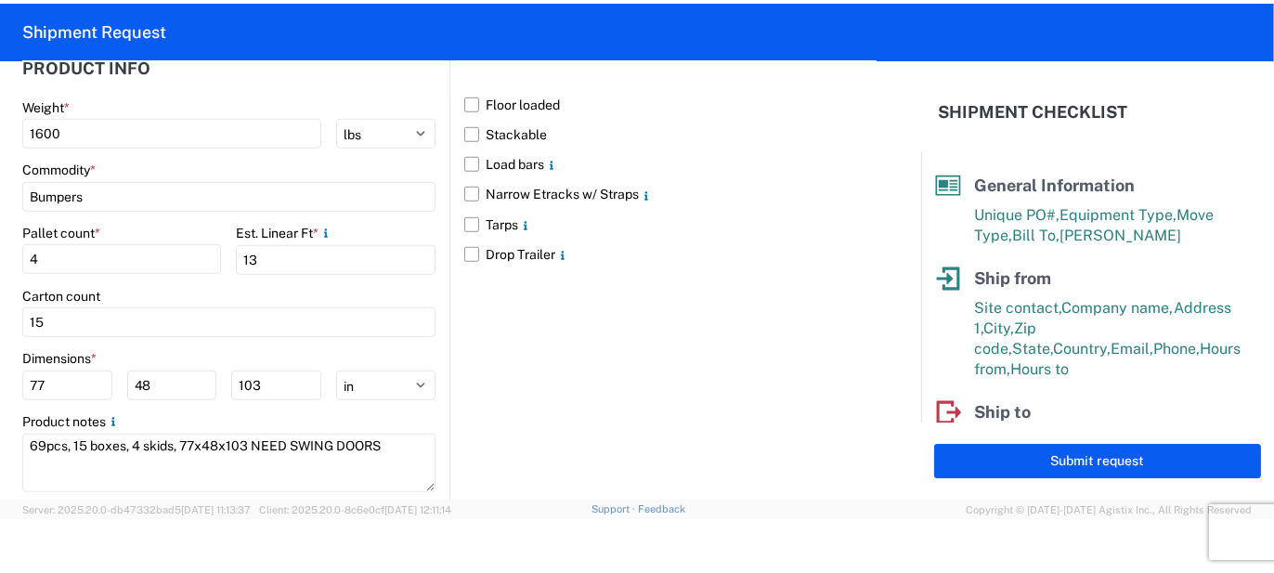
click at [559, 368] on div "Floor loaded Stackable Load bars Narrow Etracks w/ Straps Tarps Drop Trailer" at bounding box center [663, 267] width 427 height 483
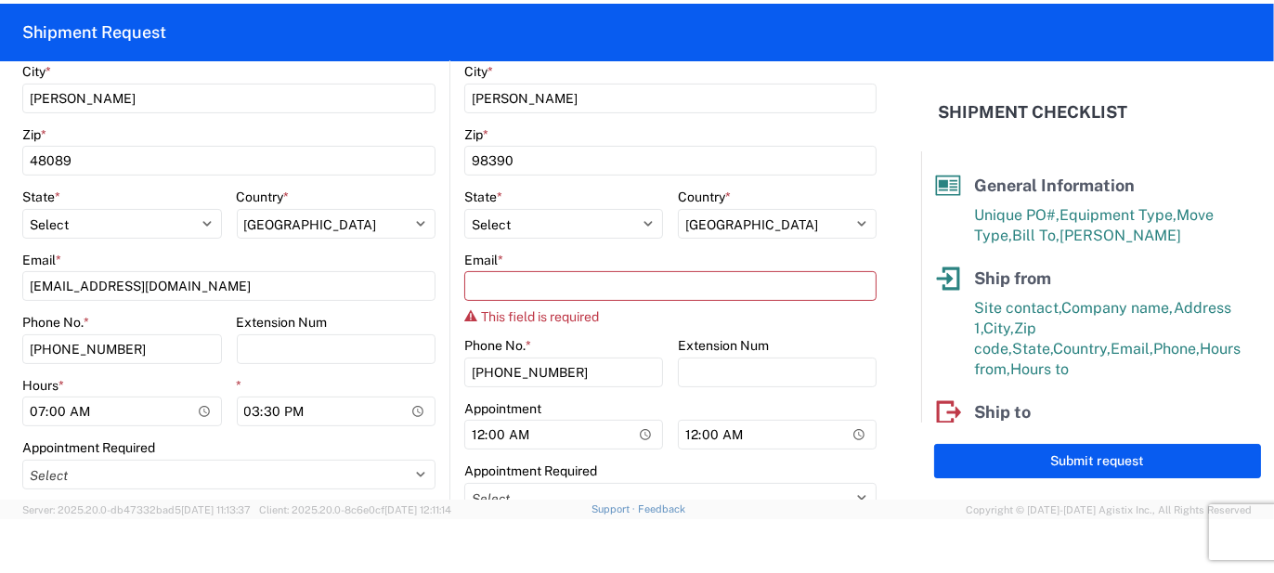
scroll to position [618, 0]
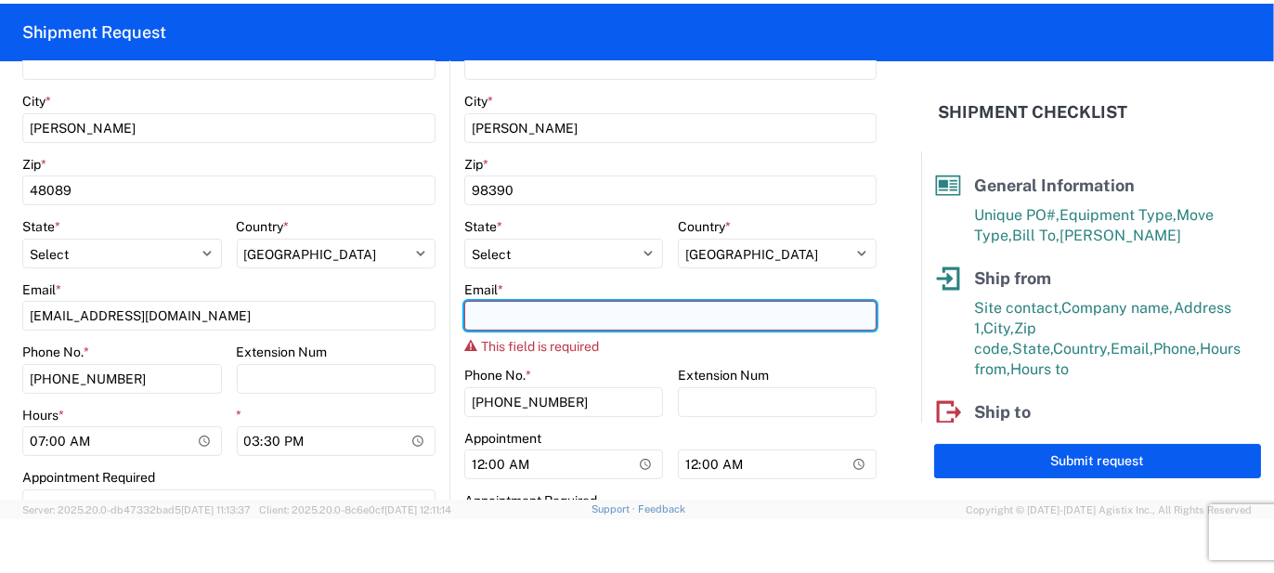
click at [582, 318] on input "Email *" at bounding box center [670, 316] width 412 height 30
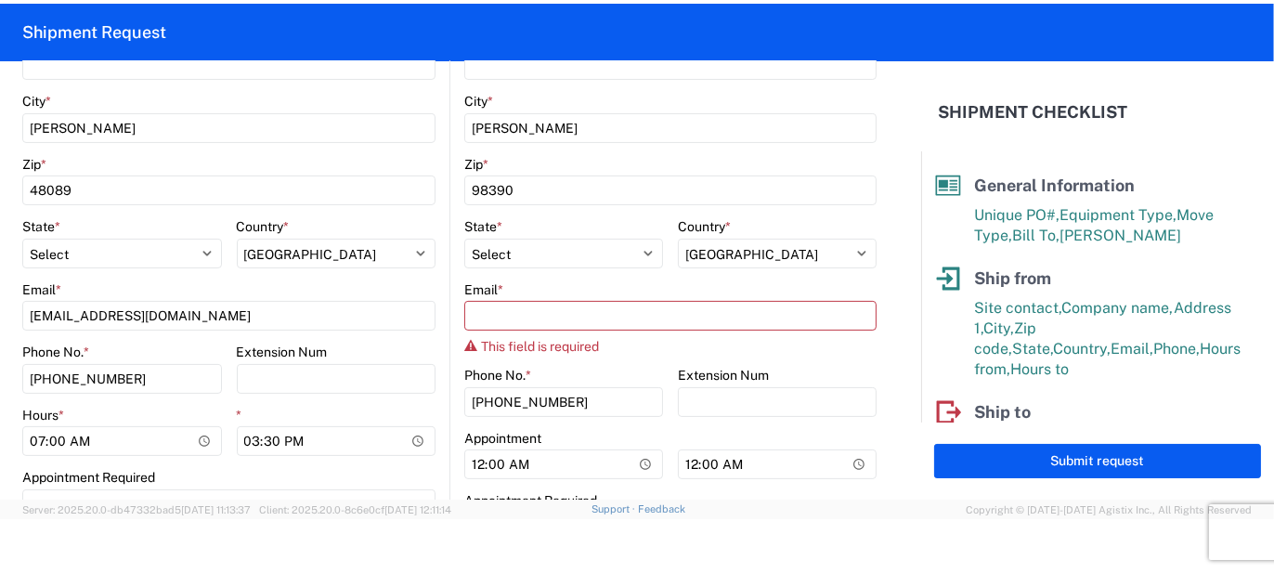
click at [498, 285] on span "*" at bounding box center [501, 289] width 6 height 15
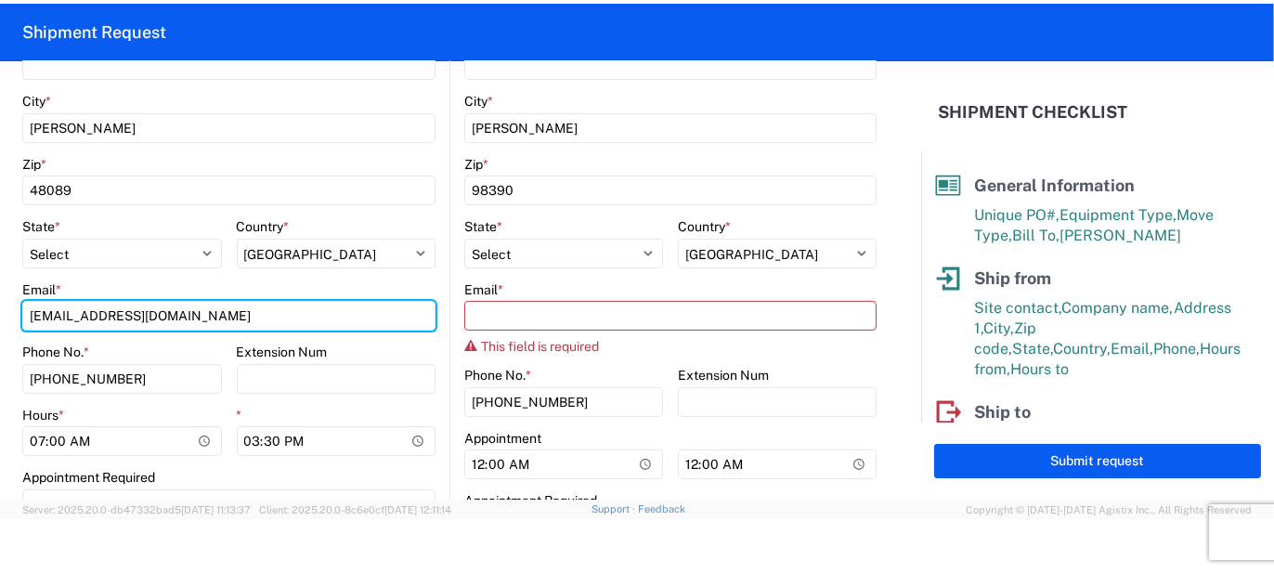
click at [436, 301] on input "[EMAIL_ADDRESS][DOMAIN_NAME]" at bounding box center [228, 316] width 413 height 30
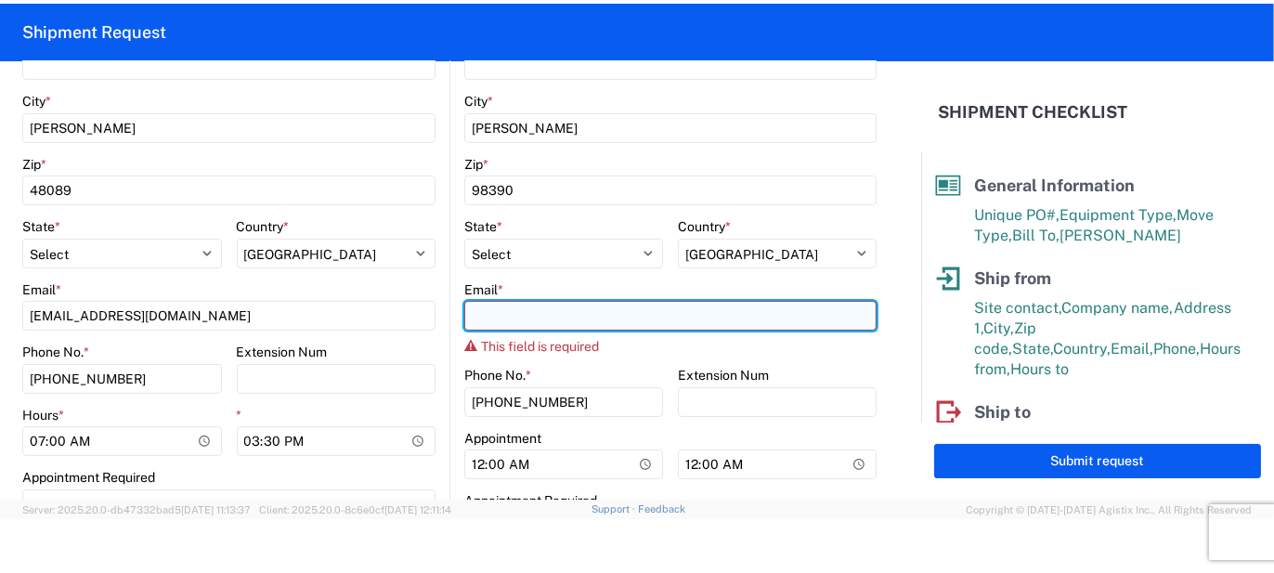
click at [499, 320] on input "Email *" at bounding box center [670, 316] width 412 height 30
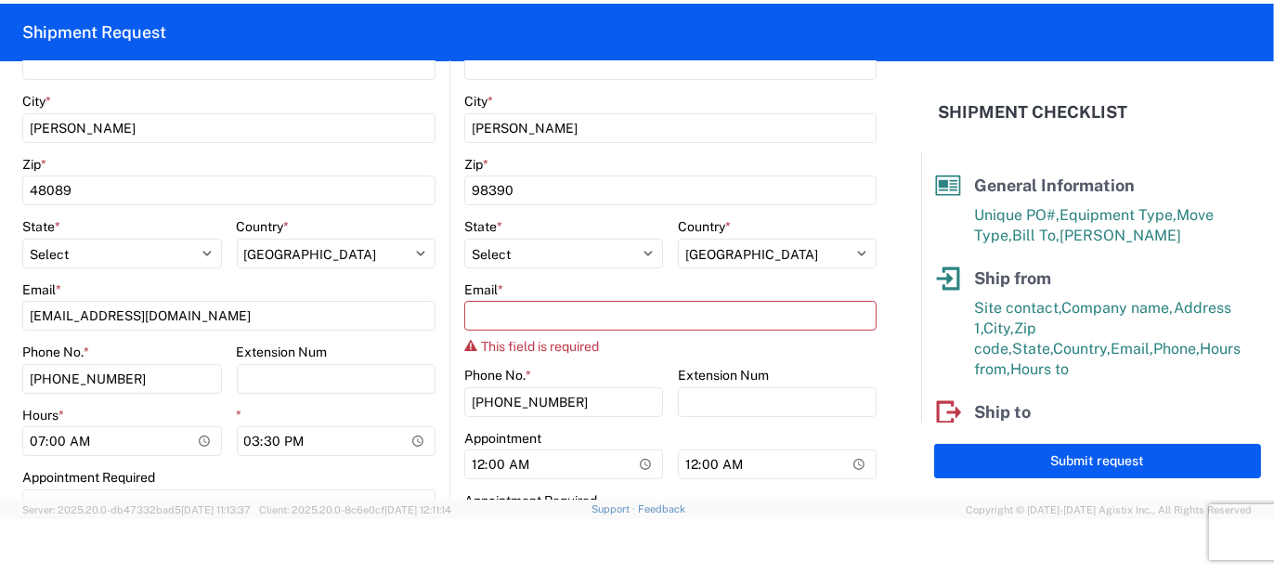
click at [888, 321] on form "General Information Template PO# KO237953 Equipment Type * Select 53’ Dry Van F…" at bounding box center [460, 280] width 921 height 438
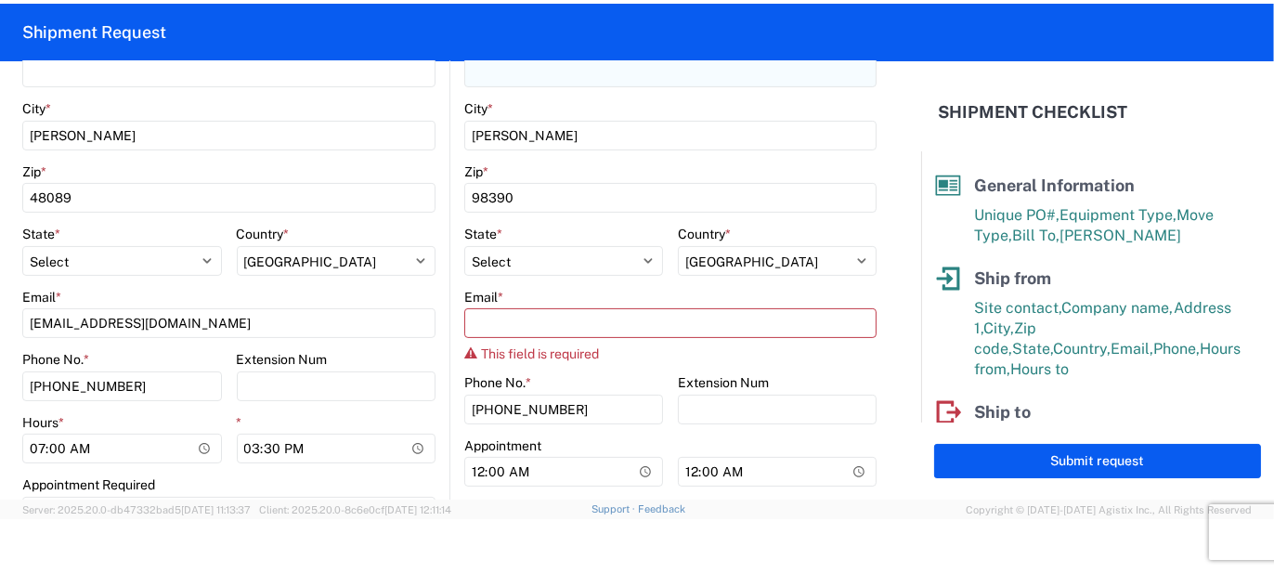
scroll to position [650, 0]
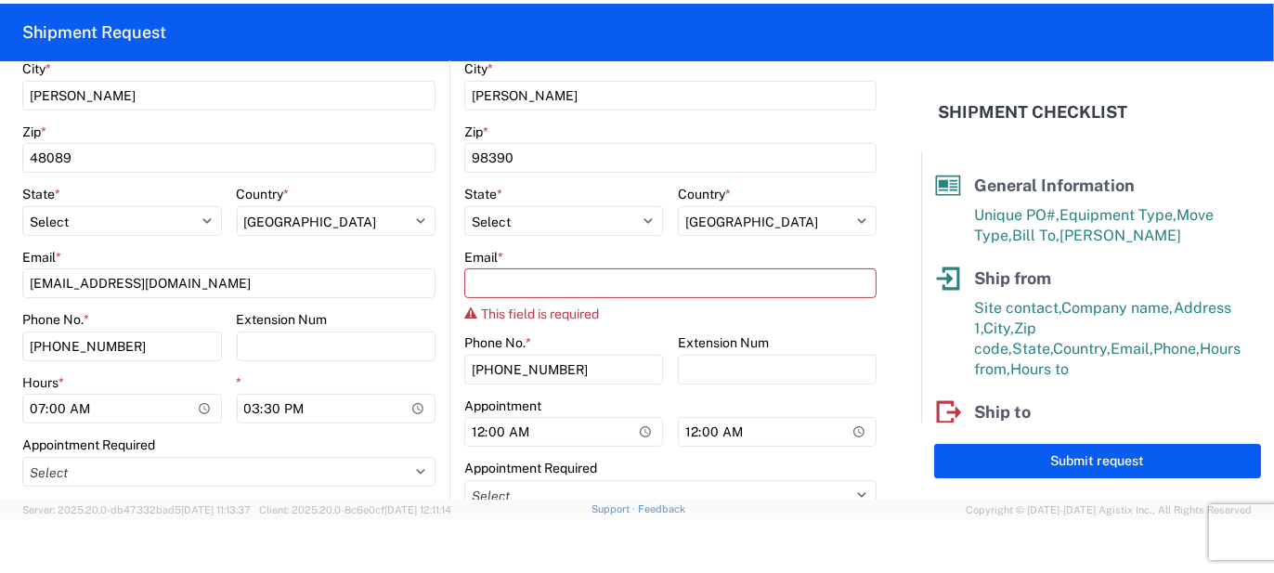
click at [506, 297] on div "Email * This field is required" at bounding box center [670, 285] width 412 height 73
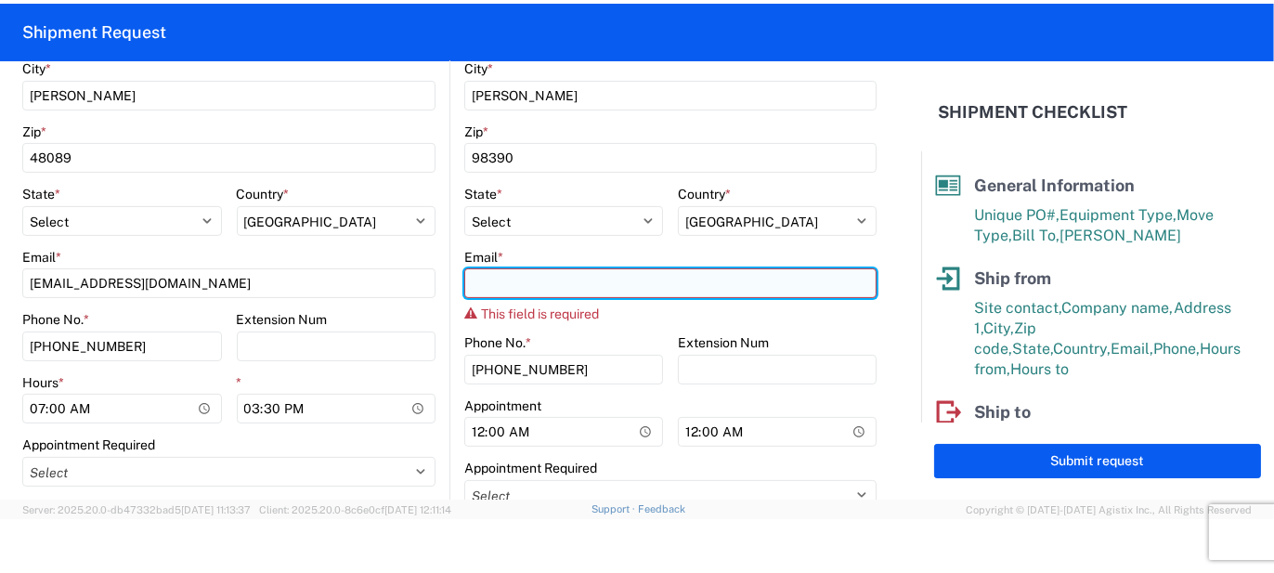
click at [516, 276] on input "Email *" at bounding box center [670, 283] width 412 height 30
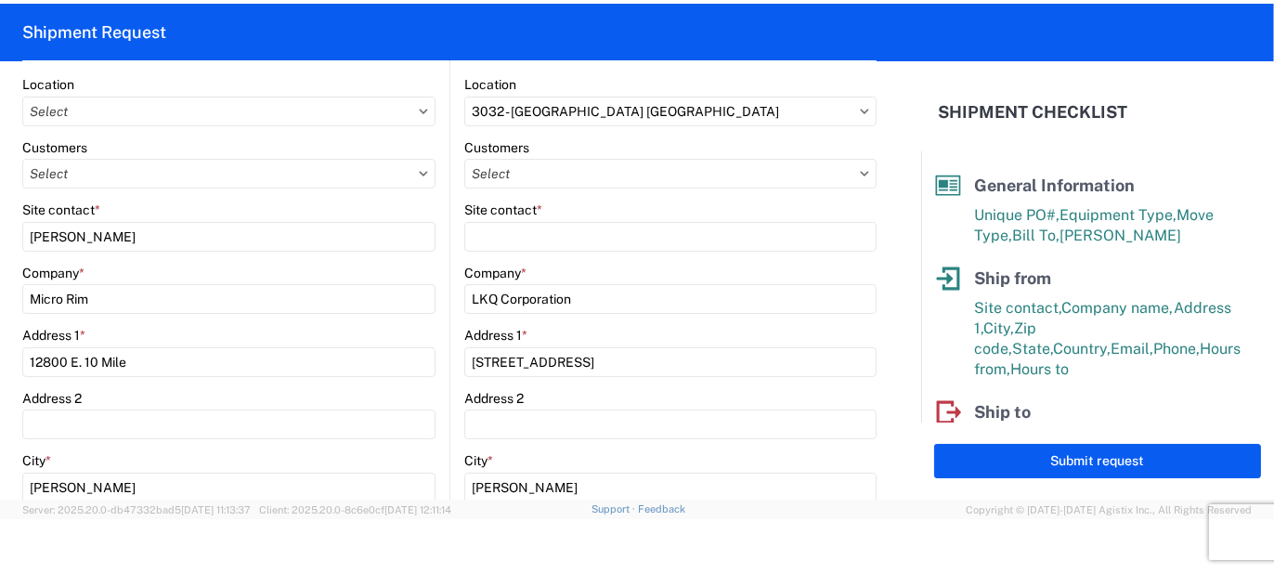
scroll to position [743, 0]
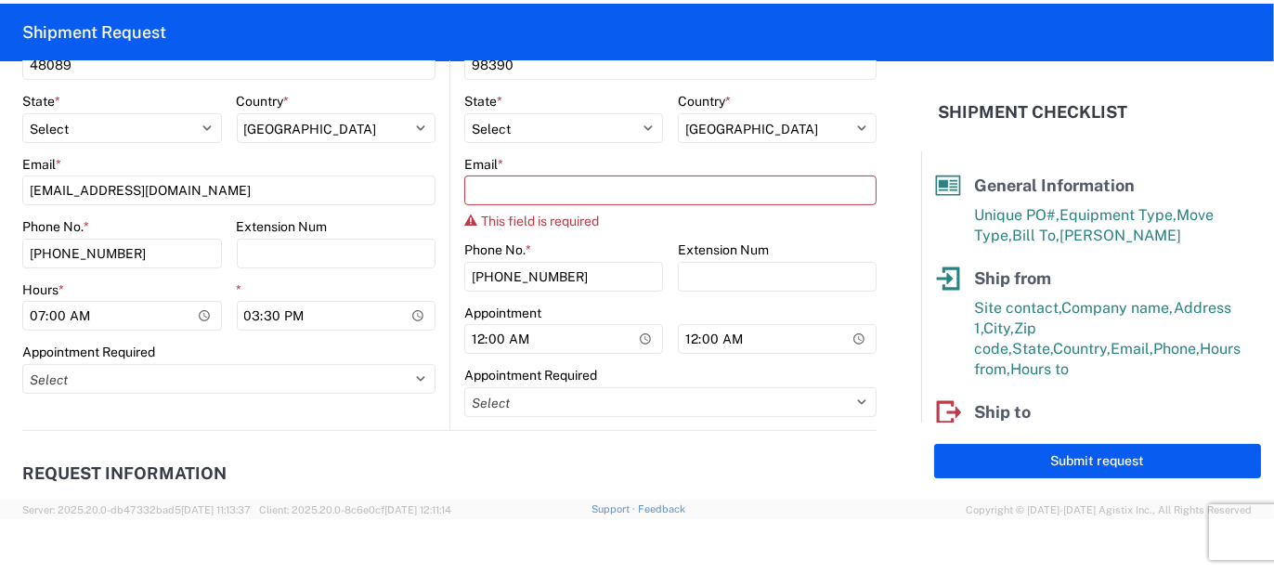
click at [686, 455] on header "Request Information" at bounding box center [449, 474] width 855 height 42
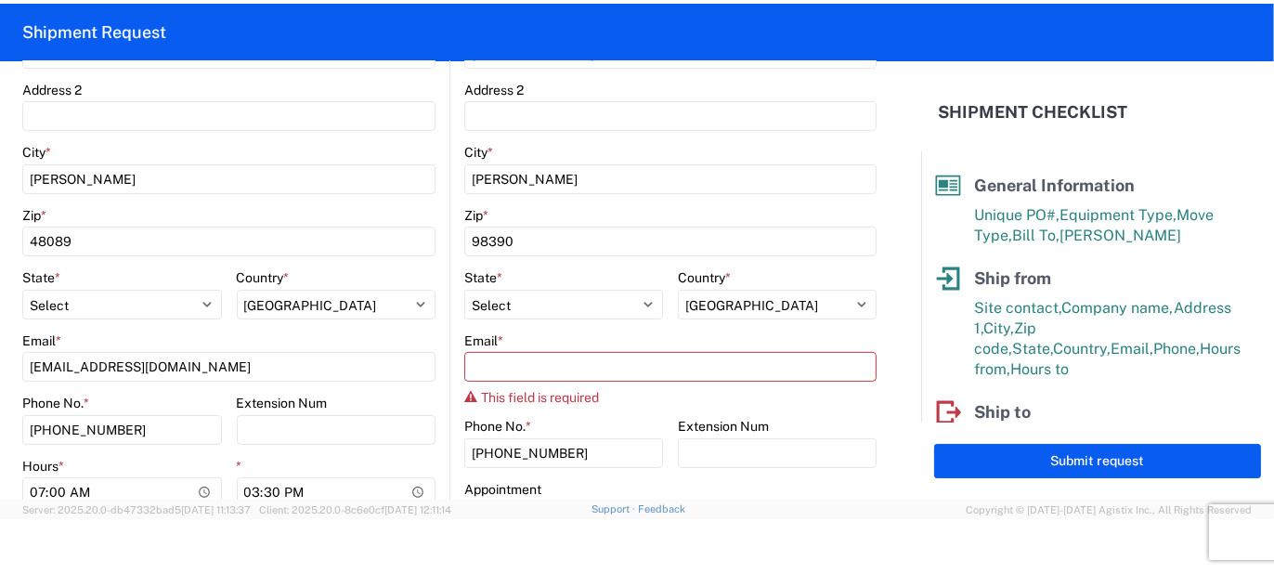
scroll to position [557, 0]
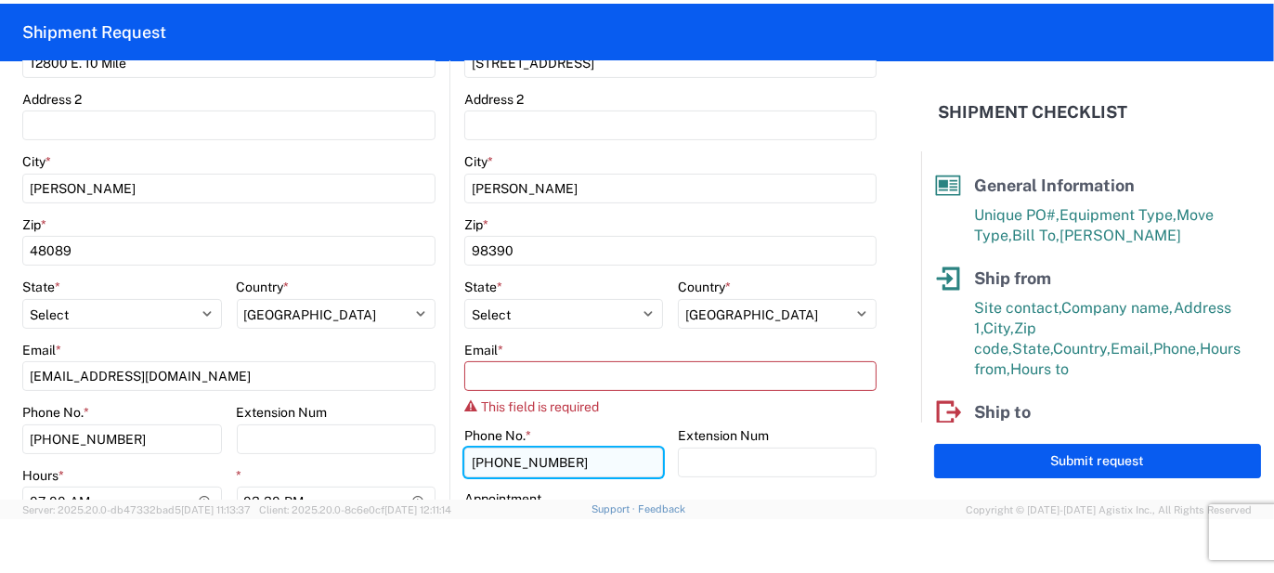
click at [622, 470] on input "[PHONE_NUMBER]" at bounding box center [563, 463] width 199 height 30
click at [451, 344] on main "3032 Location 3032 - [GEOGRAPHIC_DATA] [GEOGRAPHIC_DATA] Customers Site contact…" at bounding box center [664, 196] width 426 height 839
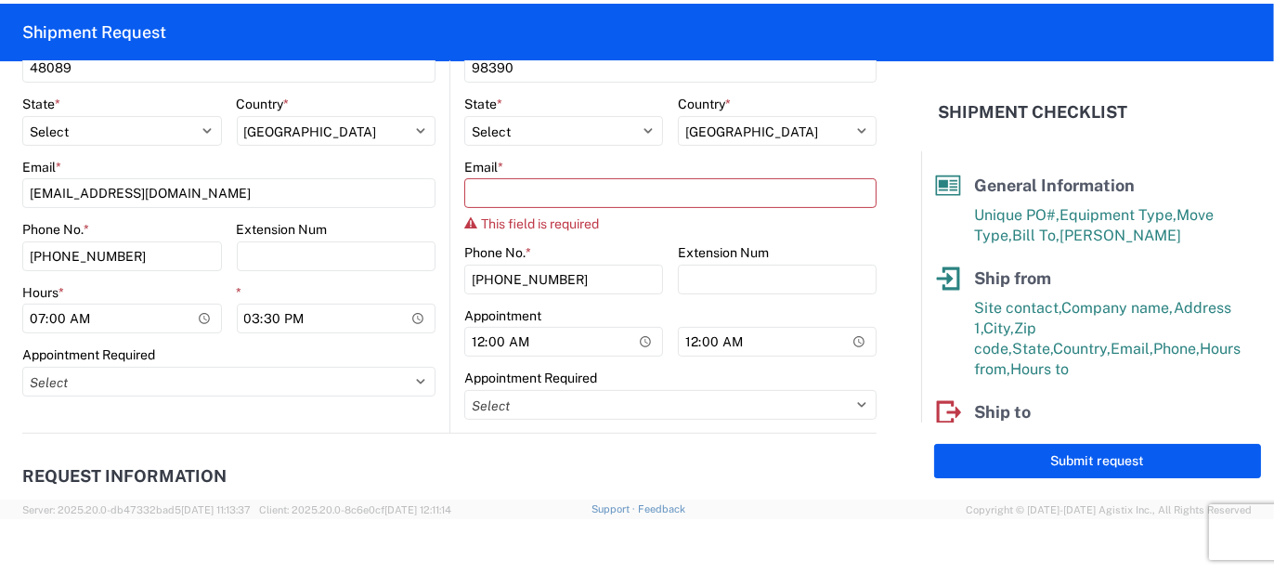
scroll to position [743, 0]
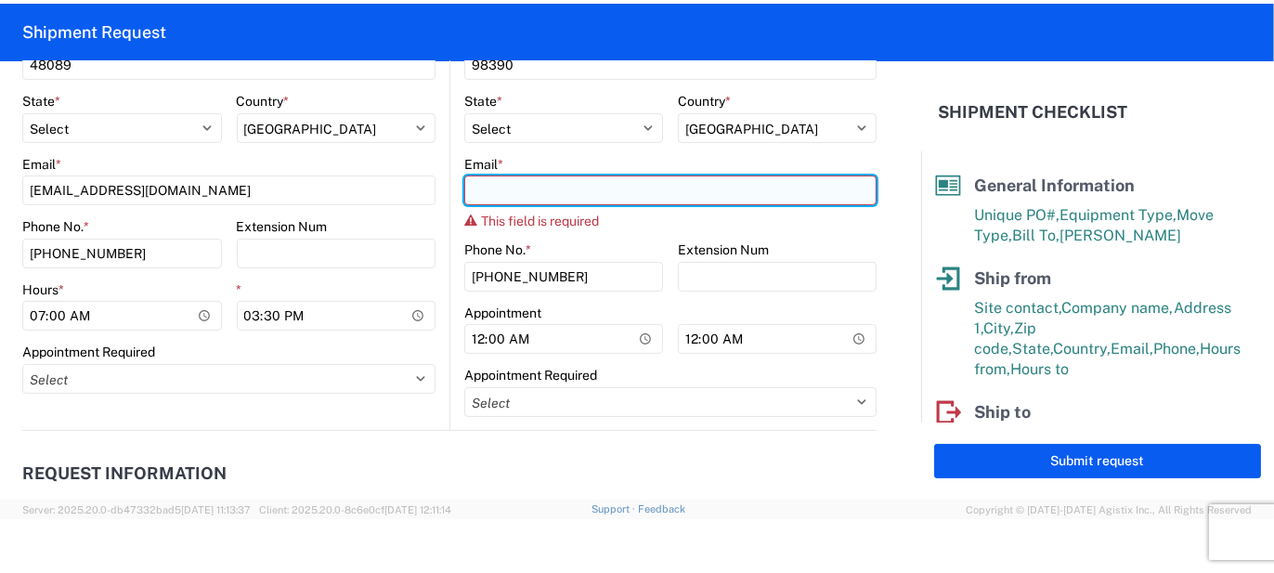
click at [474, 200] on input "Email *" at bounding box center [670, 191] width 412 height 30
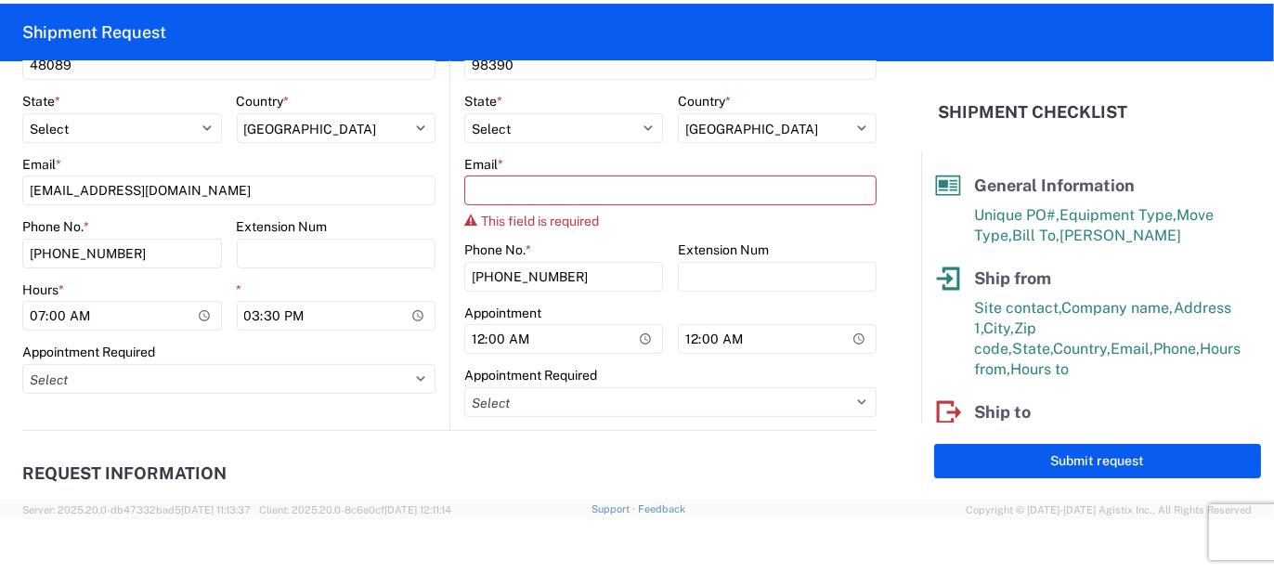
drag, startPoint x: 455, startPoint y: 157, endPoint x: 489, endPoint y: 165, distance: 34.5
click at [489, 165] on main "3032 Location 3032 - [GEOGRAPHIC_DATA] [GEOGRAPHIC_DATA] Customers Site contact…" at bounding box center [664, 10] width 426 height 839
click at [875, 155] on form "General Information Template PO# KO237953 Equipment Type * Select 53’ Dry Van F…" at bounding box center [460, 280] width 921 height 438
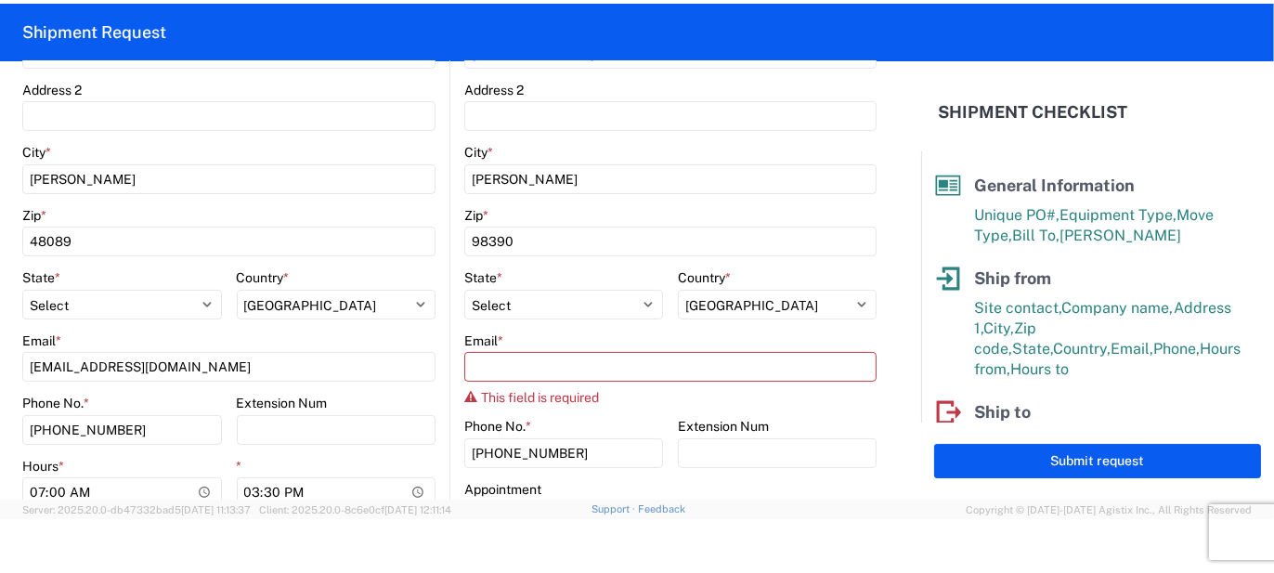
scroll to position [557, 0]
